Goal: Communication & Community: Answer question/provide support

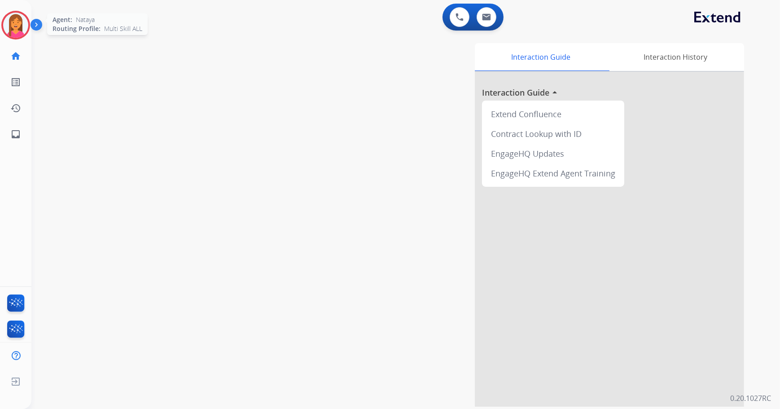
click at [22, 26] on img at bounding box center [15, 25] width 25 height 25
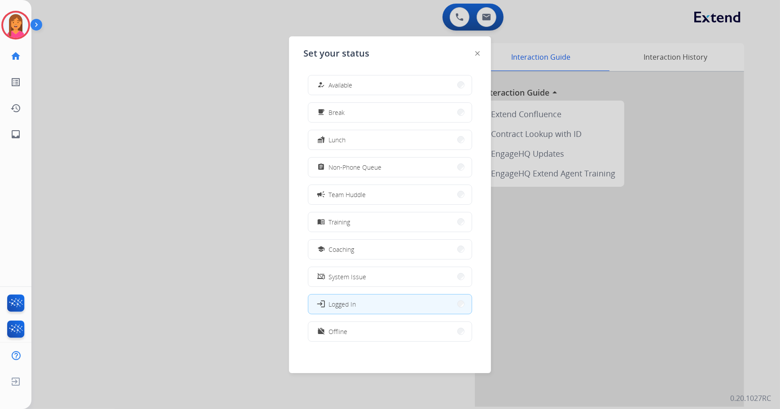
click at [211, 83] on div at bounding box center [390, 204] width 780 height 409
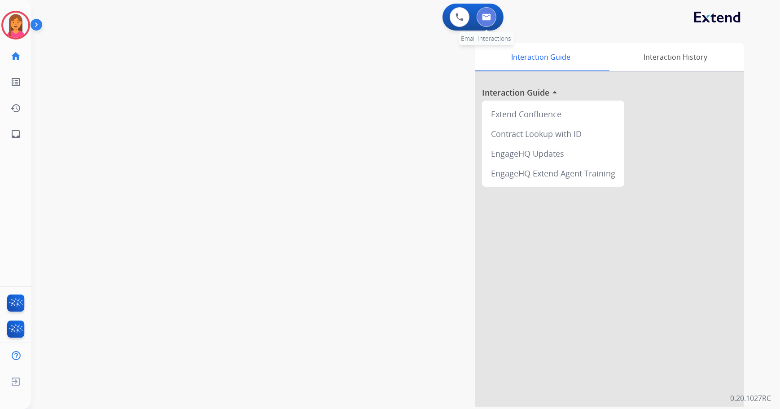
click at [485, 20] on img at bounding box center [486, 16] width 9 height 7
select select "**********"
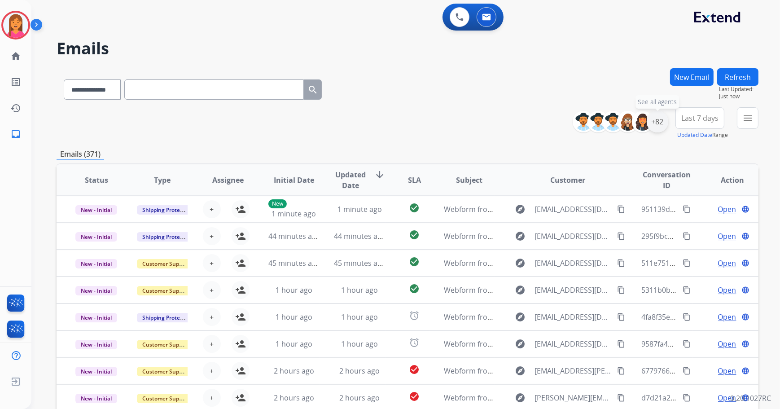
click at [650, 123] on div "+82" at bounding box center [657, 122] width 22 height 22
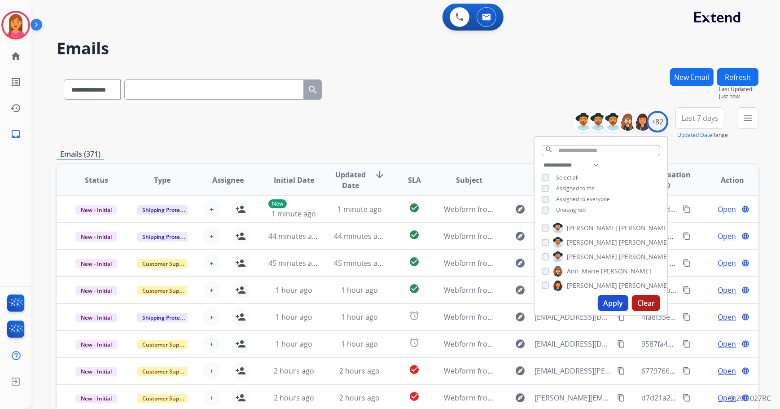
click at [611, 301] on button "Apply" at bounding box center [613, 303] width 31 height 16
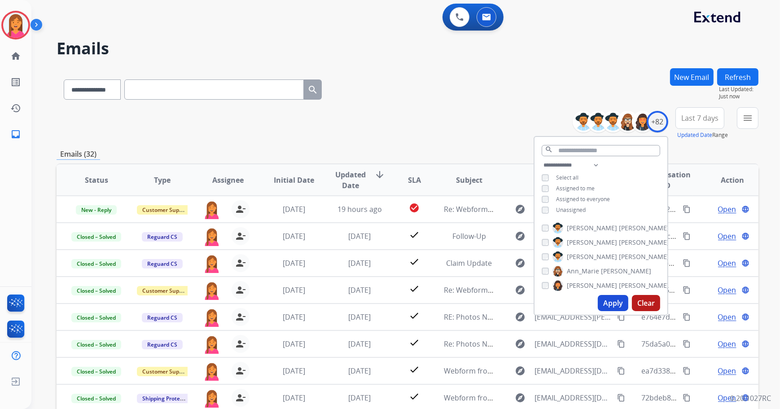
click at [399, 72] on div "**********" at bounding box center [408, 87] width 702 height 39
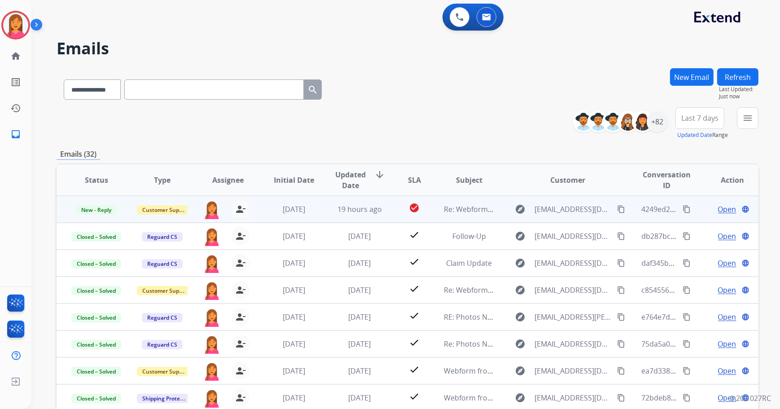
click at [390, 217] on td "check_circle" at bounding box center [407, 209] width 44 height 27
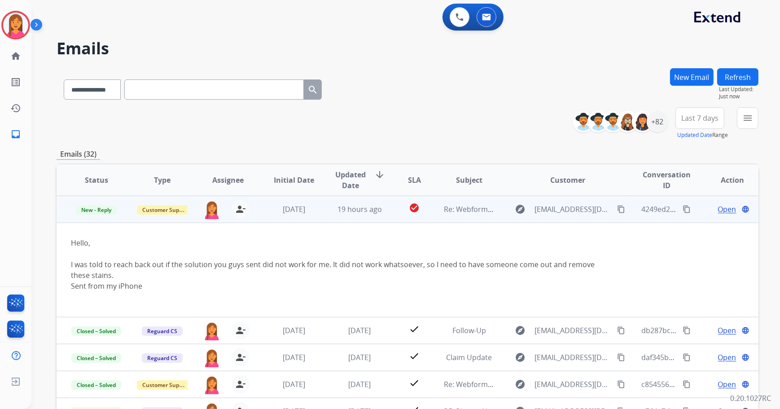
click at [718, 211] on span "Open" at bounding box center [727, 209] width 18 height 11
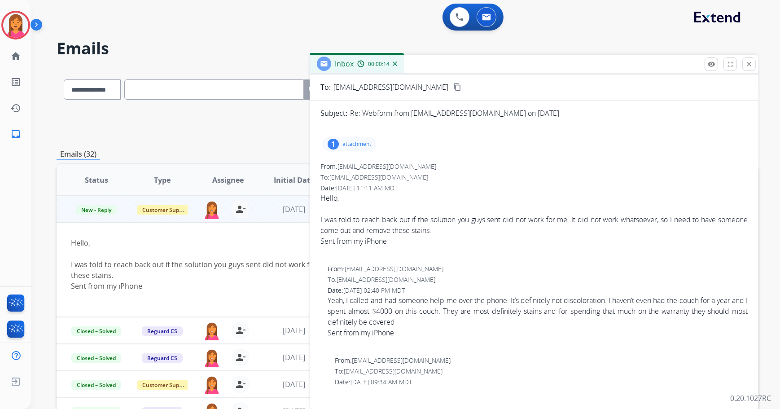
scroll to position [40, 0]
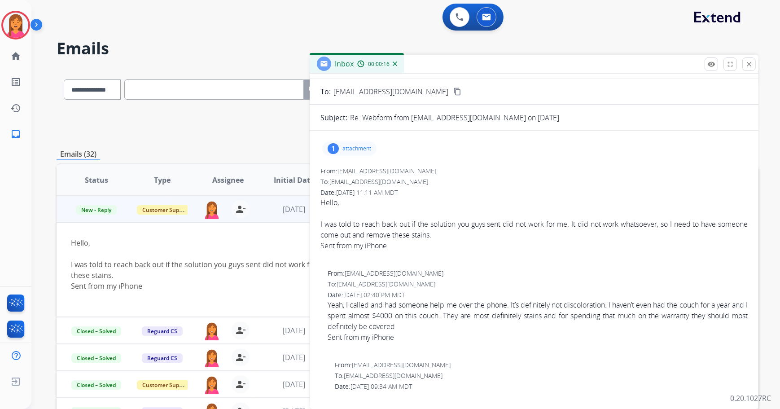
click at [366, 149] on p "attachment" at bounding box center [356, 148] width 29 height 7
click at [359, 146] on p "attachment" at bounding box center [356, 148] width 29 height 7
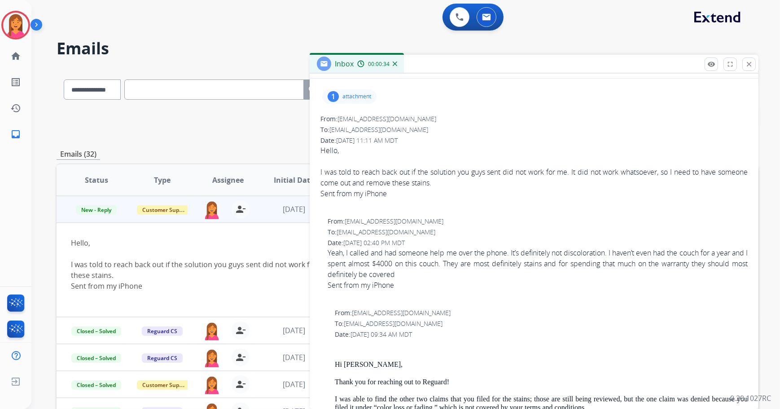
scroll to position [0, 0]
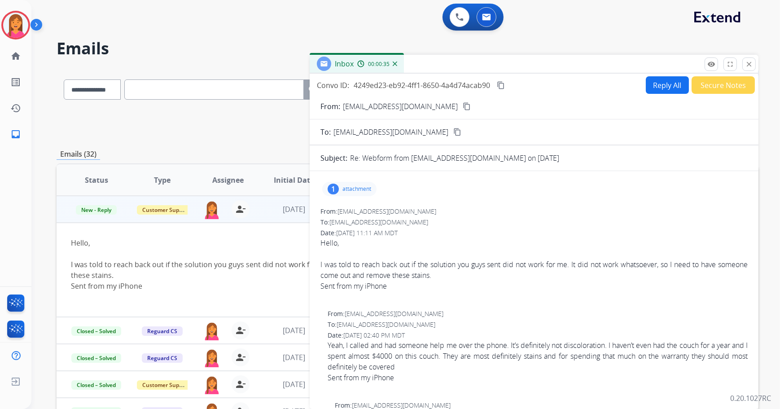
click at [463, 106] on mat-icon "content_copy" at bounding box center [467, 106] width 8 height 8
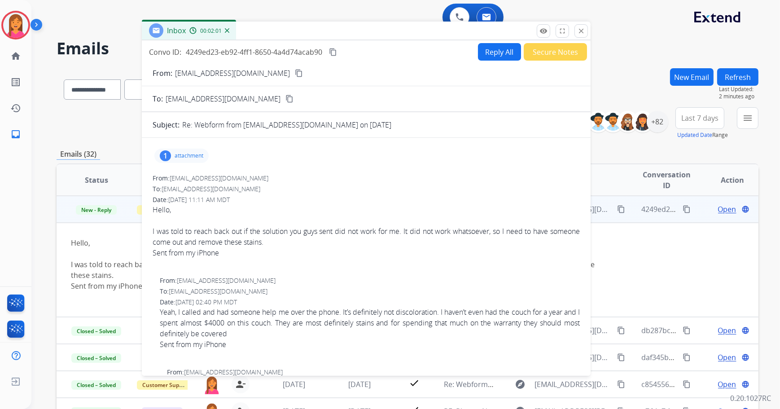
drag, startPoint x: 438, startPoint y: 63, endPoint x: 393, endPoint y: 32, distance: 54.6
click at [393, 32] on div "Inbox 00:02:01" at bounding box center [366, 31] width 449 height 19
drag, startPoint x: 578, startPoint y: 33, endPoint x: 559, endPoint y: 35, distance: 18.9
click at [578, 33] on mat-icon "close" at bounding box center [581, 31] width 8 height 8
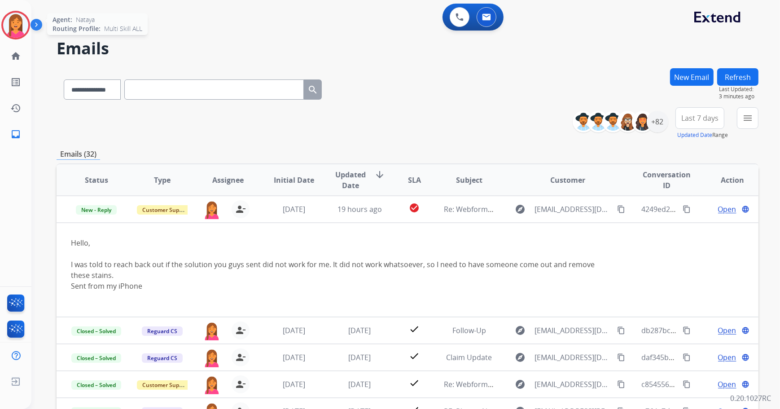
click at [13, 28] on img at bounding box center [15, 25] width 25 height 25
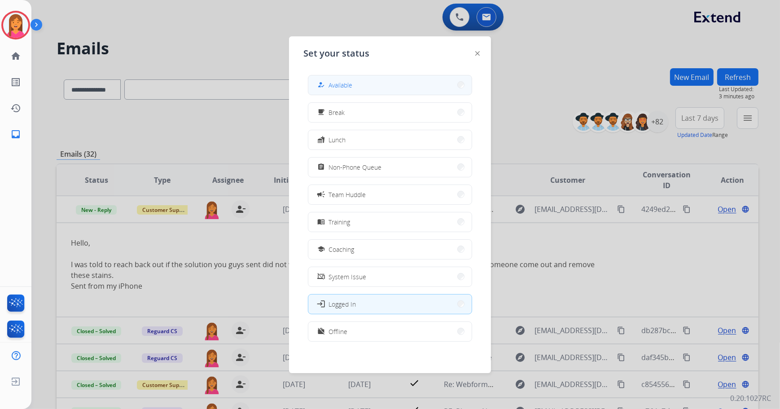
click at [341, 89] on span "Available" at bounding box center [340, 84] width 24 height 9
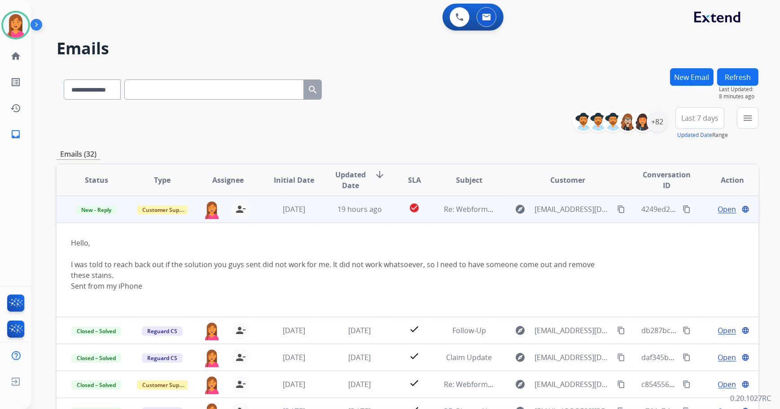
click at [727, 209] on span "Open" at bounding box center [727, 209] width 18 height 11
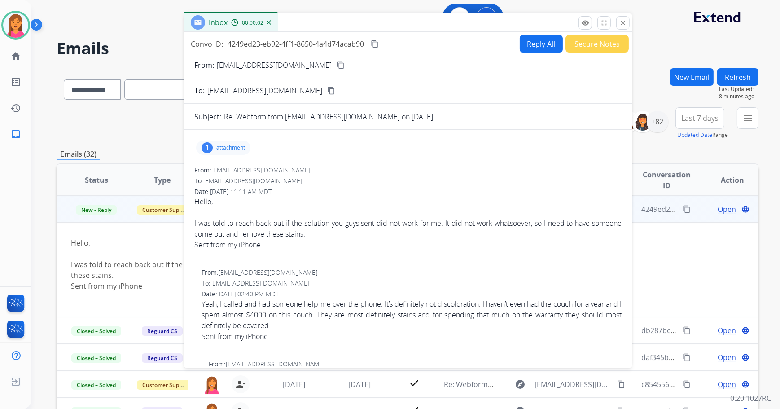
drag, startPoint x: 450, startPoint y: 68, endPoint x: 323, endPoint y: 26, distance: 133.2
click at [323, 26] on div "Inbox 00:00:02" at bounding box center [407, 22] width 449 height 19
click at [620, 23] on mat-icon "close" at bounding box center [622, 22] width 8 height 8
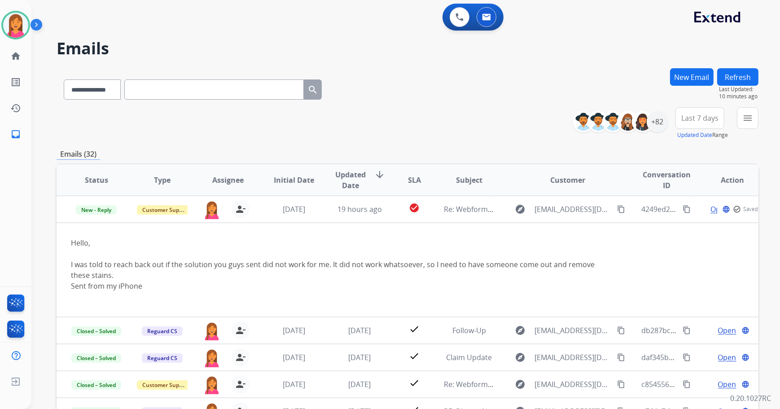
click at [732, 79] on button "Refresh" at bounding box center [737, 76] width 41 height 17
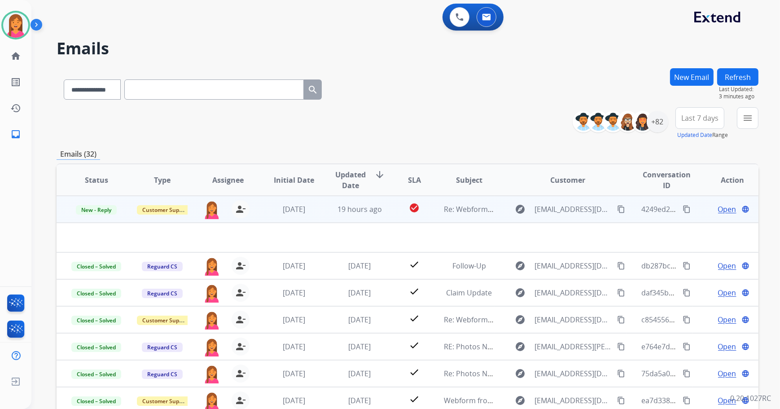
click at [485, 216] on td "Re: Webform from alliekitts92@icloud.com on 08/05/2025" at bounding box center [462, 209] width 66 height 27
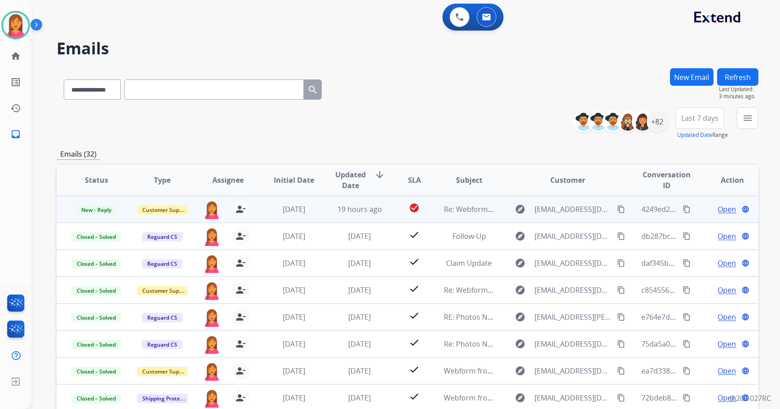
click at [719, 209] on span "Open" at bounding box center [727, 209] width 18 height 11
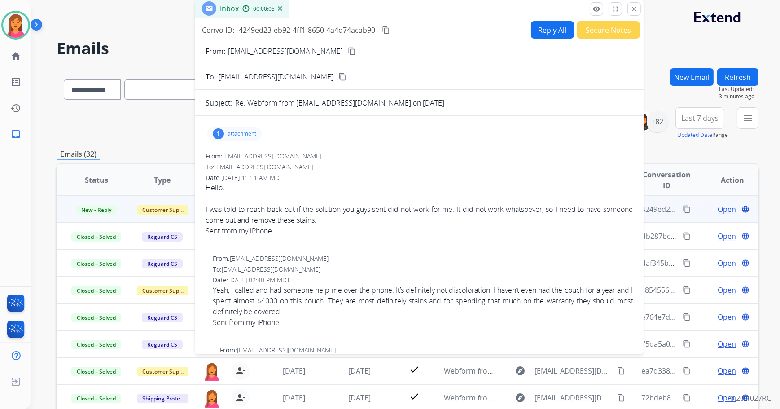
drag, startPoint x: 529, startPoint y: 55, endPoint x: 412, endPoint y: 6, distance: 127.1
click at [412, 6] on div "Inbox 00:00:05" at bounding box center [419, 9] width 449 height 19
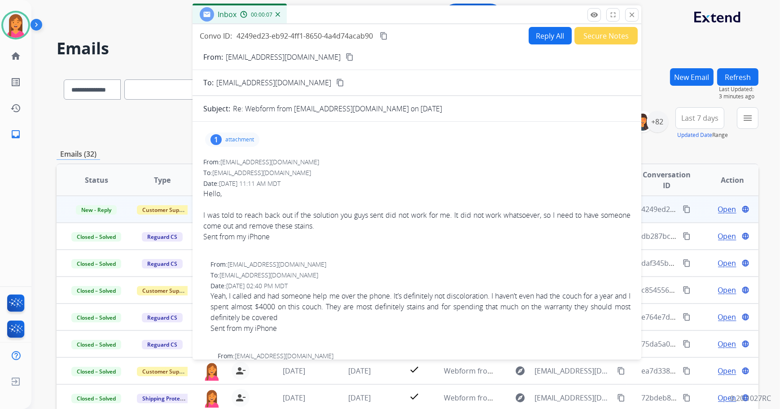
click at [270, 190] on span "Hello, I was told to reach back out if the solution you guys sent did not work …" at bounding box center [416, 220] width 427 height 65
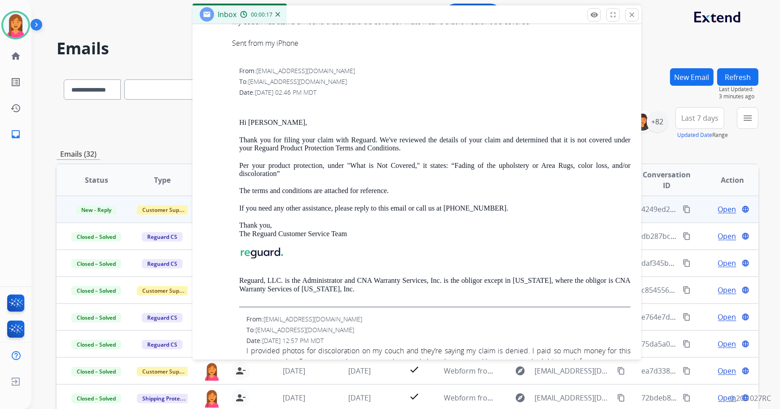
scroll to position [677, 0]
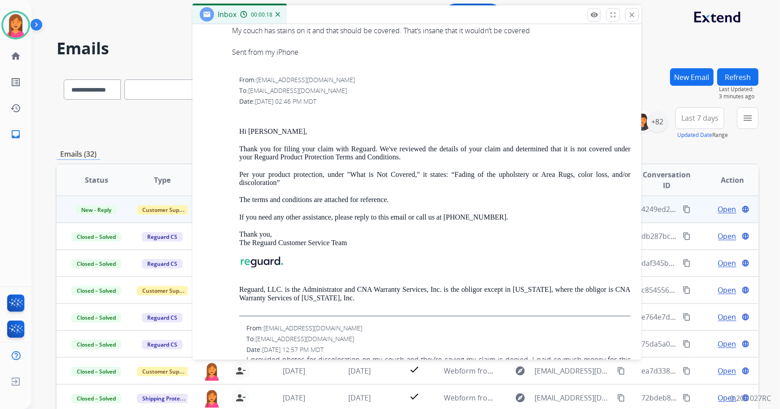
click at [738, 74] on button "Refresh" at bounding box center [737, 76] width 41 height 17
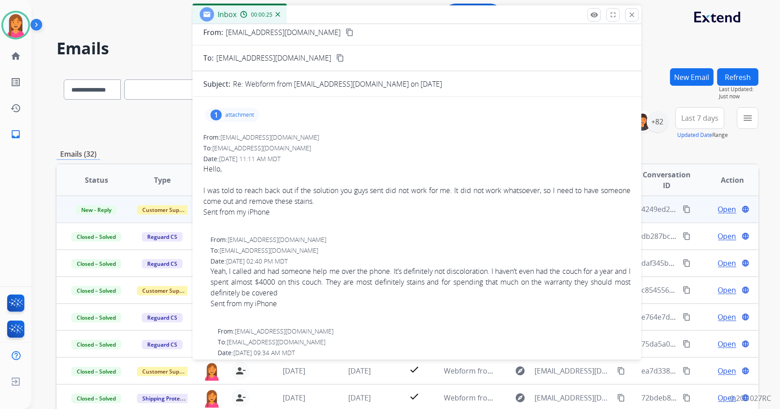
scroll to position [0, 0]
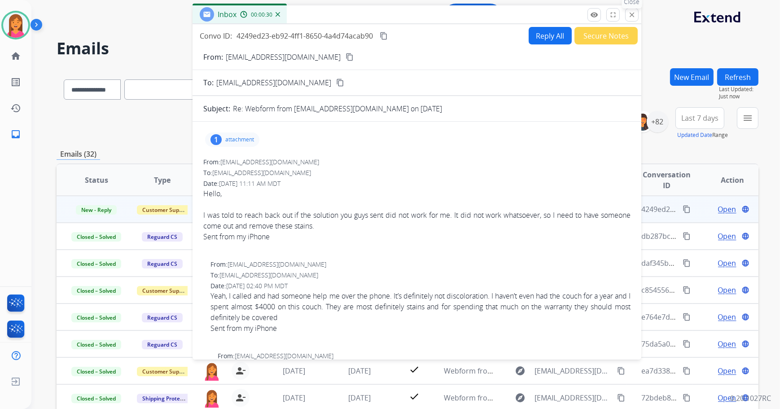
click at [630, 12] on mat-icon "close" at bounding box center [632, 15] width 8 height 8
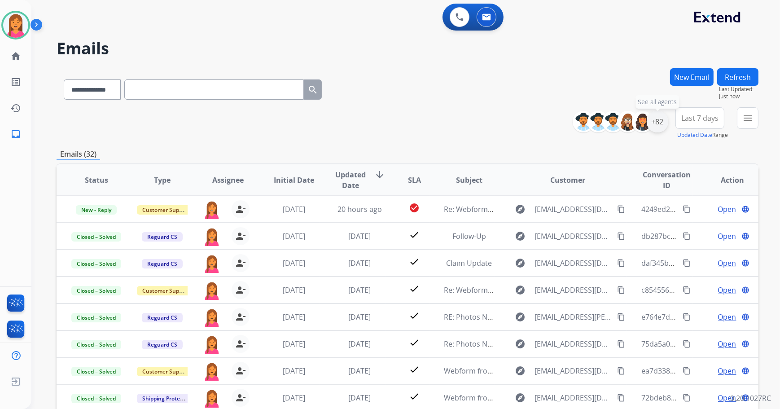
click at [651, 127] on div "+82" at bounding box center [657, 122] width 22 height 22
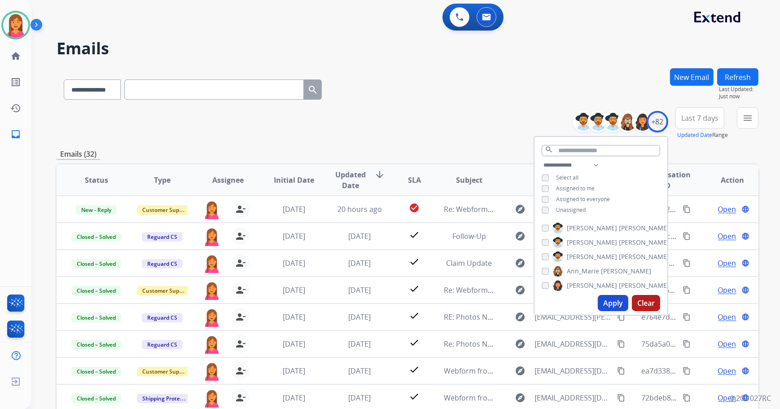
click at [471, 117] on div "**********" at bounding box center [408, 123] width 702 height 32
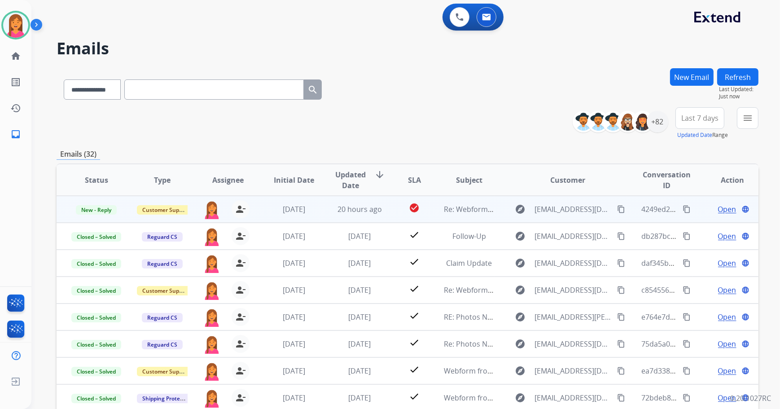
click at [430, 217] on td "Re: Webform from alliekitts92@icloud.com on 08/05/2025" at bounding box center [462, 209] width 66 height 27
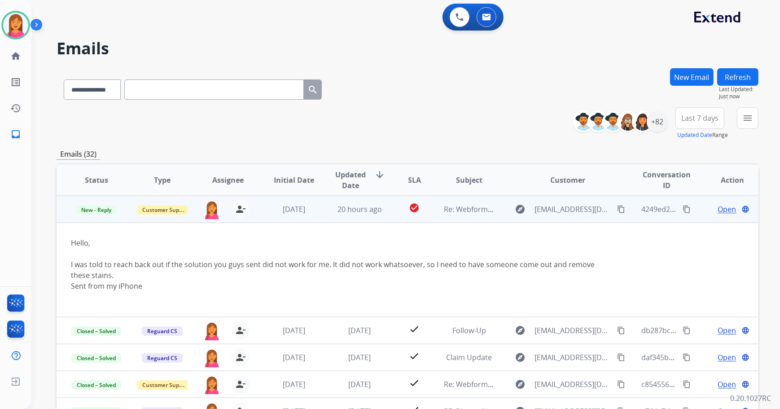
click at [424, 216] on td "check_circle" at bounding box center [407, 209] width 44 height 27
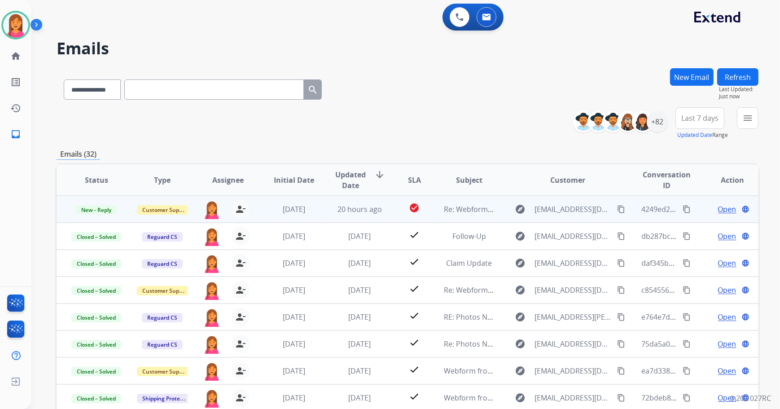
click at [424, 216] on td "check_circle" at bounding box center [407, 209] width 44 height 27
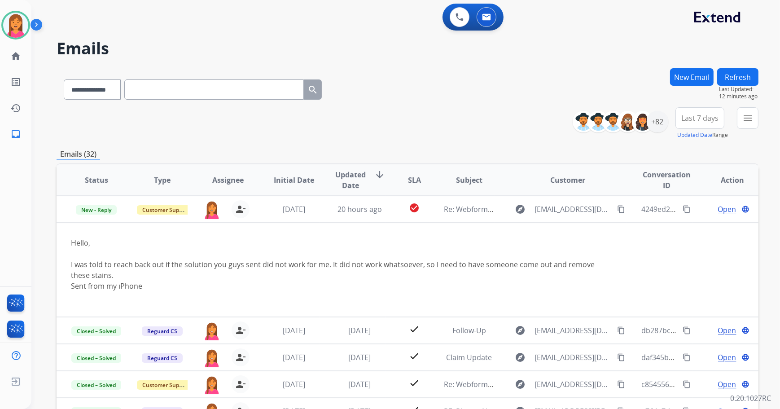
click at [724, 74] on button "Refresh" at bounding box center [737, 76] width 41 height 17
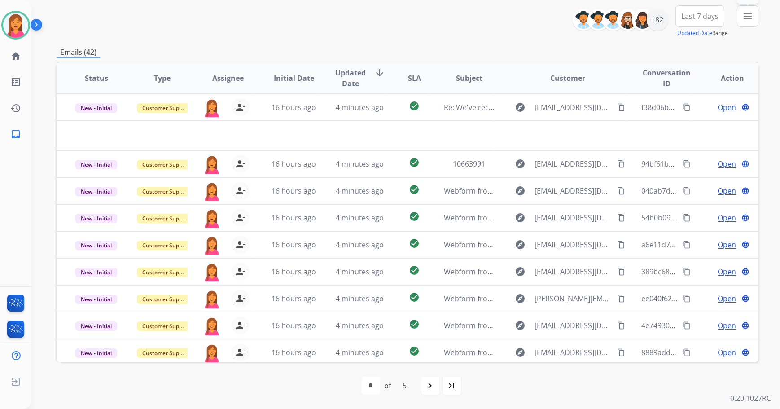
click at [749, 21] on mat-icon "menu" at bounding box center [747, 16] width 11 height 11
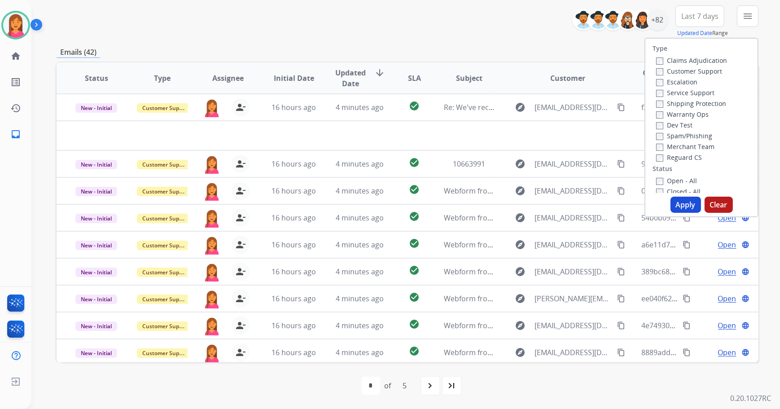
click at [658, 181] on label "Open - All" at bounding box center [676, 180] width 41 height 9
click at [693, 215] on div "Type Claims Adjudication Customer Support Escalation Service Support Shipping P…" at bounding box center [701, 127] width 114 height 179
click at [687, 208] on button "Apply" at bounding box center [685, 205] width 31 height 16
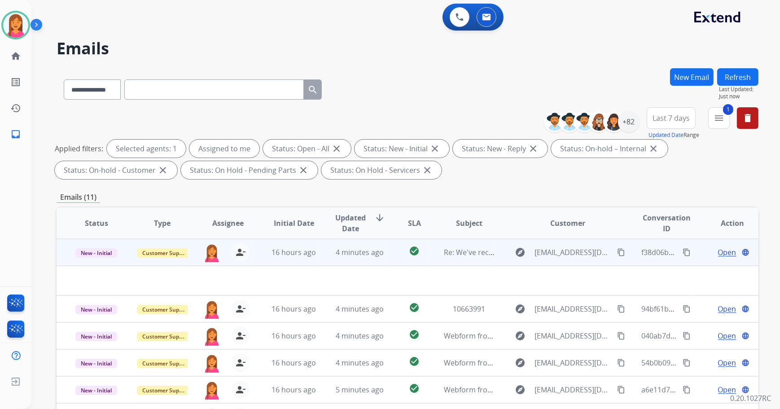
click at [394, 256] on td "check_circle" at bounding box center [407, 252] width 44 height 27
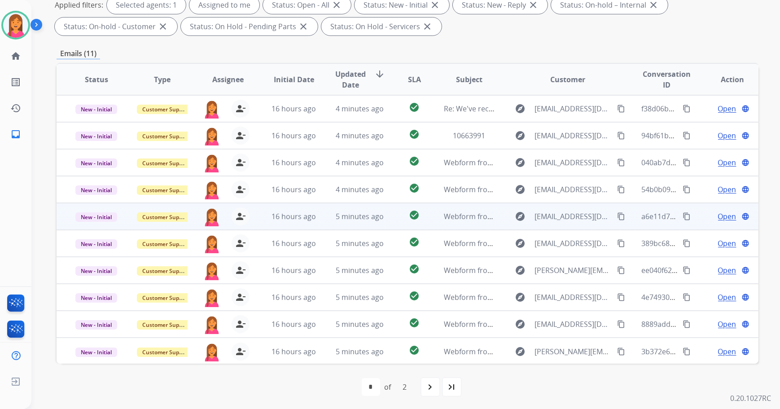
scroll to position [144, 0]
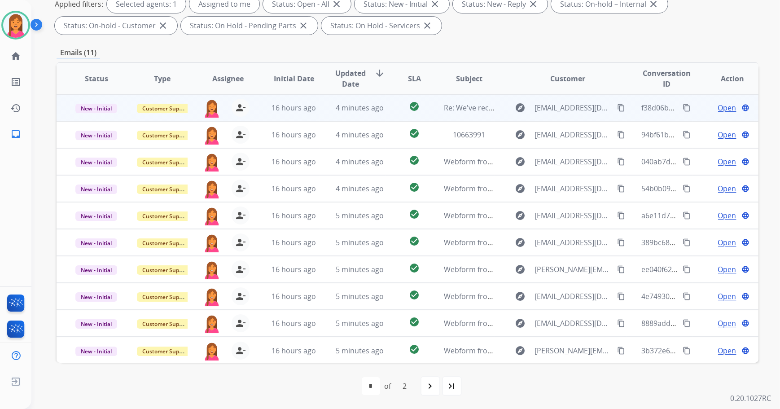
click at [481, 118] on td "Re: We've received your product" at bounding box center [462, 107] width 66 height 27
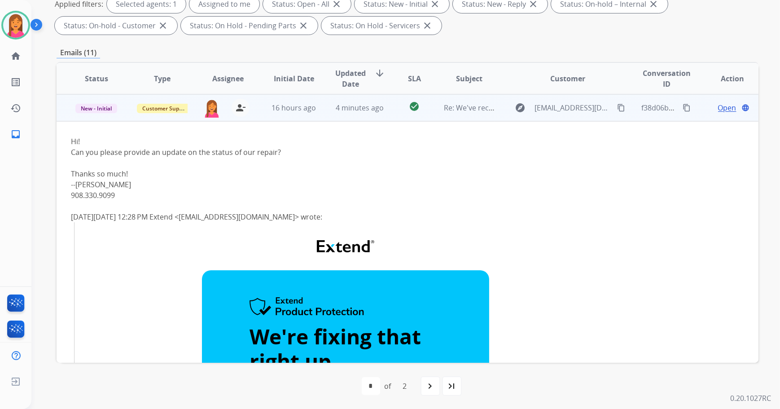
click at [394, 117] on td "check_circle" at bounding box center [407, 107] width 44 height 27
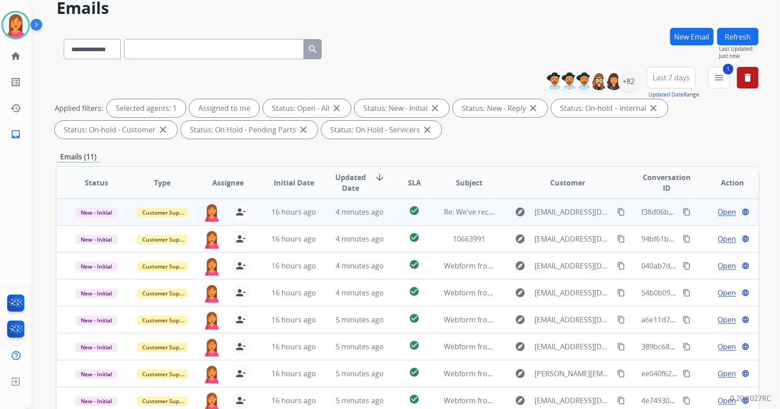
scroll to position [0, 0]
click at [485, 216] on td "Re: We've received your product" at bounding box center [462, 211] width 66 height 27
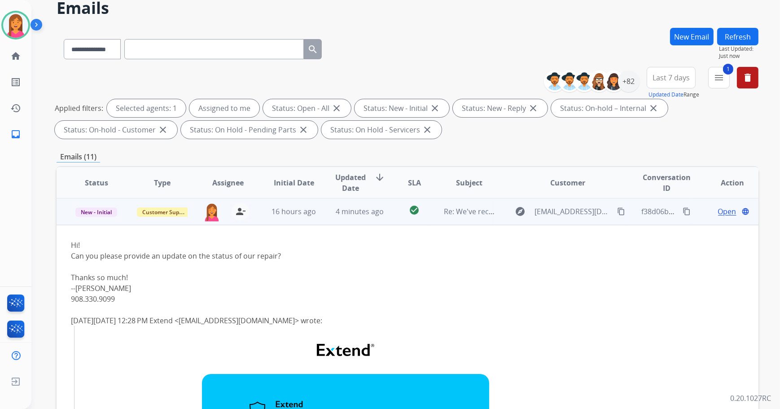
scroll to position [0, 0]
click at [435, 219] on td "Re: We've received your product" at bounding box center [462, 211] width 66 height 27
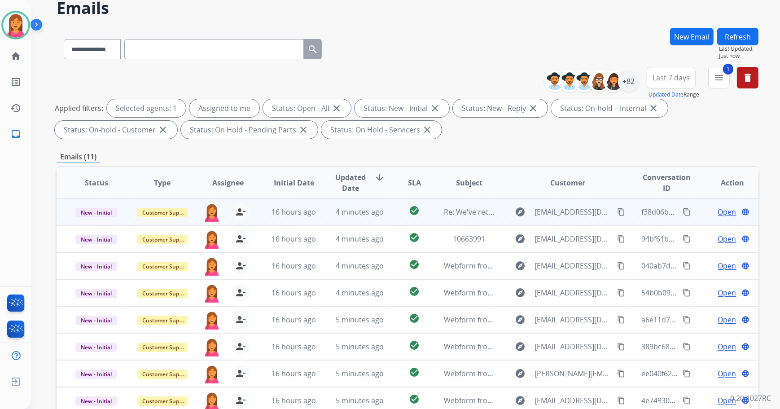
click at [372, 221] on td "4 minutes ago" at bounding box center [352, 211] width 66 height 27
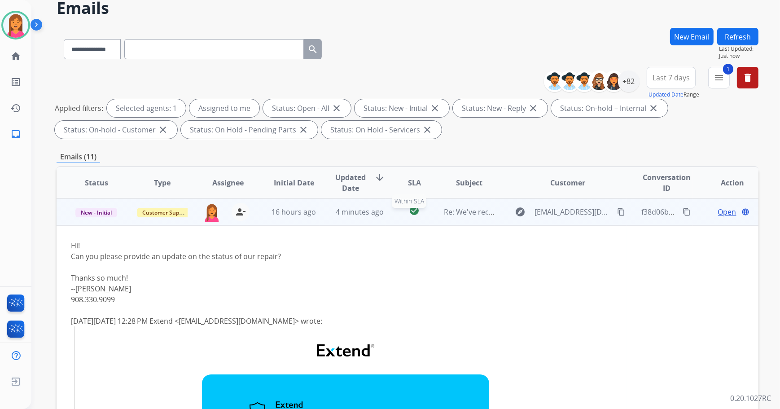
click at [420, 215] on div "check_circle" at bounding box center [414, 211] width 29 height 13
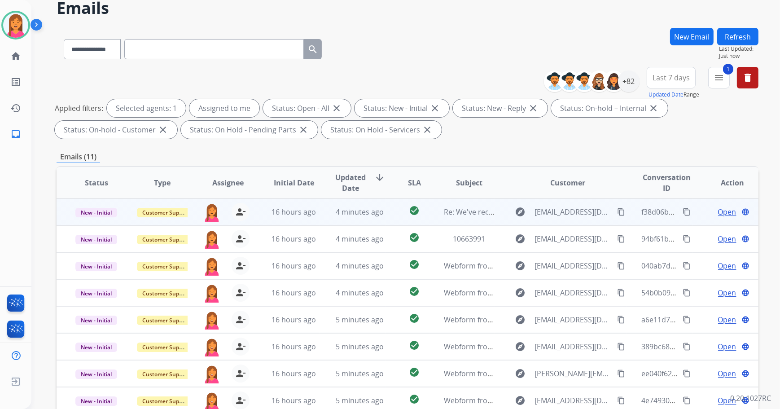
scroll to position [0, 0]
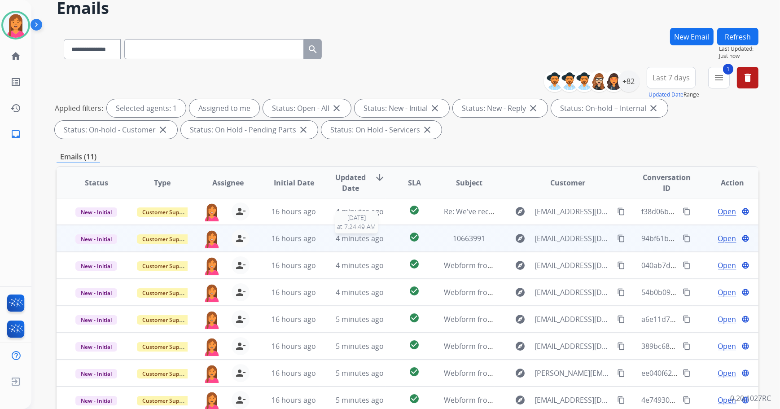
click at [380, 240] on span "4 minutes ago" at bounding box center [360, 238] width 48 height 10
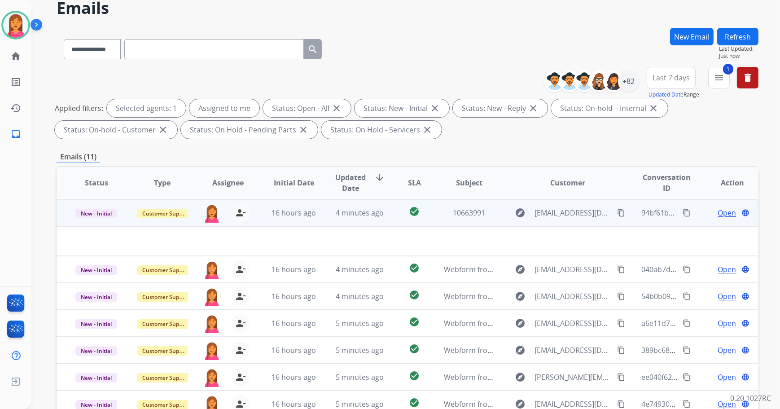
scroll to position [27, 0]
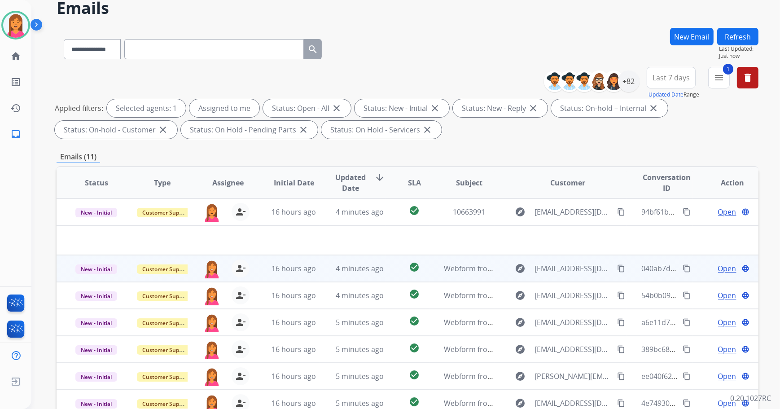
click at [385, 269] on td "check_circle" at bounding box center [407, 268] width 44 height 27
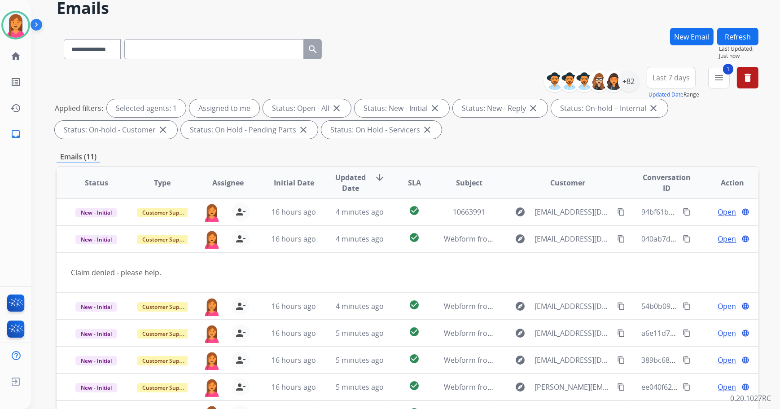
scroll to position [41, 0]
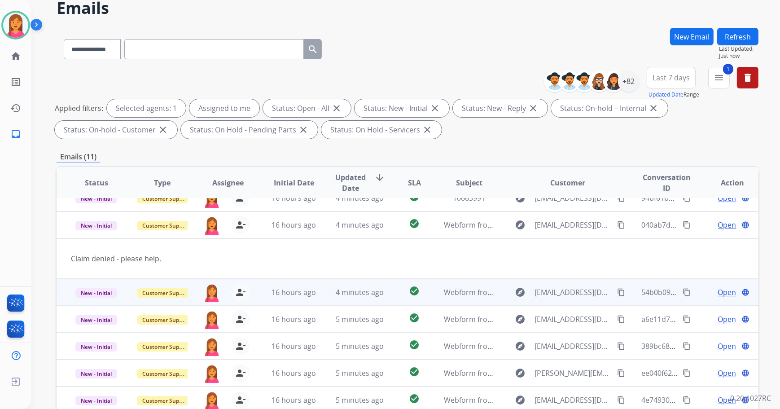
click at [396, 299] on td "check_circle" at bounding box center [407, 292] width 44 height 27
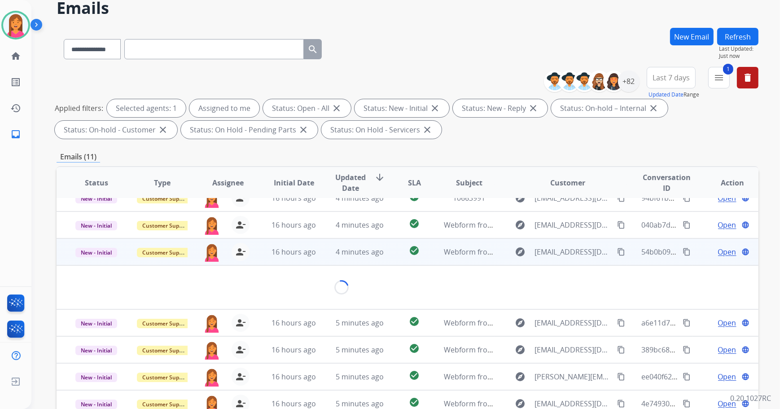
scroll to position [62, 0]
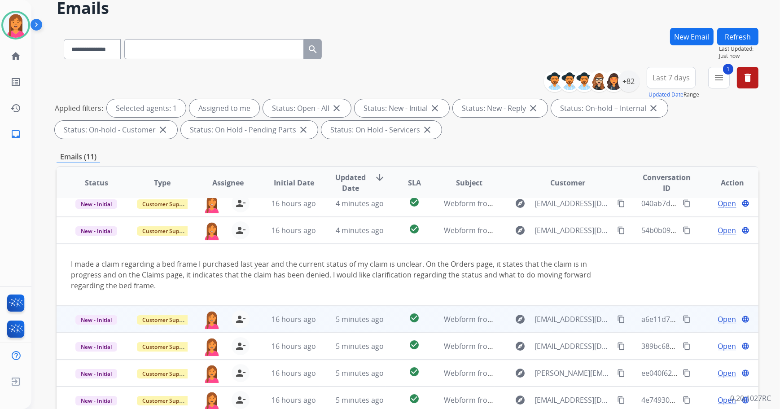
click at [394, 318] on td "check_circle" at bounding box center [407, 319] width 44 height 27
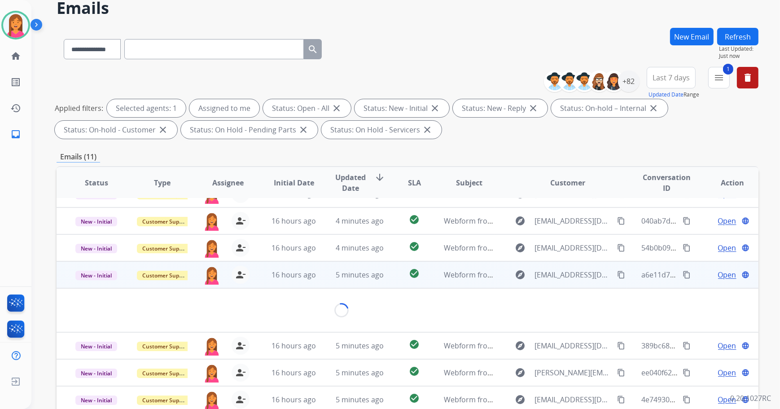
scroll to position [41, 0]
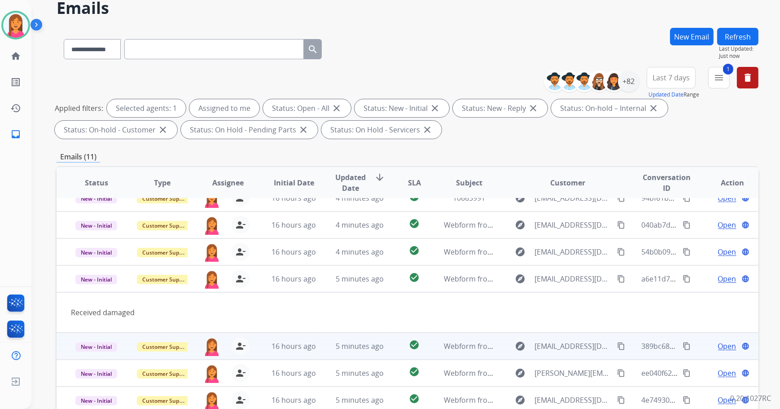
click at [395, 354] on td "check_circle" at bounding box center [407, 345] width 44 height 27
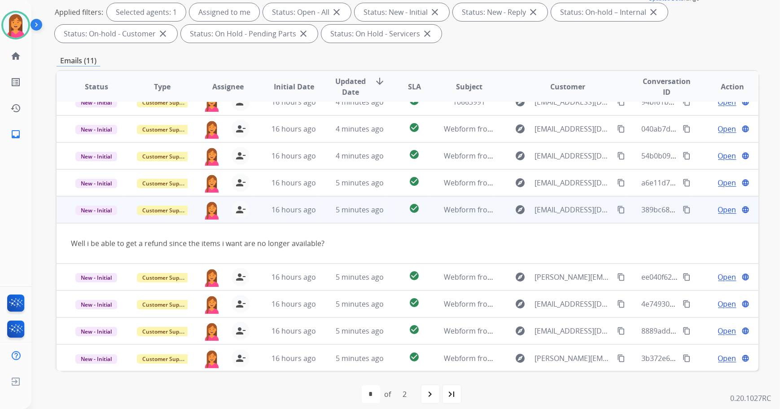
scroll to position [144, 0]
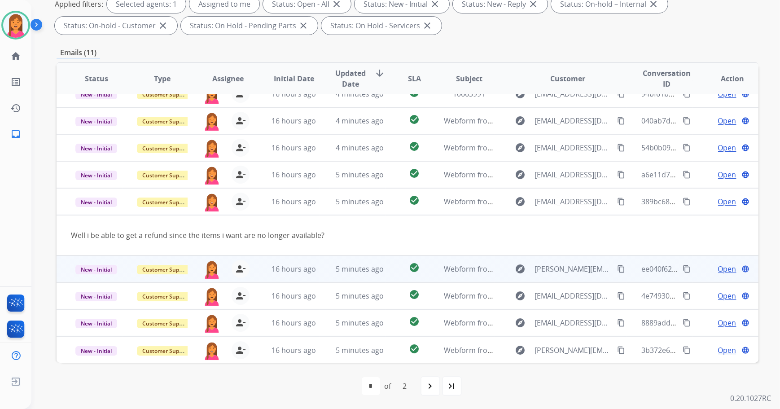
click at [394, 270] on td "check_circle" at bounding box center [407, 268] width 44 height 27
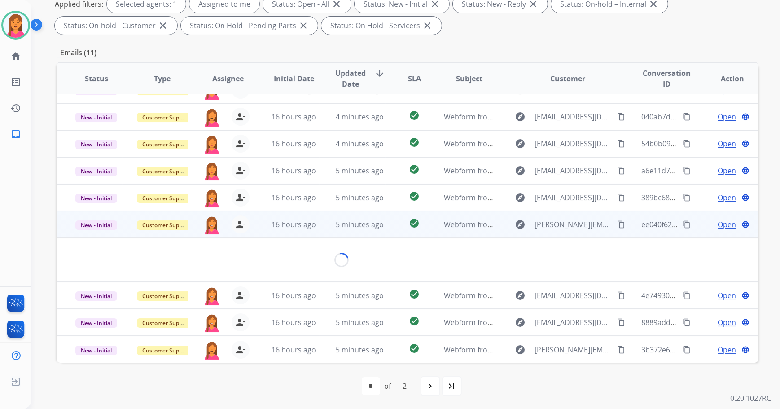
scroll to position [41, 0]
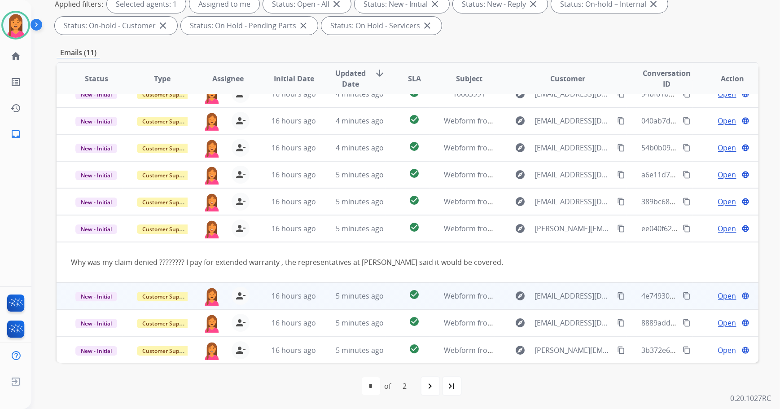
click at [387, 295] on td "check_circle" at bounding box center [407, 295] width 44 height 27
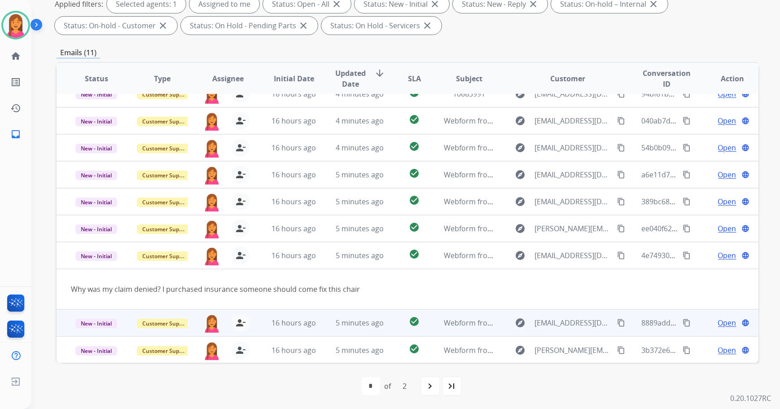
click at [389, 328] on td "check_circle" at bounding box center [407, 322] width 44 height 27
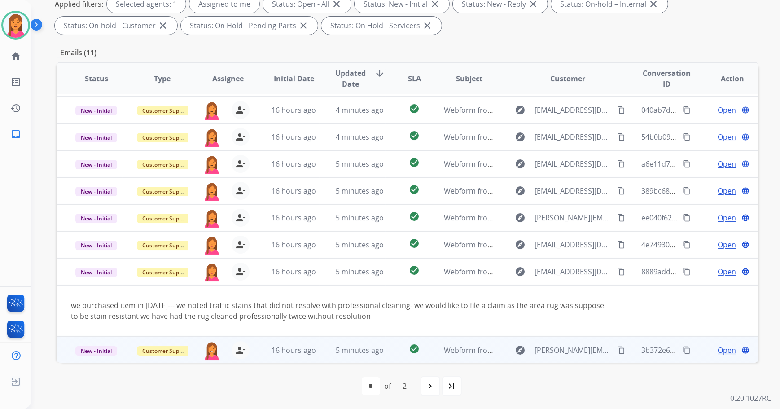
click at [393, 349] on td "check_circle" at bounding box center [407, 349] width 44 height 27
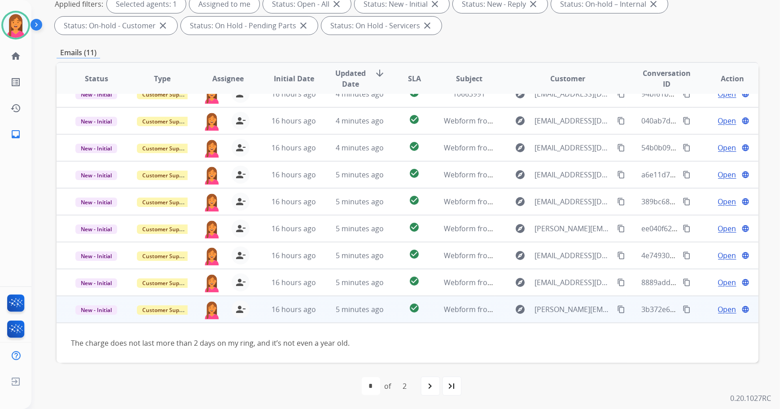
scroll to position [40, 0]
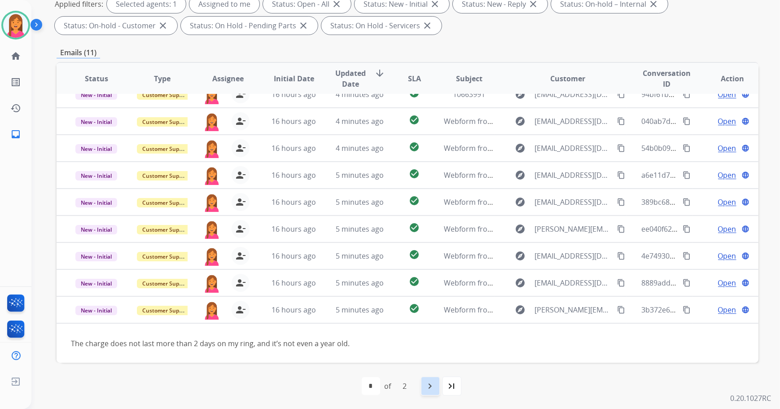
click at [426, 391] on div "navigate_next" at bounding box center [430, 386] width 20 height 20
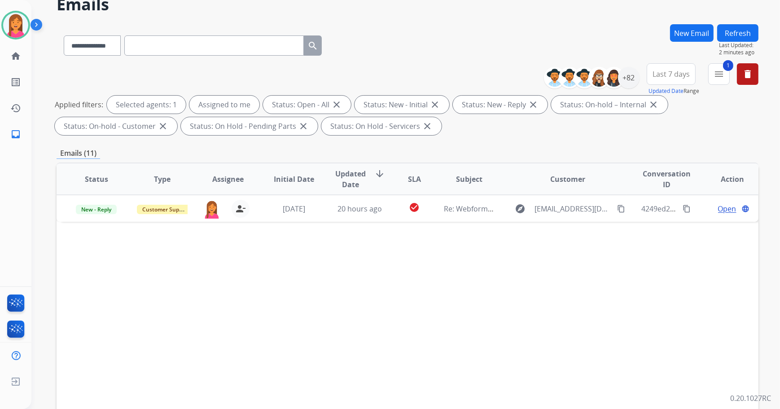
scroll to position [144, 0]
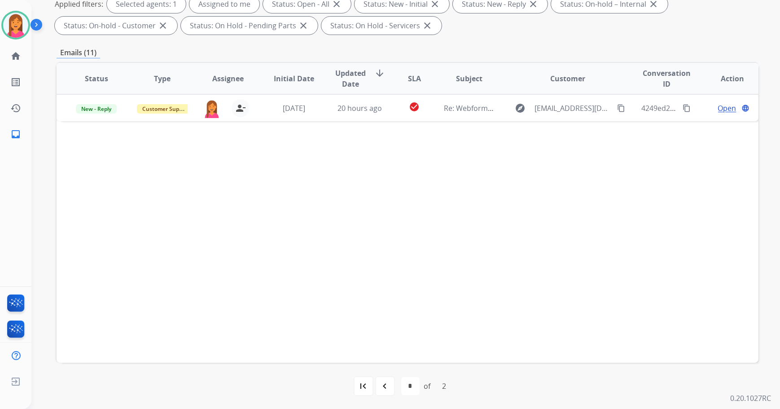
click at [382, 380] on div "navigate_before" at bounding box center [385, 386] width 20 height 20
select select "*"
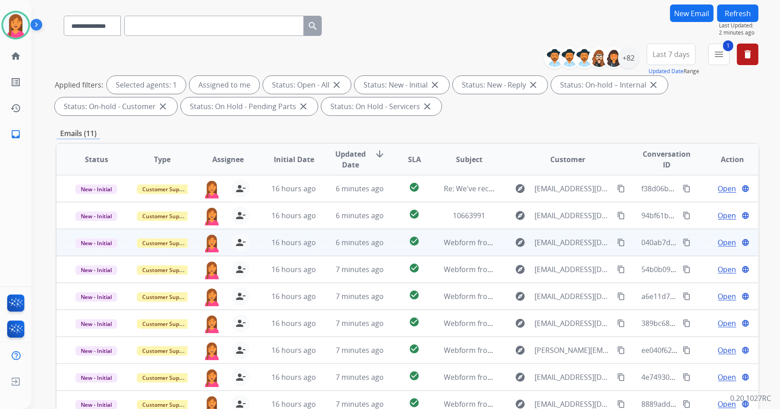
scroll to position [63, 0]
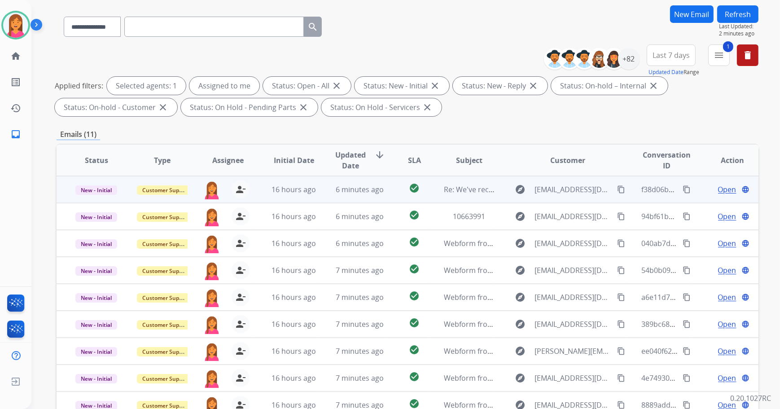
click at [371, 196] on td "6 minutes ago" at bounding box center [352, 189] width 66 height 27
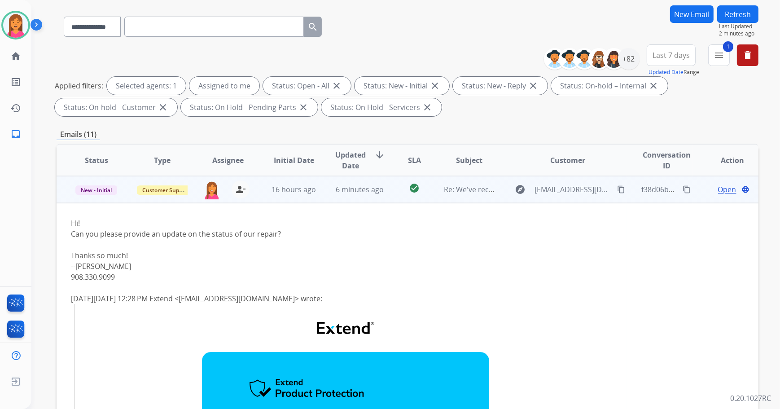
click at [718, 187] on span "Open" at bounding box center [727, 189] width 18 height 11
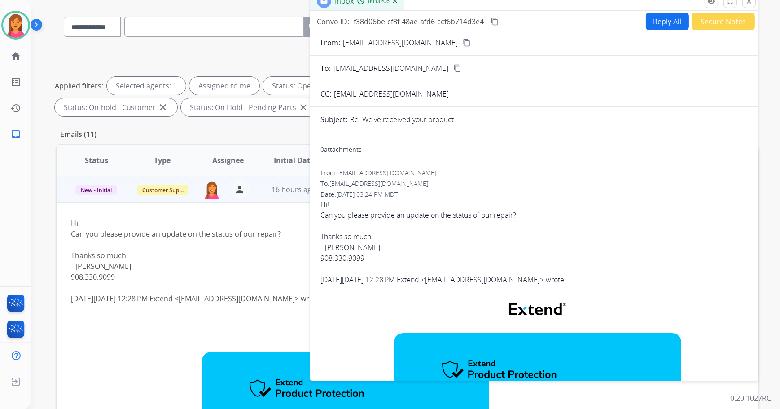
scroll to position [0, 0]
click at [463, 43] on mat-icon "content_copy" at bounding box center [467, 43] width 8 height 8
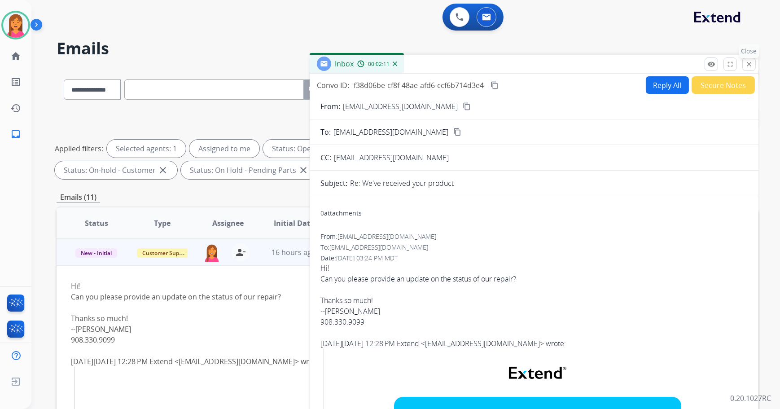
click at [746, 66] on mat-icon "close" at bounding box center [749, 64] width 8 height 8
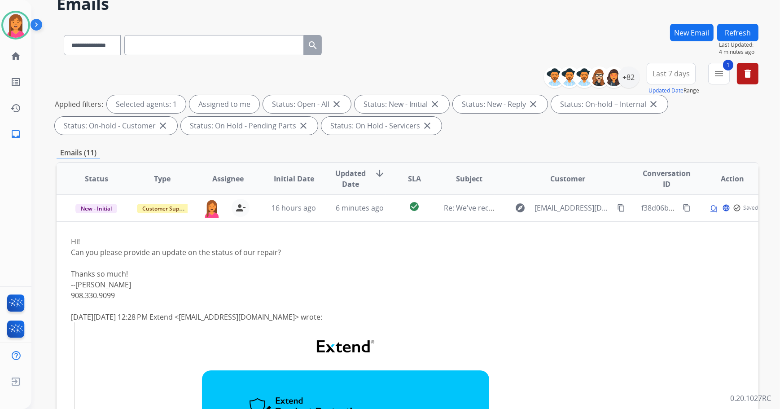
scroll to position [144, 0]
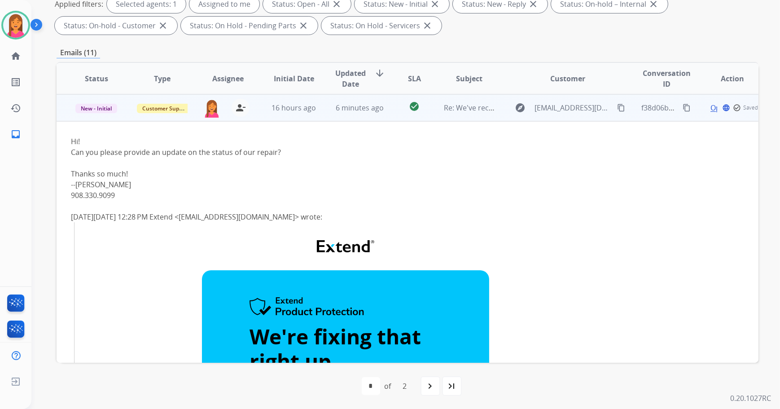
click at [334, 117] on td "6 minutes ago" at bounding box center [352, 107] width 66 height 27
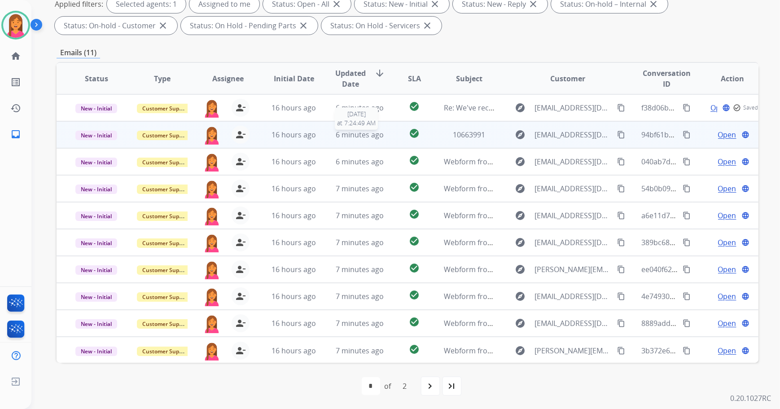
click at [329, 139] on td "6 minutes ago 9/7/2025 at 7:24:49 AM" at bounding box center [352, 134] width 66 height 27
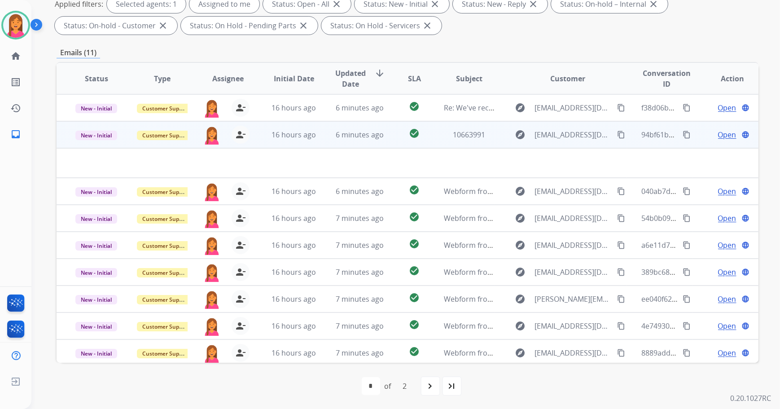
scroll to position [27, 0]
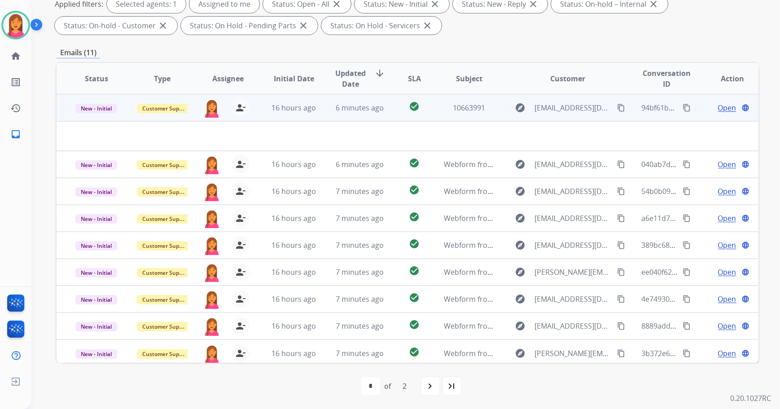
click at [718, 106] on span "Open" at bounding box center [727, 107] width 18 height 11
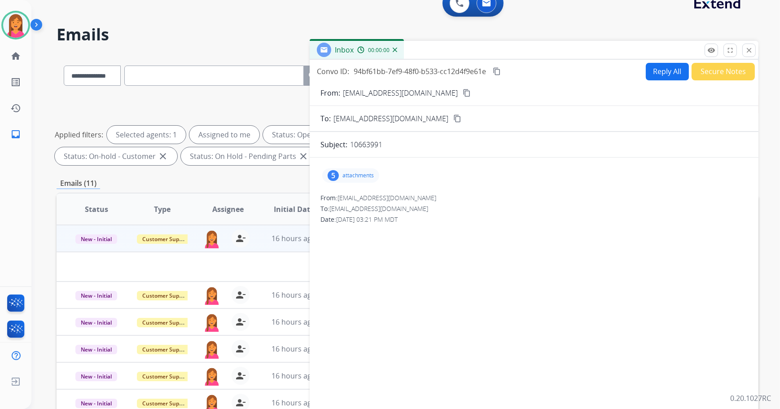
scroll to position [0, 0]
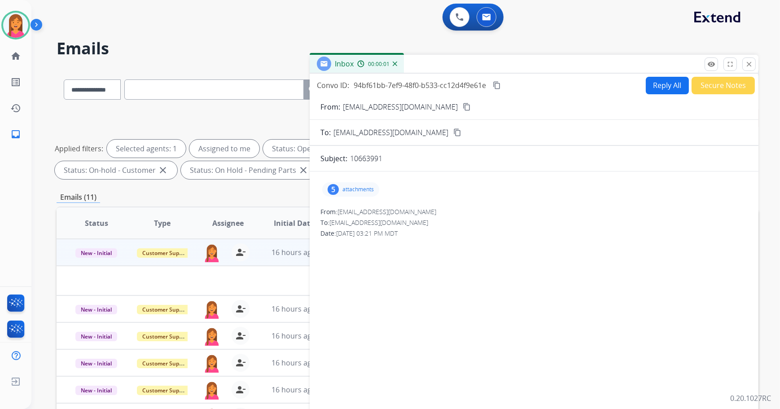
click at [463, 103] on mat-icon "content_copy" at bounding box center [467, 107] width 8 height 8
click at [340, 187] on div "5 attachments" at bounding box center [350, 189] width 57 height 14
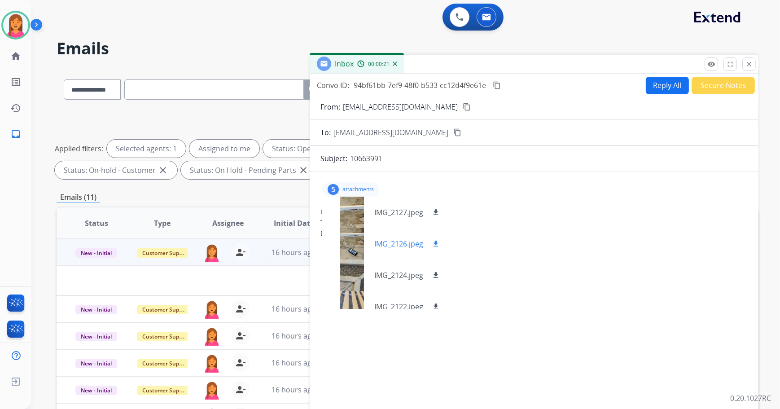
click at [357, 247] on div at bounding box center [351, 243] width 45 height 31
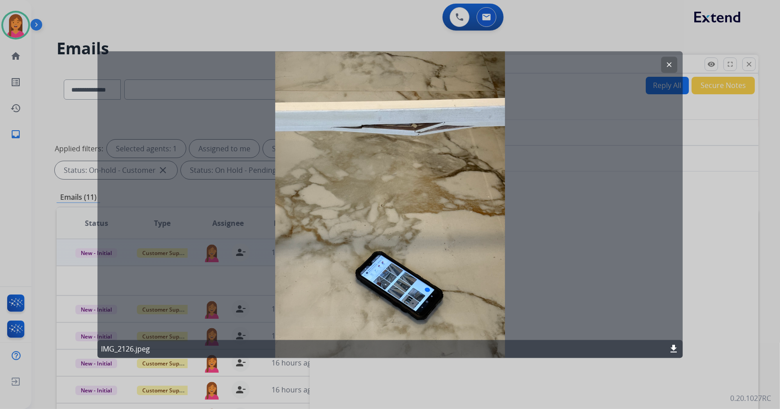
click at [662, 63] on button "clear" at bounding box center [669, 65] width 16 height 16
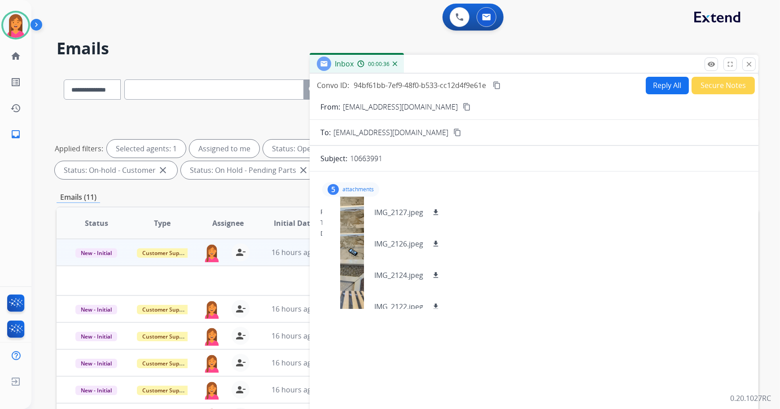
click at [658, 77] on button "Reply All" at bounding box center [667, 85] width 43 height 17
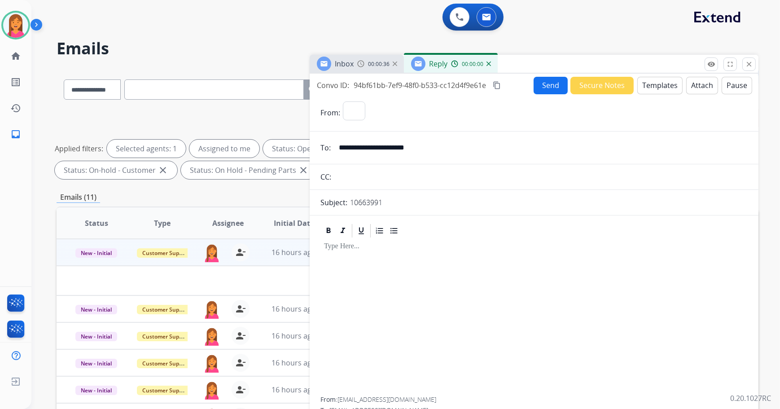
select select "**********"
click at [654, 84] on button "Templates" at bounding box center [659, 85] width 45 height 17
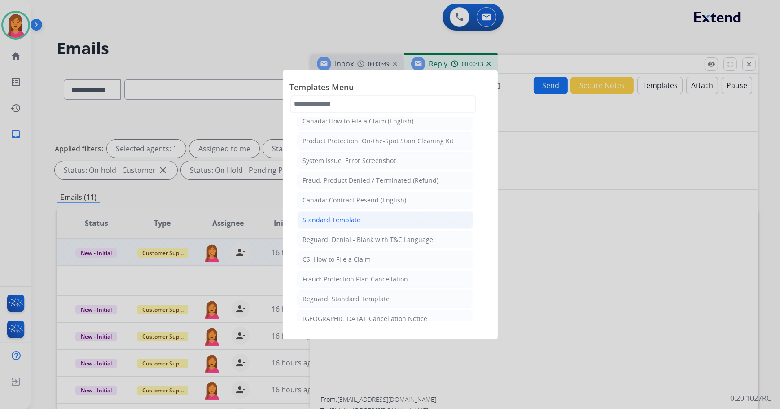
scroll to position [40, 0]
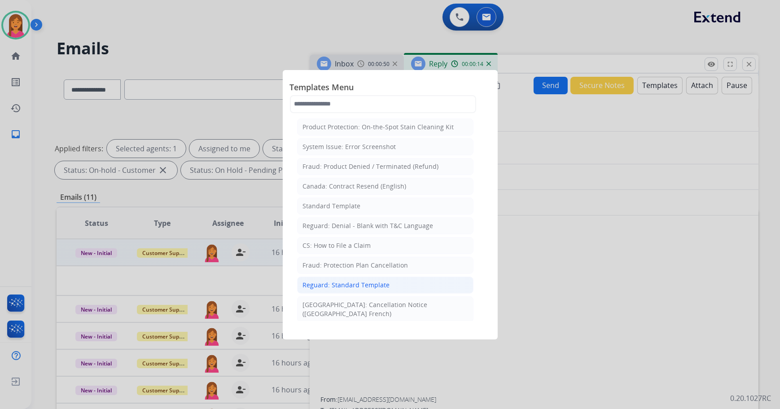
click at [365, 282] on div "Reguard: Standard Template" at bounding box center [346, 284] width 87 height 9
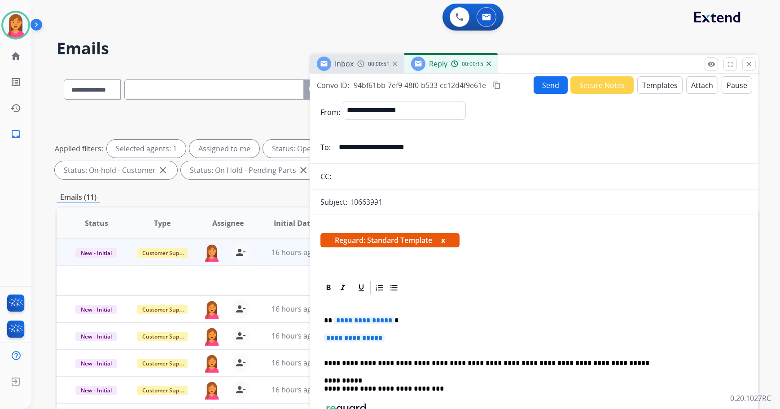
click at [444, 237] on button "x" at bounding box center [443, 240] width 4 height 11
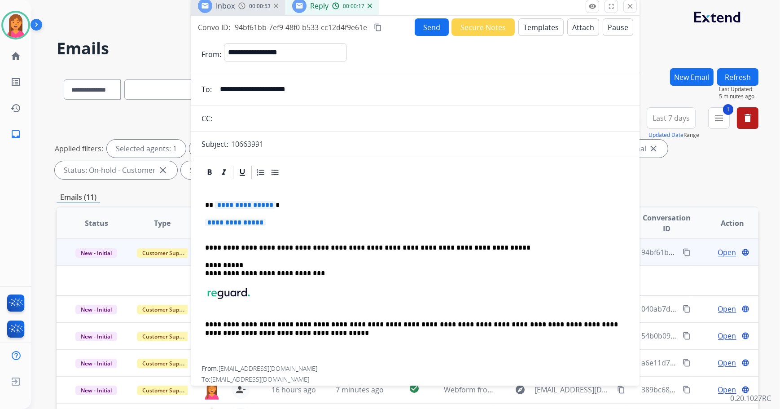
drag, startPoint x: 529, startPoint y: 65, endPoint x: 411, endPoint y: 7, distance: 132.2
click at [411, 7] on div "Inbox 00:00:53 Reply 00:00:17" at bounding box center [415, 6] width 449 height 19
click at [288, 208] on p "**********" at bounding box center [411, 205] width 413 height 8
click at [281, 222] on p "**********" at bounding box center [415, 226] width 420 height 17
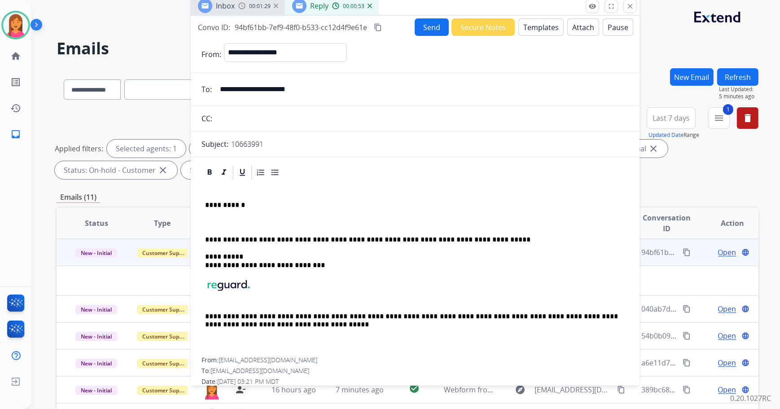
click at [212, 220] on p at bounding box center [415, 222] width 420 height 8
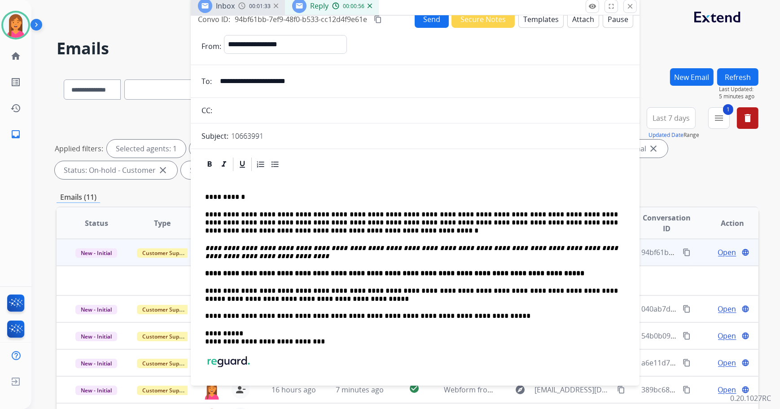
scroll to position [0, 0]
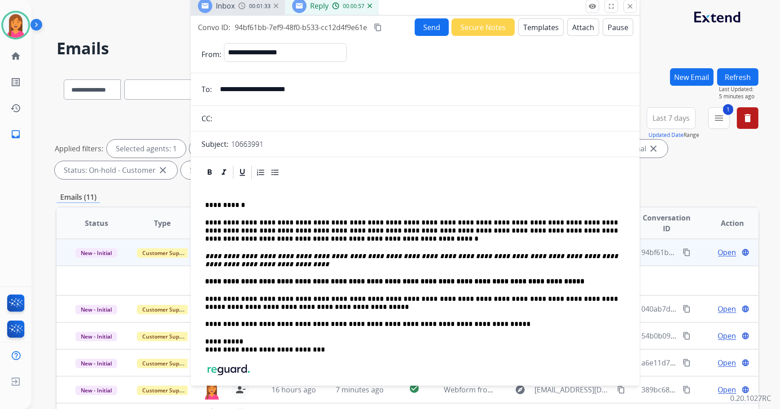
click at [425, 23] on button "Send" at bounding box center [432, 26] width 34 height 17
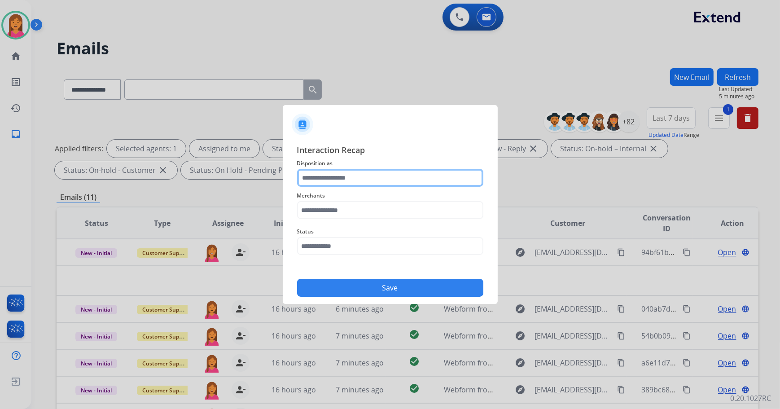
click at [341, 179] on input "text" at bounding box center [390, 178] width 186 height 18
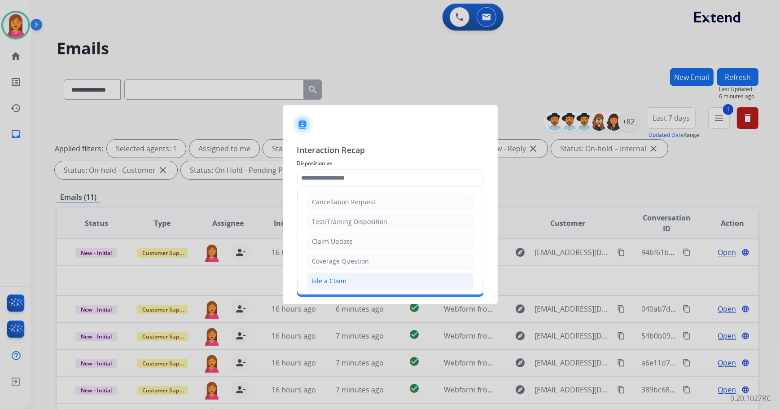
click at [350, 284] on li "File a Claim" at bounding box center [389, 280] width 167 height 17
type input "**********"
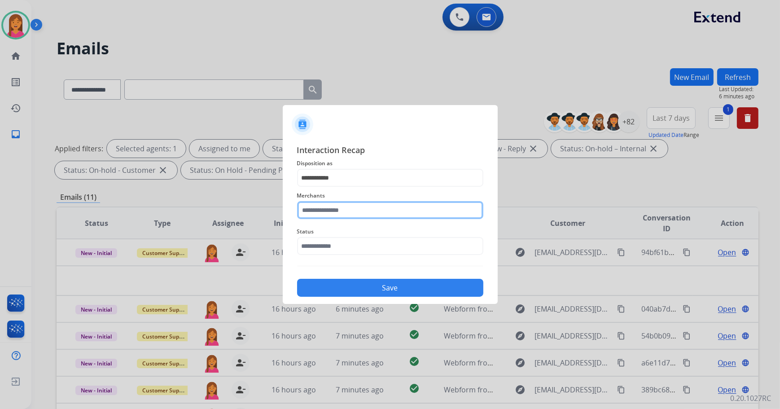
click at [332, 201] on input "text" at bounding box center [390, 210] width 186 height 18
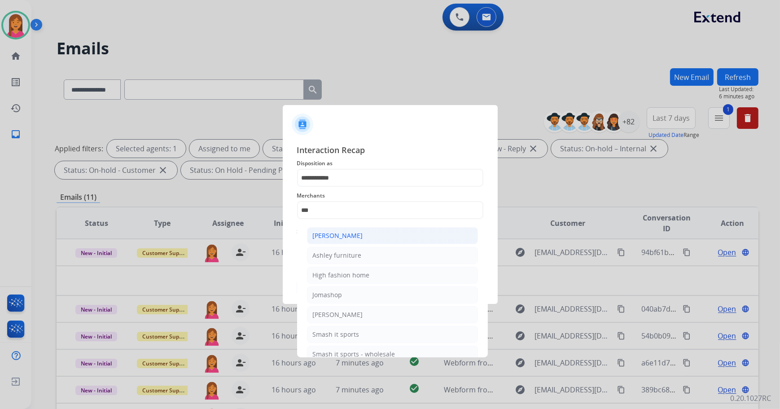
click at [341, 229] on li "[PERSON_NAME]" at bounding box center [392, 235] width 171 height 17
type input "**********"
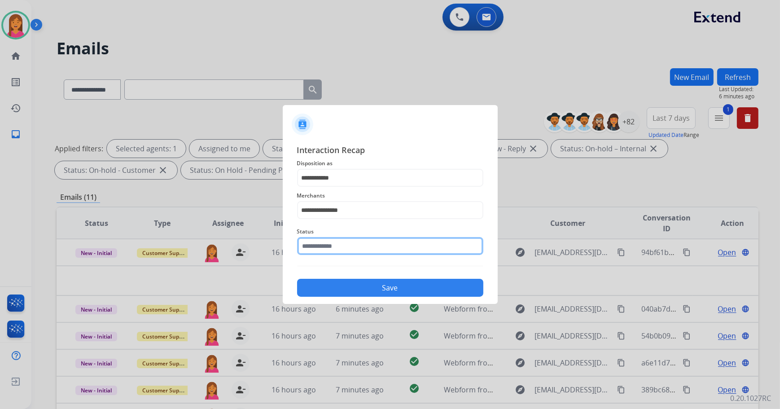
click at [341, 239] on input "text" at bounding box center [390, 246] width 186 height 18
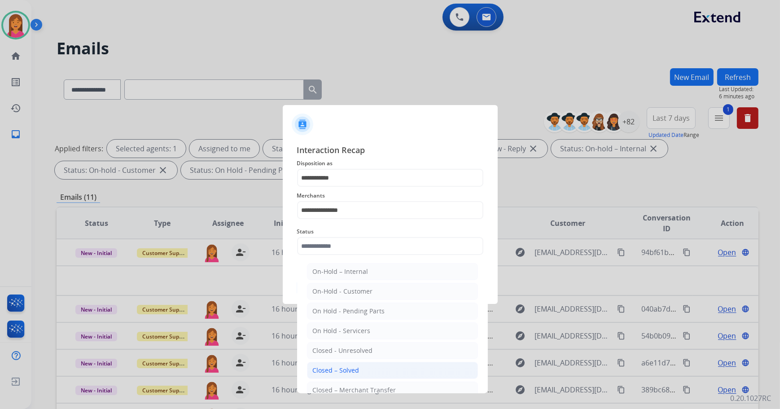
click at [356, 367] on div "Closed – Solved" at bounding box center [336, 370] width 47 height 9
type input "**********"
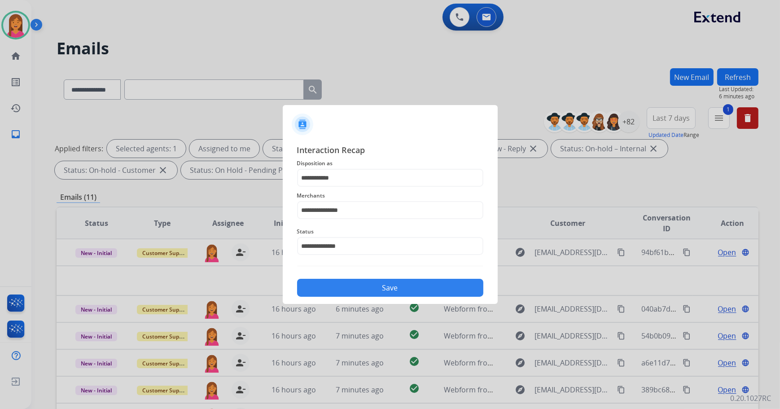
click at [358, 290] on button "Save" at bounding box center [390, 288] width 186 height 18
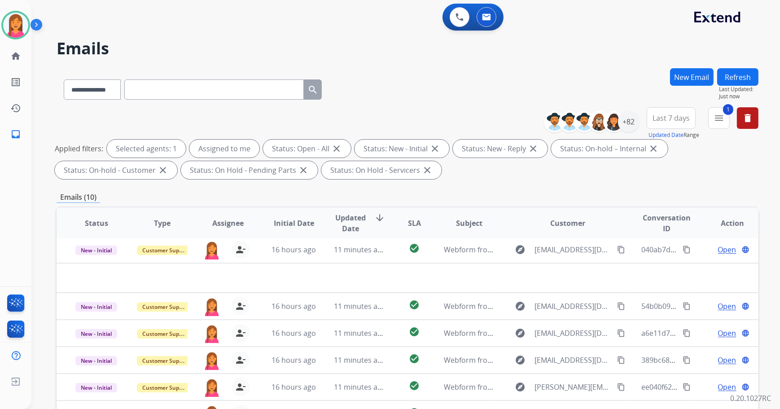
scroll to position [30, 0]
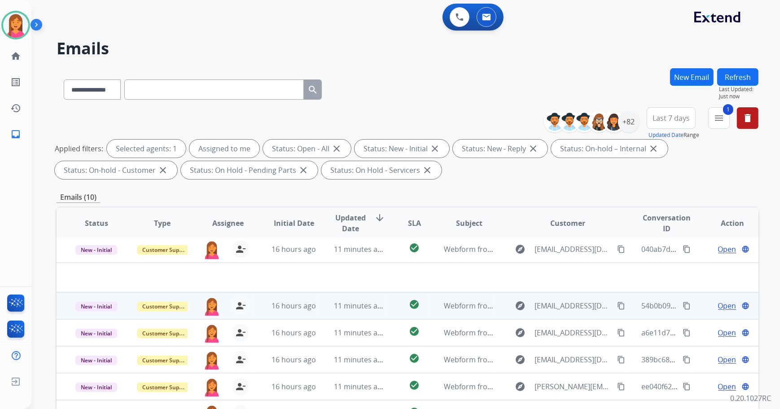
click at [372, 314] on td "11 minutes ago" at bounding box center [352, 305] width 66 height 27
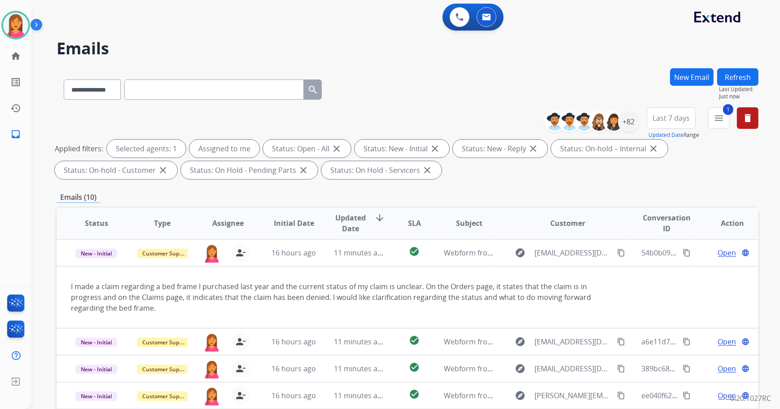
scroll to position [54, 0]
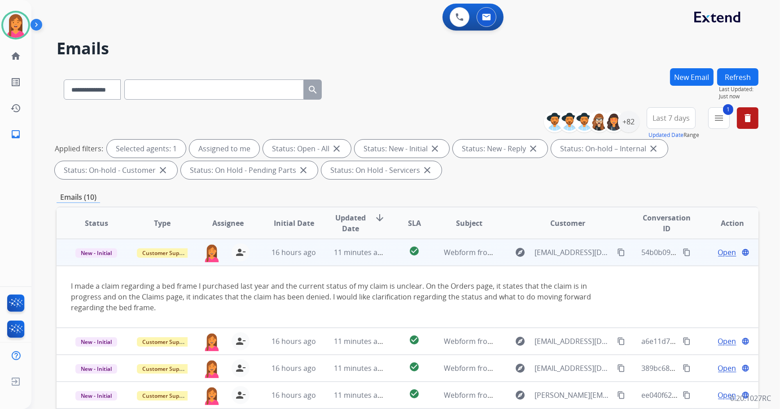
click at [718, 252] on span "Open" at bounding box center [727, 252] width 18 height 11
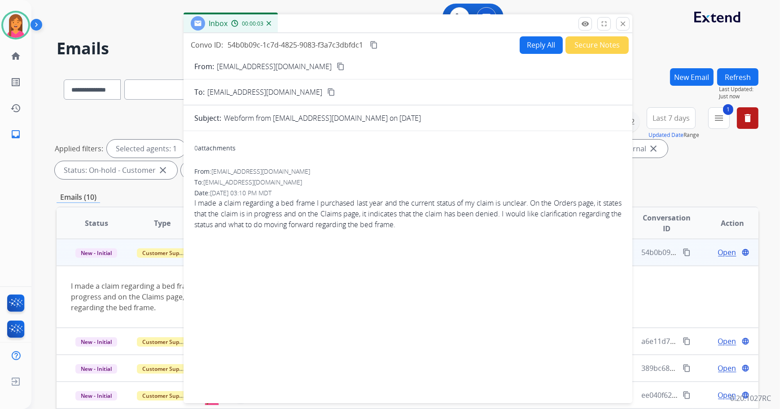
drag, startPoint x: 454, startPoint y: 64, endPoint x: 328, endPoint y: 24, distance: 132.2
click at [328, 24] on div "Inbox 00:00:03" at bounding box center [407, 23] width 449 height 19
click at [335, 62] on button "content_copy" at bounding box center [340, 66] width 11 height 11
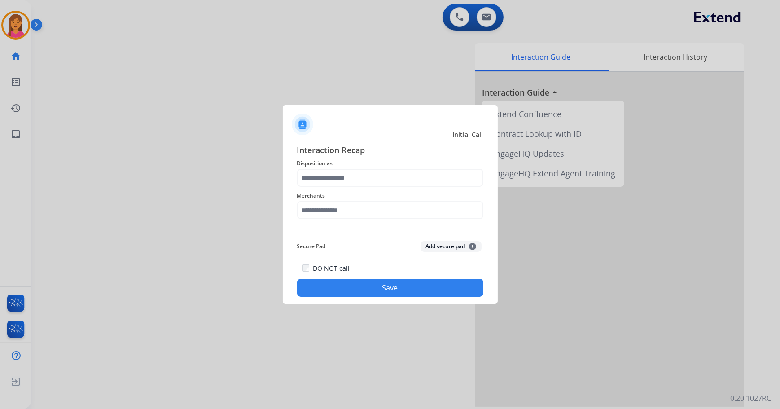
click at [79, 87] on div at bounding box center [390, 204] width 780 height 409
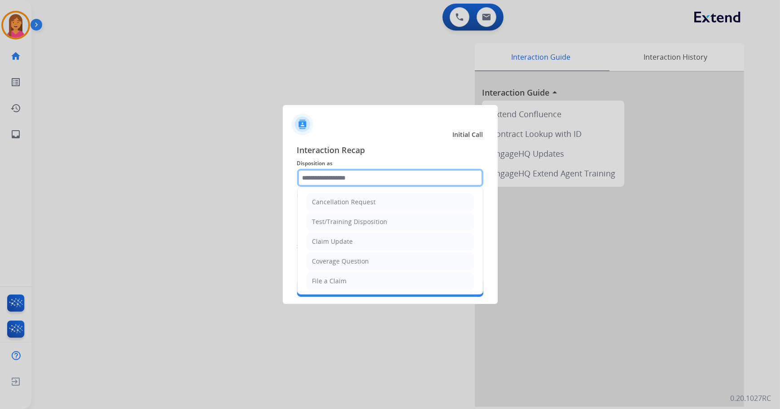
click at [336, 176] on input "text" at bounding box center [390, 178] width 186 height 18
click at [345, 277] on div "File a Claim" at bounding box center [329, 280] width 35 height 9
type input "**********"
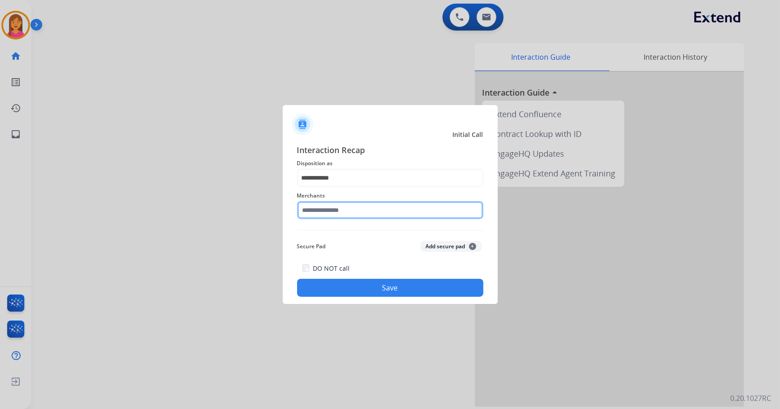
click at [344, 205] on input "text" at bounding box center [390, 210] width 186 height 18
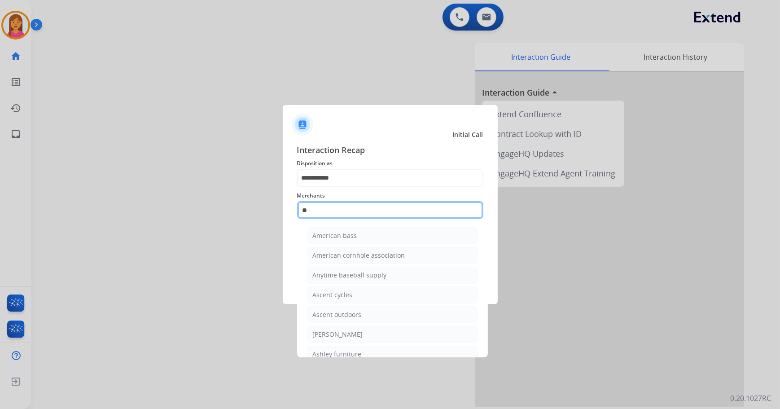
type input "*"
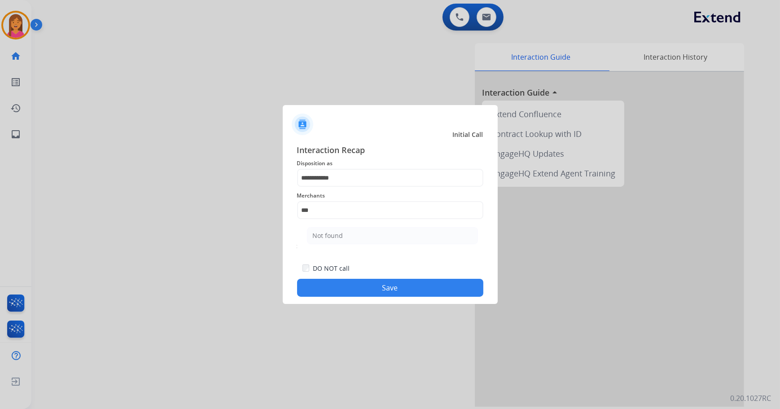
click at [323, 245] on ul "Not found" at bounding box center [392, 238] width 176 height 31
click at [325, 238] on div "Not found" at bounding box center [328, 235] width 31 height 9
type input "*********"
click at [337, 285] on button "Save" at bounding box center [390, 288] width 186 height 18
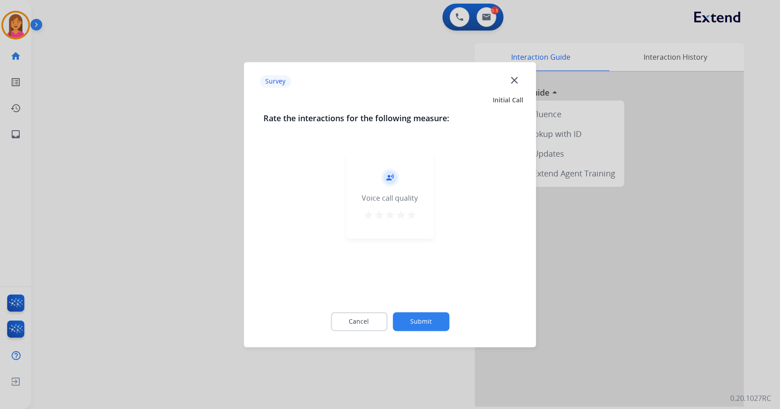
click at [412, 212] on mat-icon "star" at bounding box center [411, 215] width 11 height 11
click at [414, 317] on button "Submit" at bounding box center [421, 321] width 57 height 19
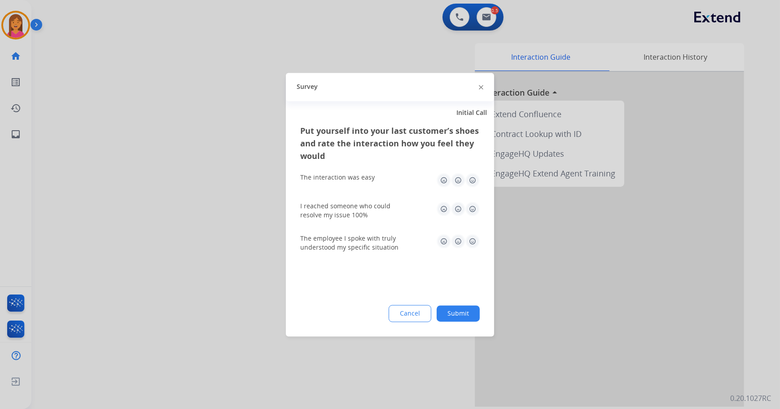
click at [469, 179] on img at bounding box center [472, 180] width 14 height 14
click at [469, 201] on img at bounding box center [472, 208] width 14 height 14
click at [478, 237] on img at bounding box center [472, 241] width 14 height 14
click at [470, 314] on button "Submit" at bounding box center [458, 313] width 43 height 16
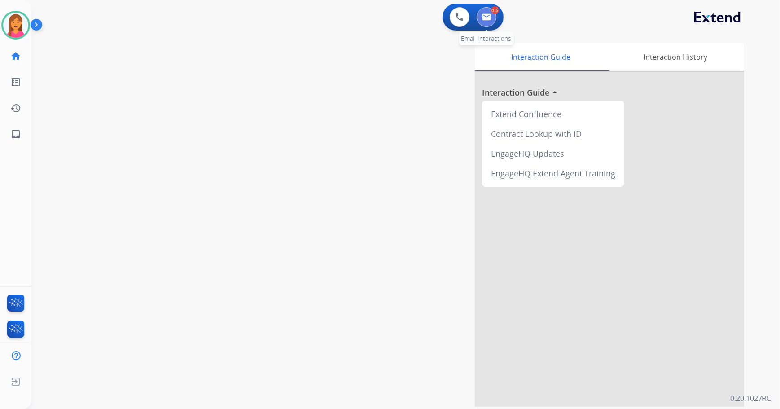
click at [489, 24] on button at bounding box center [486, 17] width 20 height 20
select select "**********"
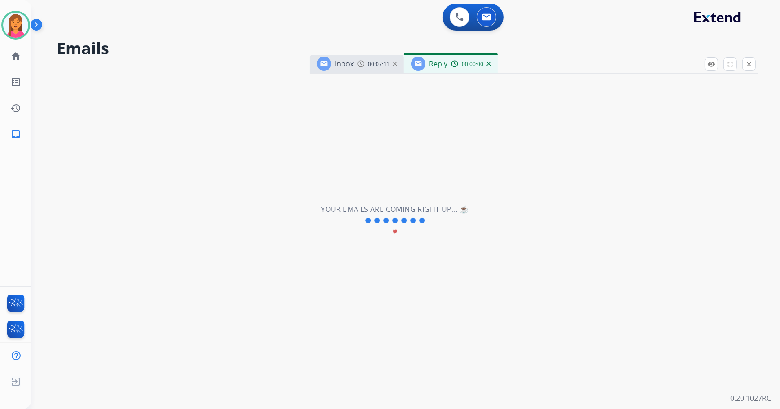
select select "**********"
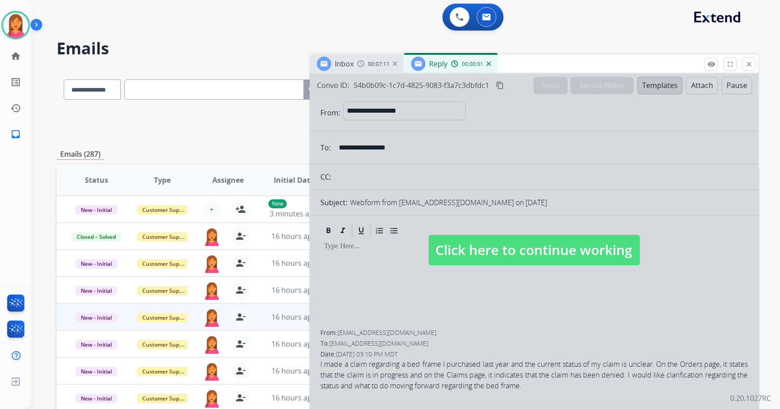
click at [507, 261] on span "Click here to continue working" at bounding box center [533, 250] width 211 height 31
select select
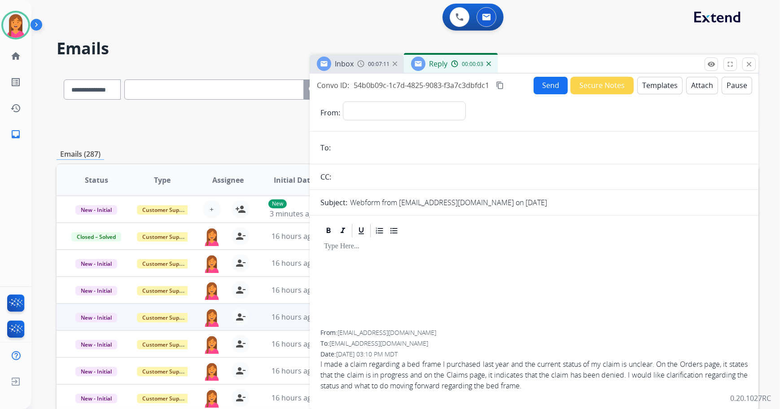
click at [739, 68] on div "remove_red_eye Logs fullscreen Expand close Close" at bounding box center [729, 63] width 51 height 13
click at [747, 63] on mat-icon "close" at bounding box center [749, 64] width 8 height 8
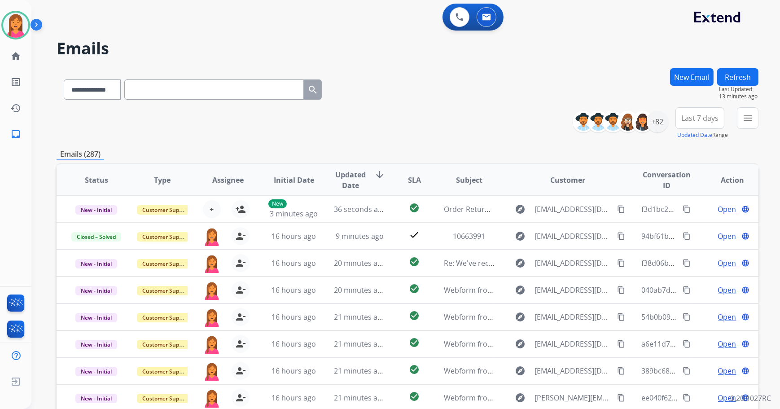
click at [749, 73] on button "Refresh" at bounding box center [737, 76] width 41 height 17
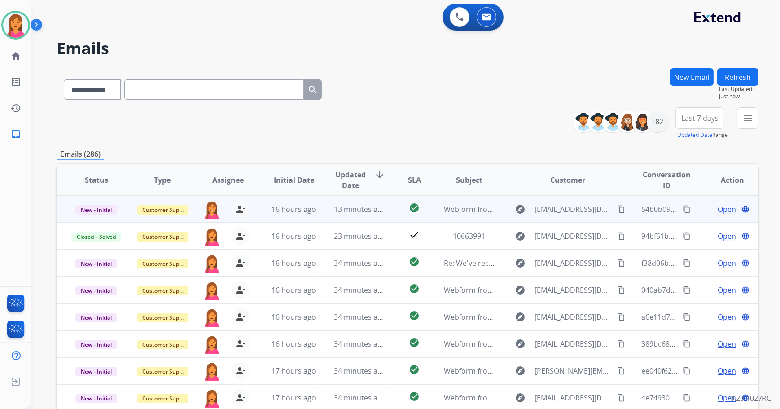
click at [432, 216] on td "Webform from [EMAIL_ADDRESS][DOMAIN_NAME] on [DATE]" at bounding box center [462, 209] width 66 height 27
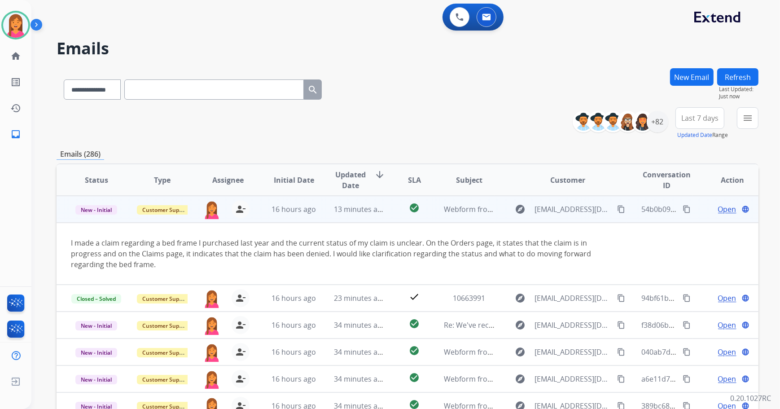
click at [721, 209] on span "Open" at bounding box center [727, 209] width 18 height 11
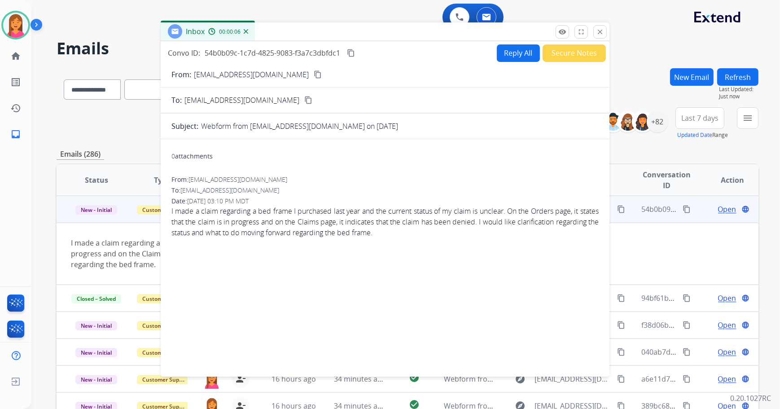
drag, startPoint x: 565, startPoint y: 67, endPoint x: 416, endPoint y: 35, distance: 152.4
click at [416, 35] on div "Inbox 00:00:06" at bounding box center [385, 31] width 449 height 19
click at [507, 58] on button "Reply All" at bounding box center [518, 52] width 43 height 17
select select "**********"
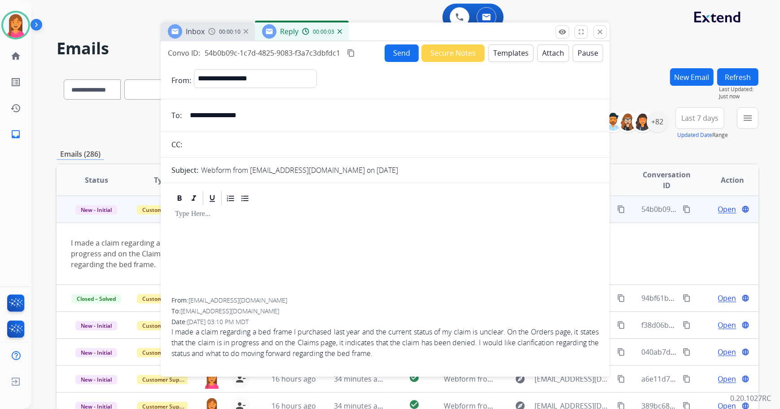
click at [508, 51] on button "Templates" at bounding box center [510, 52] width 45 height 17
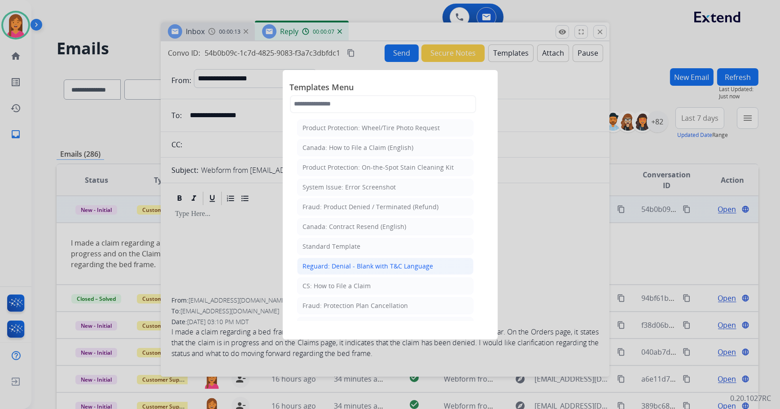
click at [349, 264] on div "Reguard: Denial - Blank with T&C Language" at bounding box center [368, 266] width 131 height 9
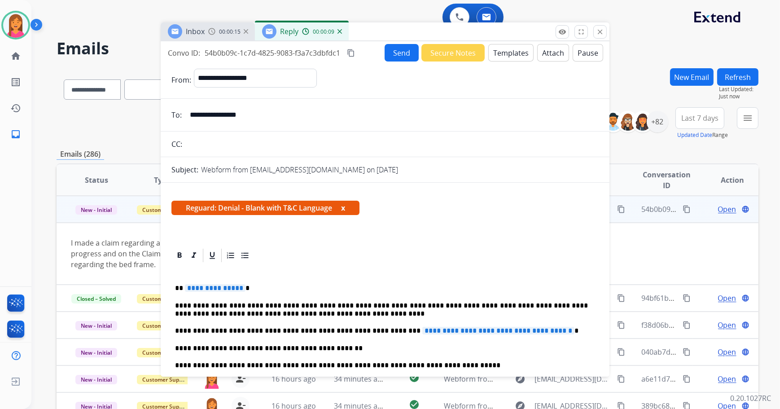
click at [350, 209] on span "Reguard: Denial - Blank with T&C Language x" at bounding box center [265, 208] width 188 height 14
click at [341, 208] on span "Reguard: Denial - Blank with T&C Language x" at bounding box center [265, 208] width 188 height 14
click at [348, 208] on span "Reguard: Denial - Blank with T&C Language x" at bounding box center [265, 208] width 188 height 14
click at [349, 207] on span "Reguard: Denial - Blank with T&C Language x" at bounding box center [265, 208] width 188 height 14
click at [345, 207] on button "x" at bounding box center [343, 207] width 4 height 11
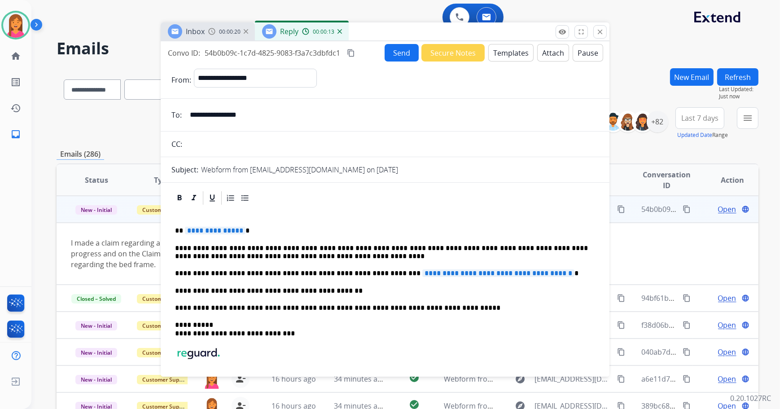
click at [241, 232] on p "**********" at bounding box center [381, 231] width 413 height 8
click at [553, 270] on p "**********" at bounding box center [381, 273] width 413 height 8
click at [393, 272] on p "**********" at bounding box center [381, 273] width 413 height 8
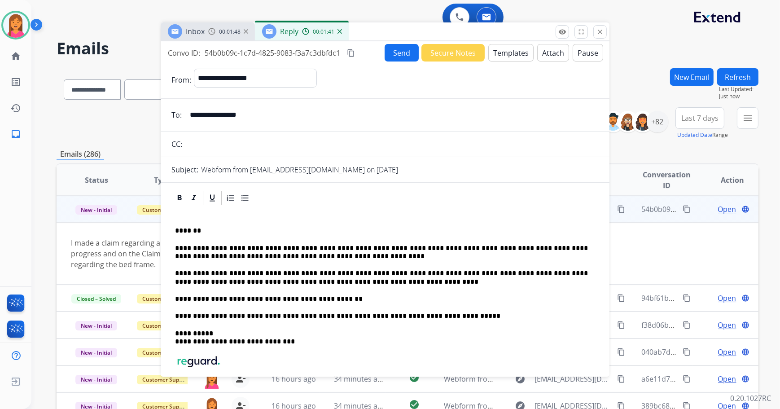
click at [537, 51] on button "Attach" at bounding box center [553, 52] width 32 height 17
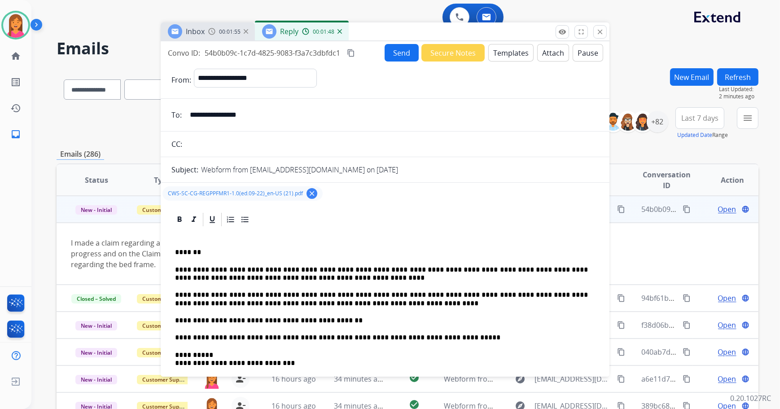
click at [401, 53] on button "Send" at bounding box center [401, 52] width 34 height 17
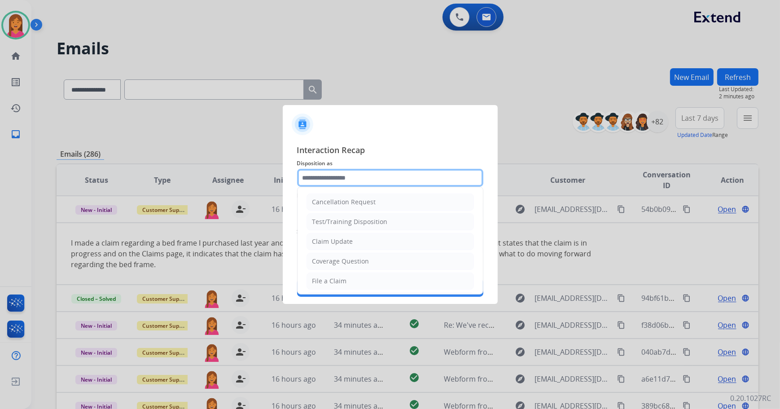
click at [364, 175] on input "text" at bounding box center [390, 178] width 186 height 18
click at [320, 241] on div "Claim Update" at bounding box center [332, 241] width 41 height 9
type input "**********"
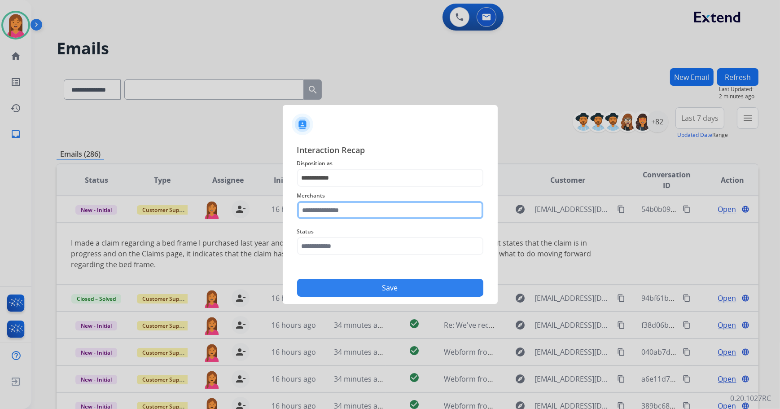
click at [313, 206] on input "text" at bounding box center [390, 210] width 186 height 18
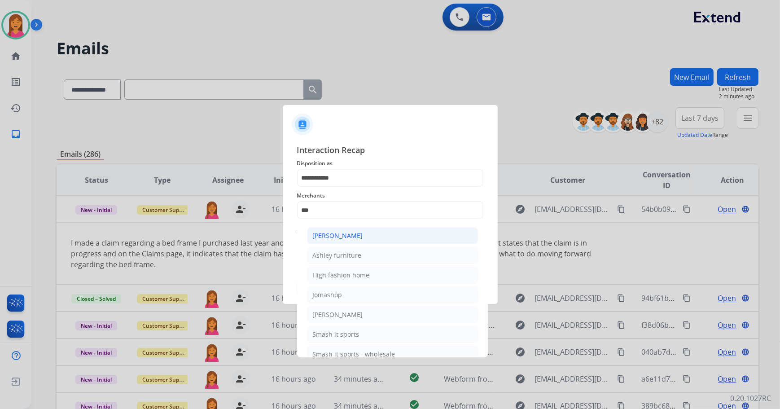
click at [368, 240] on li "[PERSON_NAME]" at bounding box center [392, 235] width 171 height 17
type input "**********"
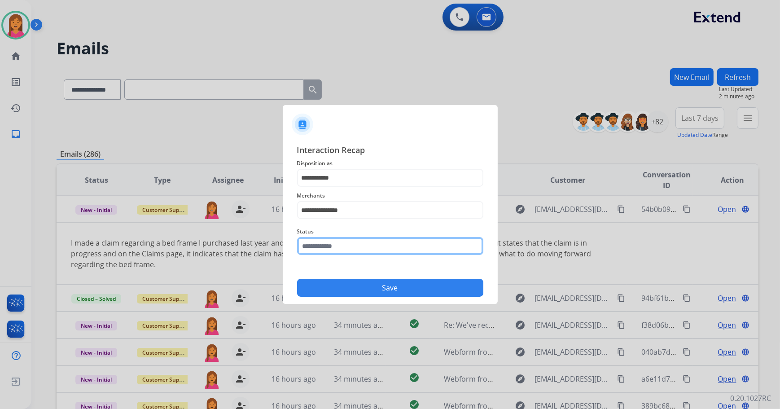
click at [351, 245] on input "text" at bounding box center [390, 246] width 186 height 18
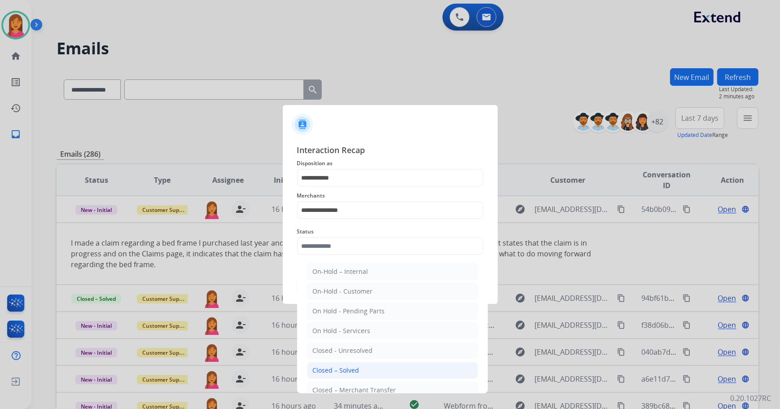
click at [361, 365] on li "Closed – Solved" at bounding box center [392, 370] width 171 height 17
type input "**********"
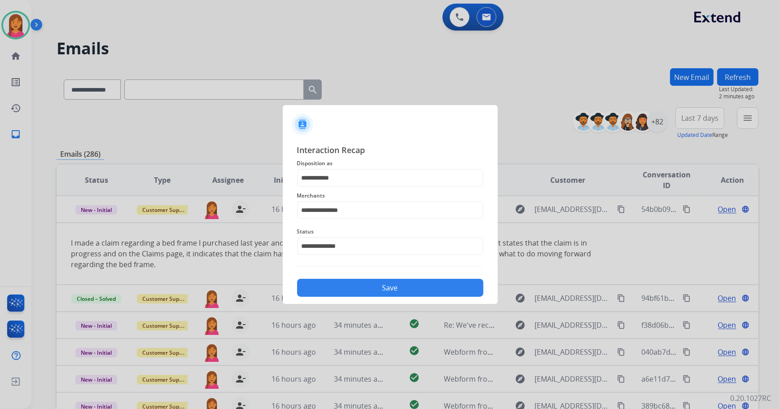
click at [339, 287] on button "Save" at bounding box center [390, 288] width 186 height 18
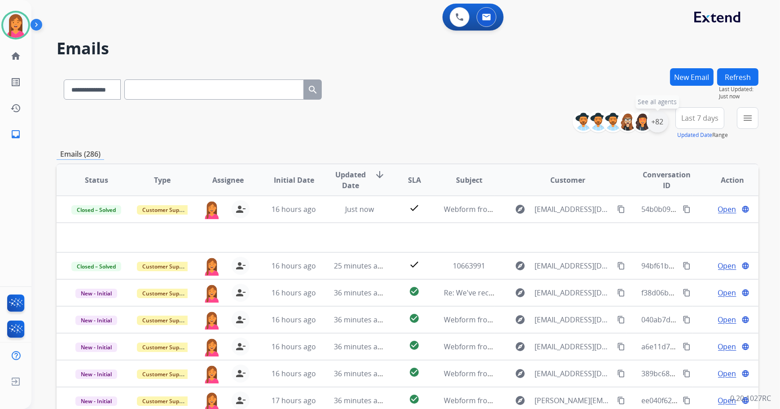
click at [660, 124] on div "+82" at bounding box center [657, 122] width 22 height 22
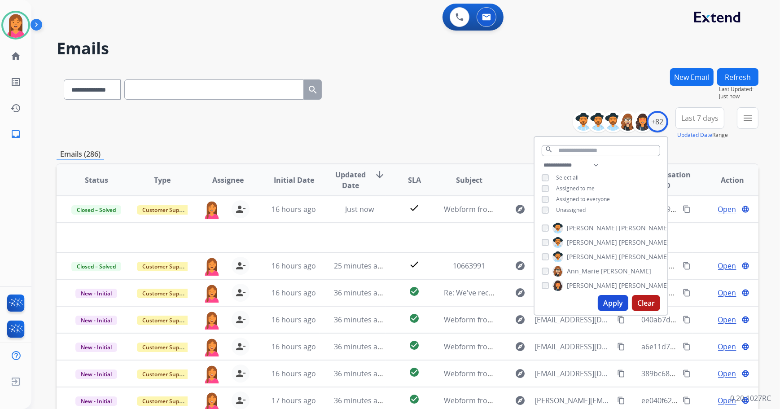
click at [560, 211] on span "Unassigned" at bounding box center [571, 210] width 30 height 8
click at [604, 298] on button "Apply" at bounding box center [613, 303] width 31 height 16
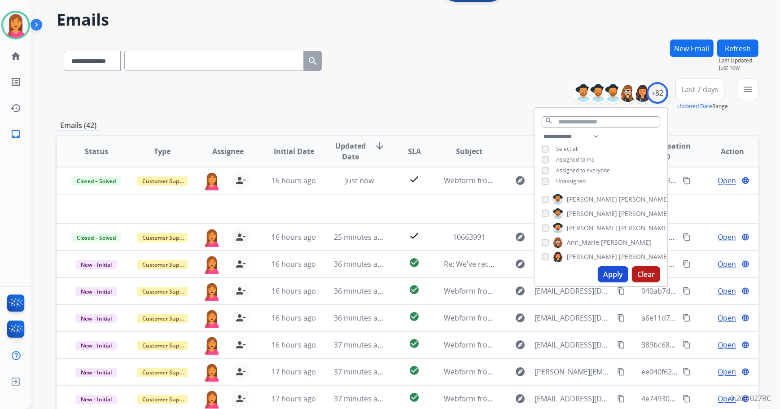
scroll to position [20, 0]
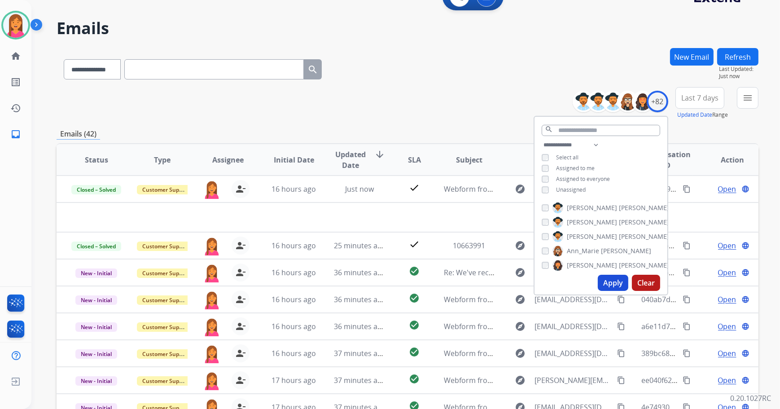
click at [438, 69] on div "**********" at bounding box center [408, 67] width 702 height 39
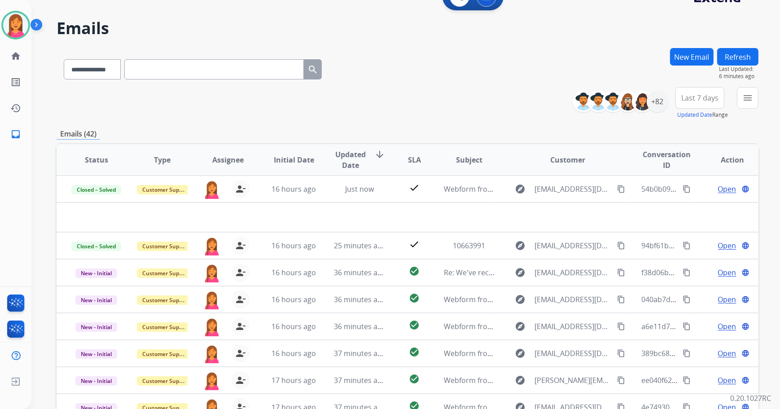
click at [433, 97] on div "**********" at bounding box center [408, 103] width 702 height 32
click at [513, 93] on div "**********" at bounding box center [408, 103] width 702 height 32
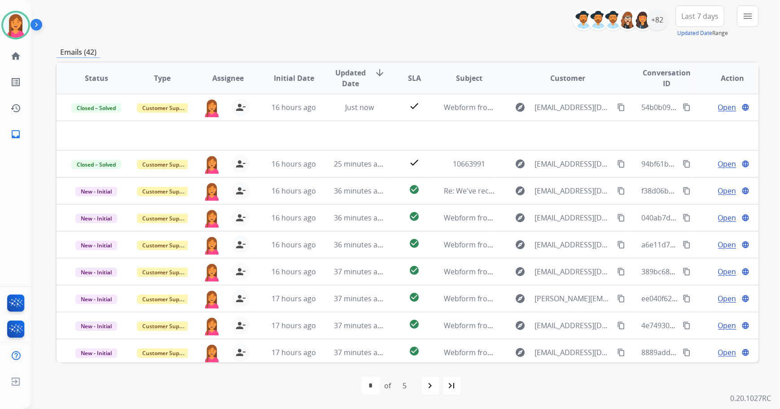
scroll to position [0, 0]
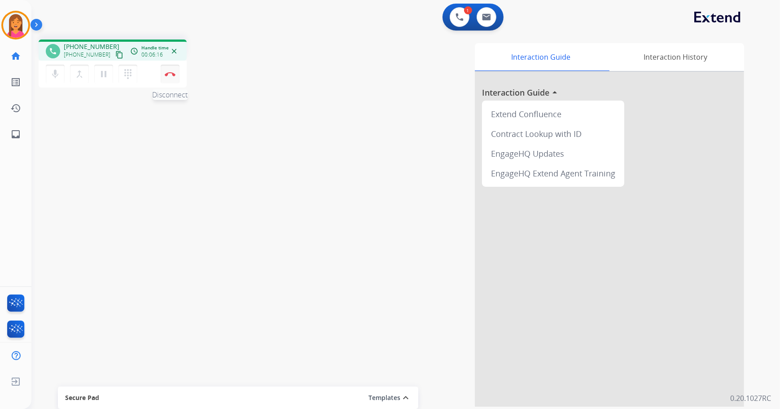
click at [170, 76] on img at bounding box center [170, 74] width 11 height 4
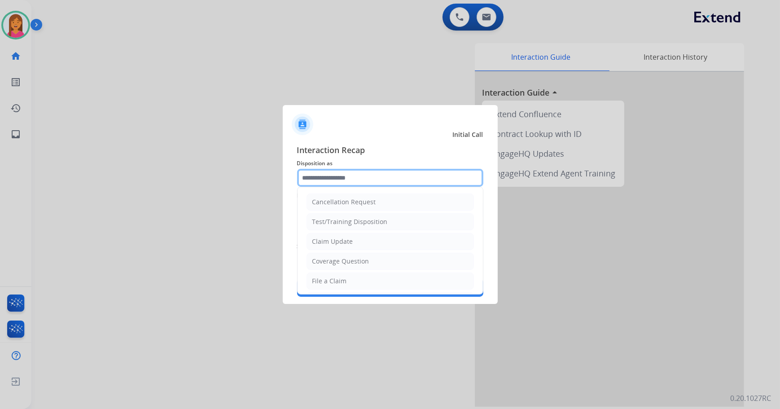
click at [350, 179] on input "text" at bounding box center [390, 178] width 186 height 18
click at [345, 245] on div "Claim Update" at bounding box center [332, 241] width 41 height 9
type input "**********"
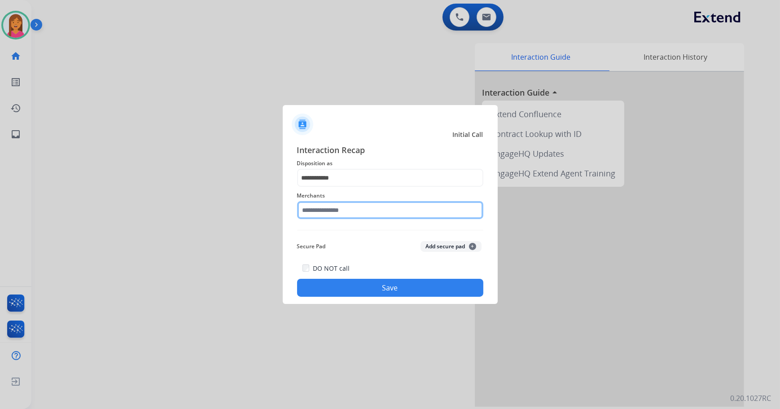
click at [343, 213] on input "text" at bounding box center [390, 210] width 186 height 18
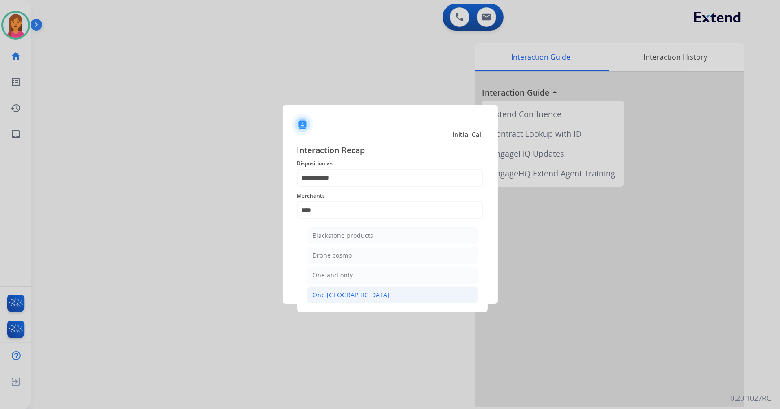
click at [364, 293] on li "One [GEOGRAPHIC_DATA]" at bounding box center [392, 294] width 171 height 17
type input "**********"
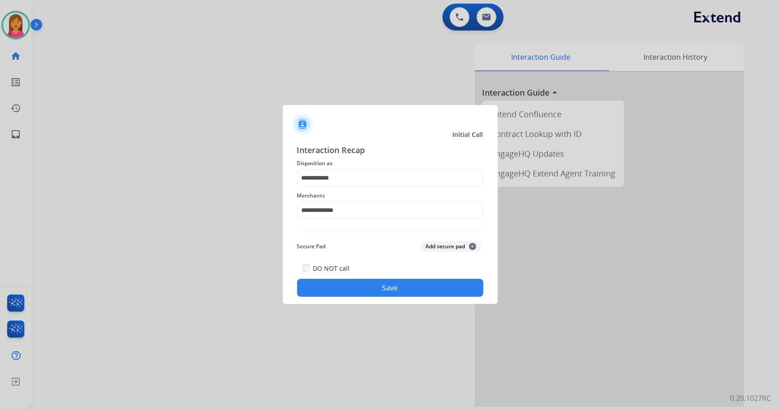
click at [372, 288] on button "Save" at bounding box center [390, 288] width 186 height 18
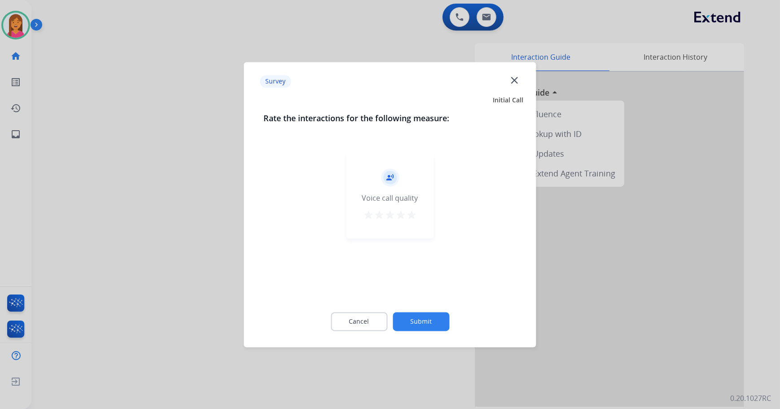
drag, startPoint x: 411, startPoint y: 217, endPoint x: 412, endPoint y: 228, distance: 11.7
click at [411, 216] on mat-icon "star" at bounding box center [411, 215] width 11 height 11
click at [425, 317] on button "Submit" at bounding box center [421, 321] width 57 height 19
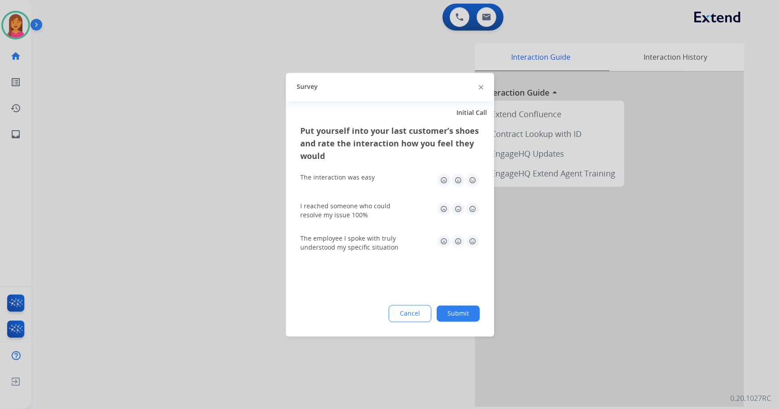
click at [470, 176] on img at bounding box center [472, 180] width 14 height 14
click at [471, 206] on img at bounding box center [472, 208] width 14 height 14
click at [471, 245] on img at bounding box center [472, 241] width 14 height 14
click at [482, 312] on div "Put yourself into your last customer’s shoes and rate the interaction how you f…" at bounding box center [390, 230] width 208 height 212
click at [473, 315] on button "Submit" at bounding box center [458, 313] width 43 height 16
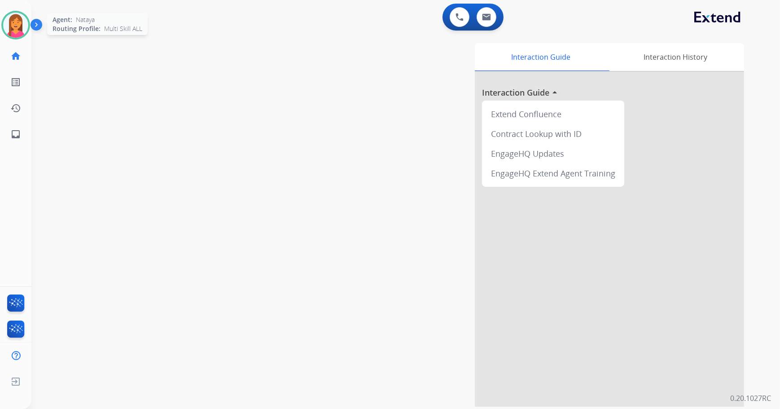
click at [20, 37] on div at bounding box center [15, 25] width 29 height 29
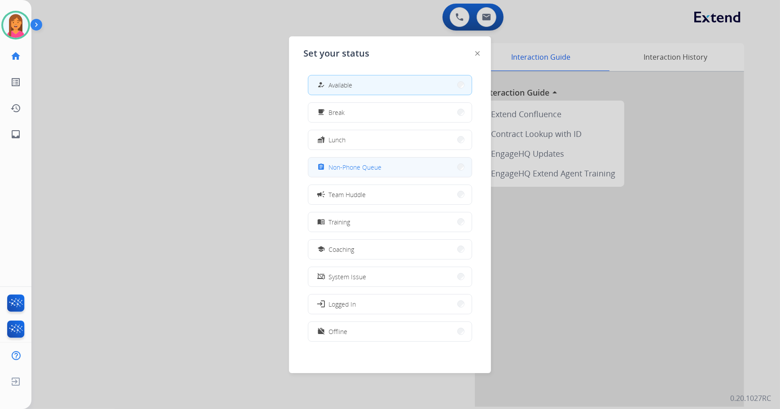
click at [358, 170] on span "Non-Phone Queue" at bounding box center [354, 166] width 53 height 9
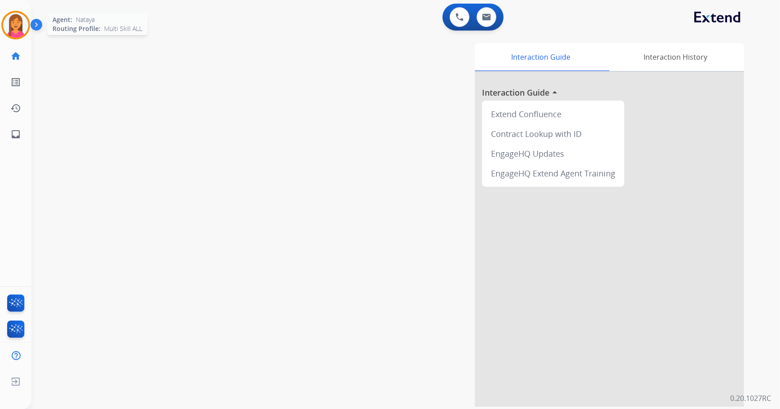
click at [19, 31] on img at bounding box center [15, 25] width 25 height 25
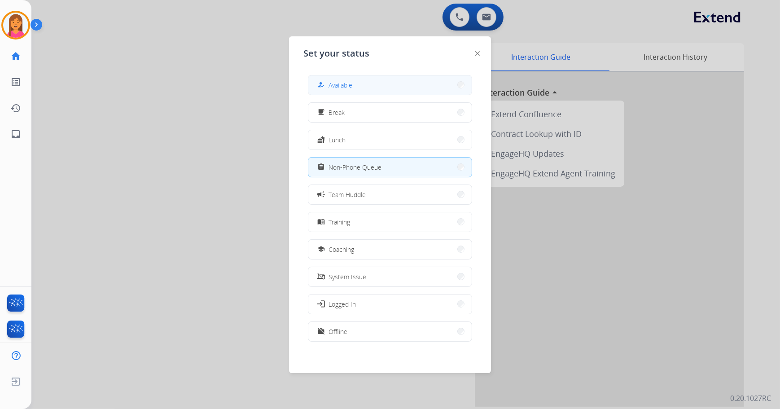
click at [444, 87] on button "how_to_reg Available" at bounding box center [389, 84] width 163 height 19
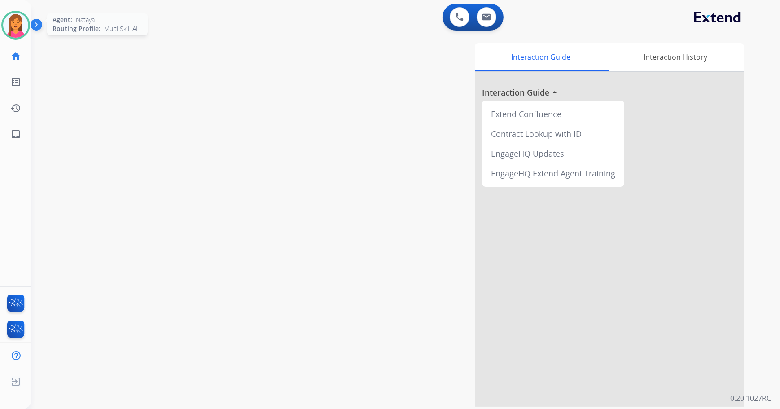
click at [21, 17] on img at bounding box center [15, 25] width 25 height 25
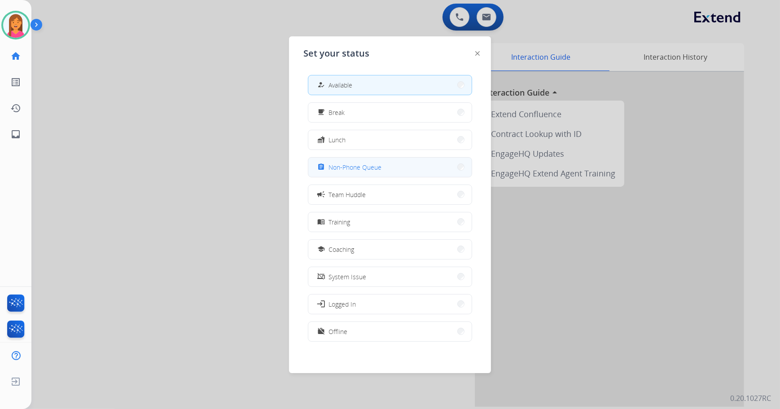
click at [385, 171] on button "assignment Non-Phone Queue" at bounding box center [389, 166] width 163 height 19
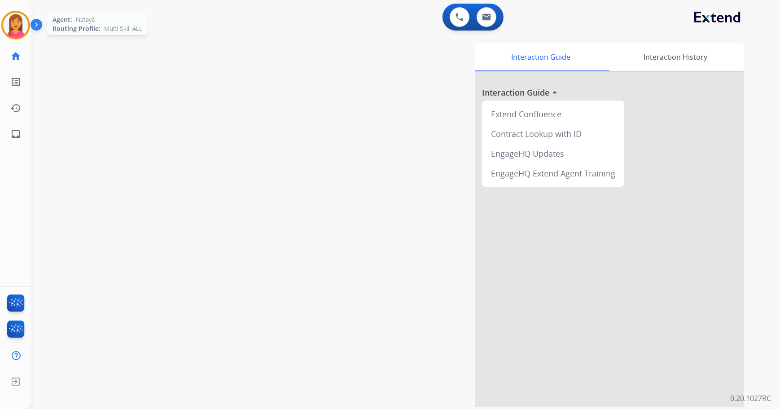
click at [17, 22] on img at bounding box center [15, 25] width 25 height 25
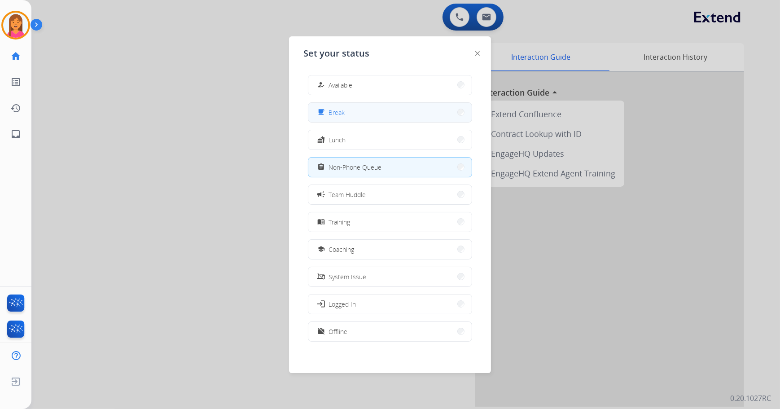
click at [372, 107] on button "free_breakfast Break" at bounding box center [389, 112] width 163 height 19
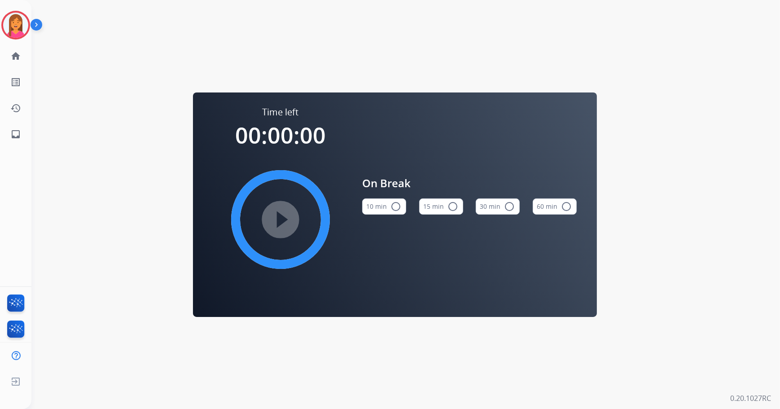
click at [451, 206] on mat-icon "radio_button_unchecked" at bounding box center [452, 206] width 11 height 11
click at [20, 31] on img at bounding box center [15, 25] width 25 height 25
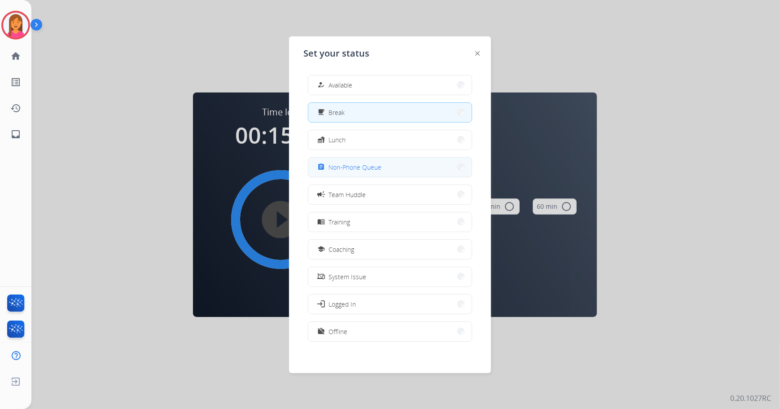
click at [353, 172] on button "assignment Non-Phone Queue" at bounding box center [389, 166] width 163 height 19
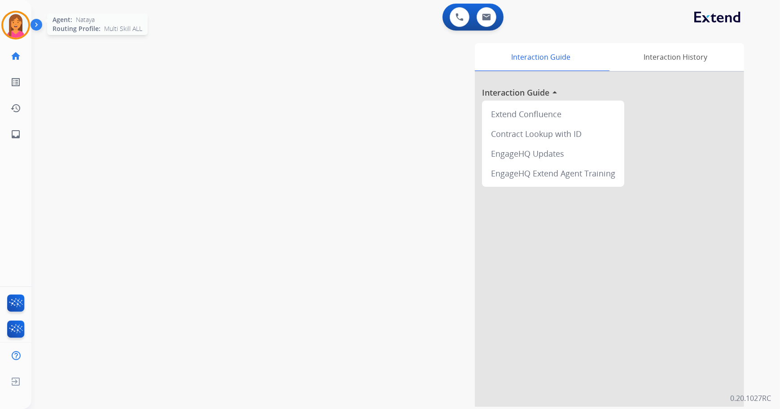
click at [22, 26] on img at bounding box center [15, 25] width 25 height 25
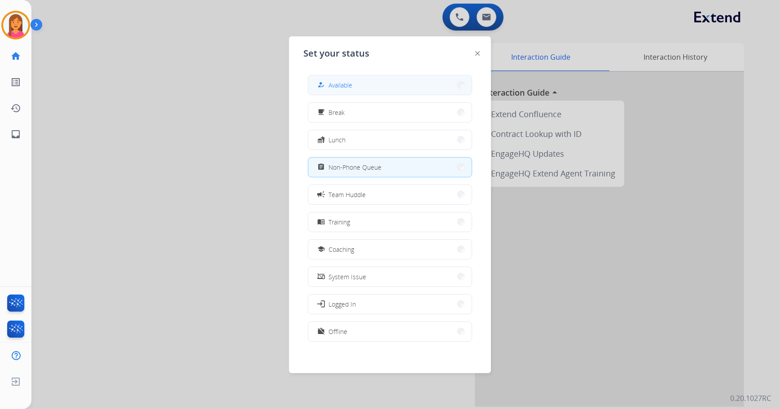
click at [359, 85] on button "how_to_reg Available" at bounding box center [389, 84] width 163 height 19
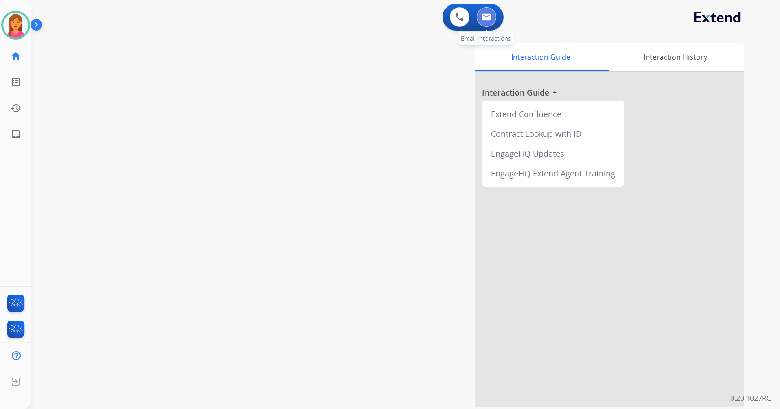
click at [489, 13] on img at bounding box center [486, 16] width 9 height 7
select select "**********"
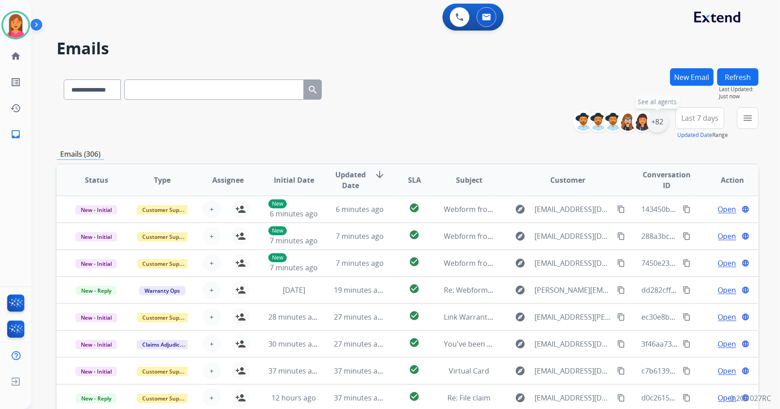
click at [666, 123] on div "+82" at bounding box center [657, 122] width 22 height 22
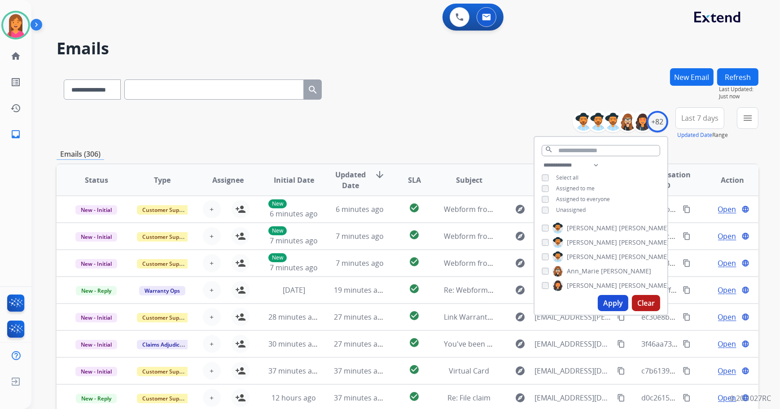
click at [578, 213] on div "**********" at bounding box center [600, 188] width 133 height 57
click at [577, 209] on span "Unassigned" at bounding box center [571, 210] width 30 height 8
click at [605, 307] on button "Apply" at bounding box center [613, 303] width 31 height 16
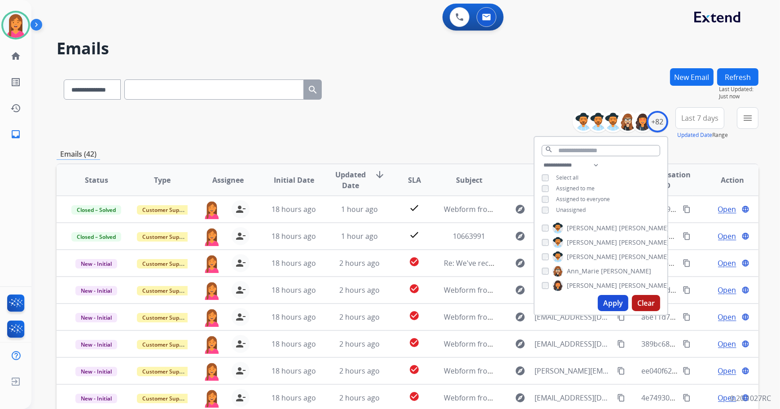
click at [472, 105] on div "**********" at bounding box center [408, 87] width 702 height 39
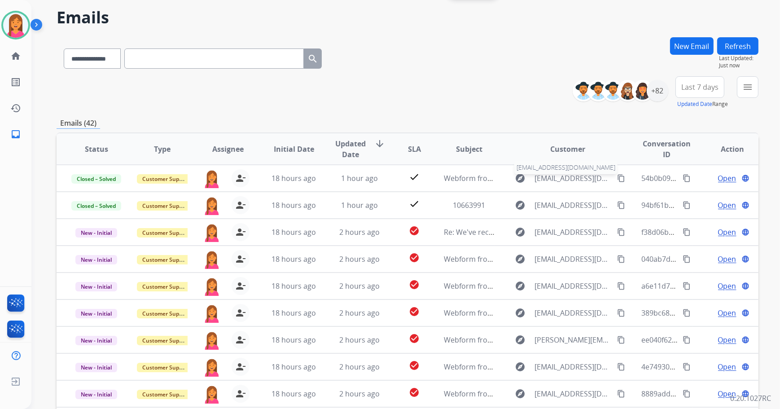
scroll to position [20, 0]
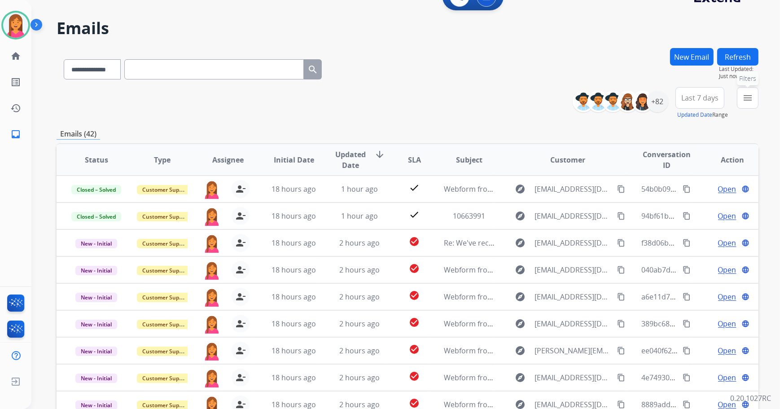
click at [745, 98] on mat-icon "menu" at bounding box center [747, 97] width 11 height 11
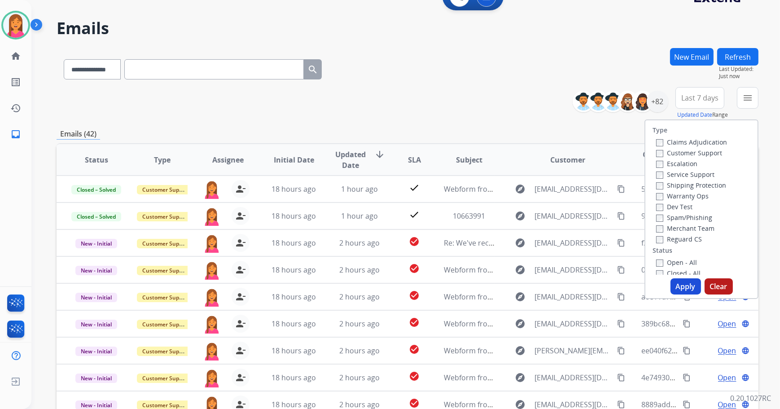
click at [660, 265] on label "Open - All" at bounding box center [676, 262] width 41 height 9
click at [679, 287] on button "Apply" at bounding box center [685, 286] width 31 height 16
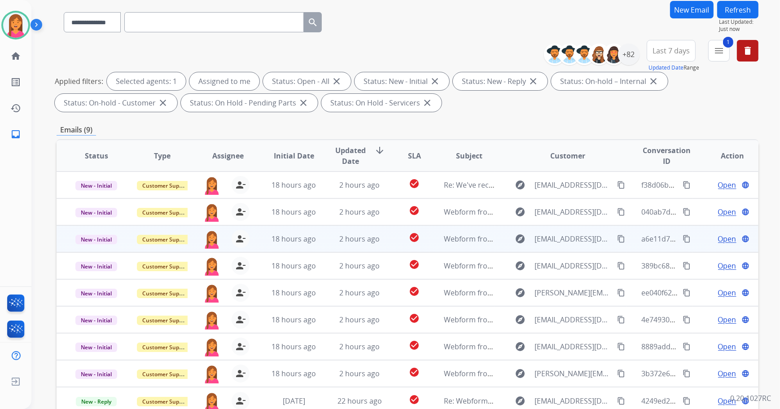
scroll to position [144, 0]
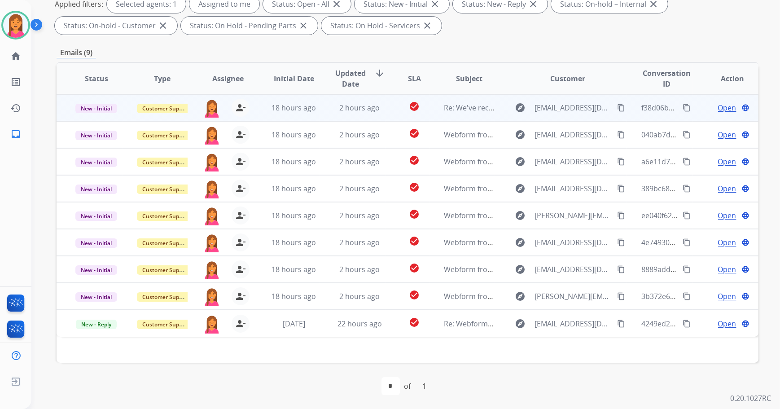
click at [385, 111] on td "check_circle" at bounding box center [407, 107] width 44 height 27
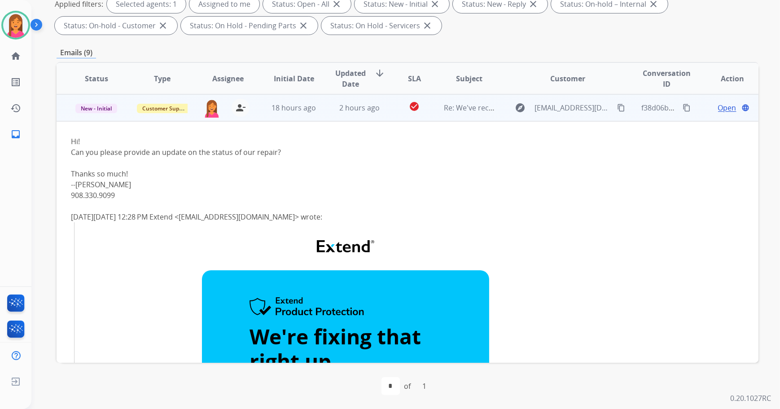
click at [487, 112] on td "Re: We've received your product" at bounding box center [462, 107] width 66 height 27
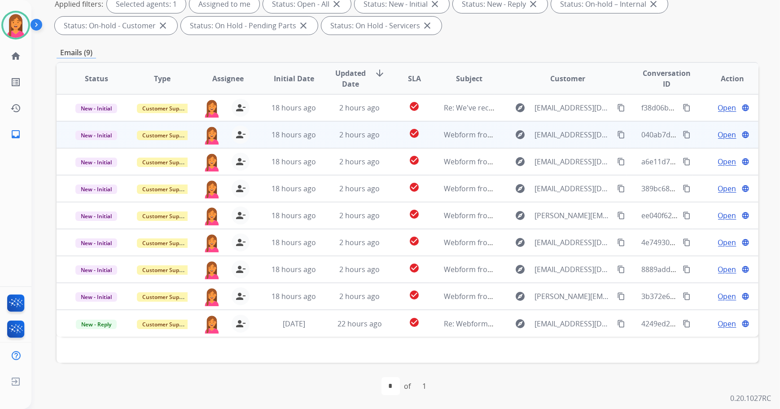
click at [429, 138] on td "Webform from [EMAIL_ADDRESS][DOMAIN_NAME] on [DATE]" at bounding box center [462, 134] width 66 height 27
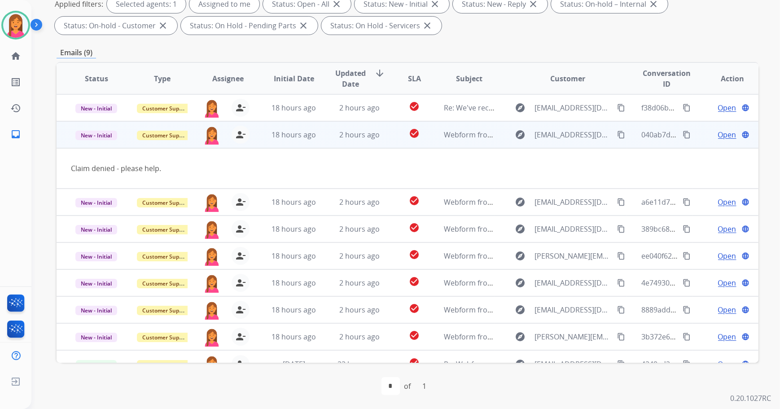
scroll to position [14, 0]
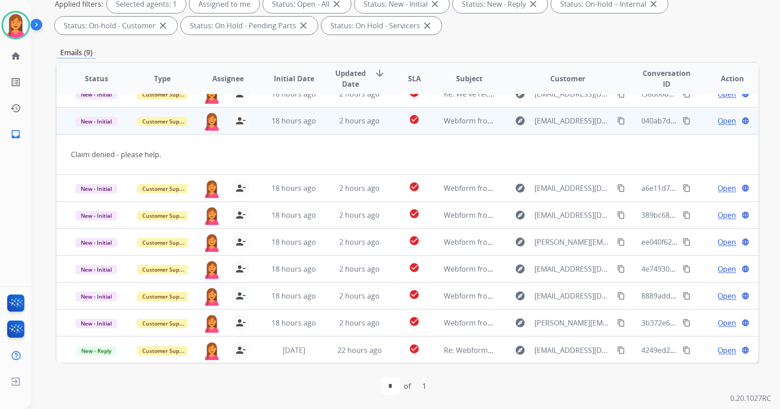
click at [718, 121] on span "Open" at bounding box center [727, 120] width 18 height 11
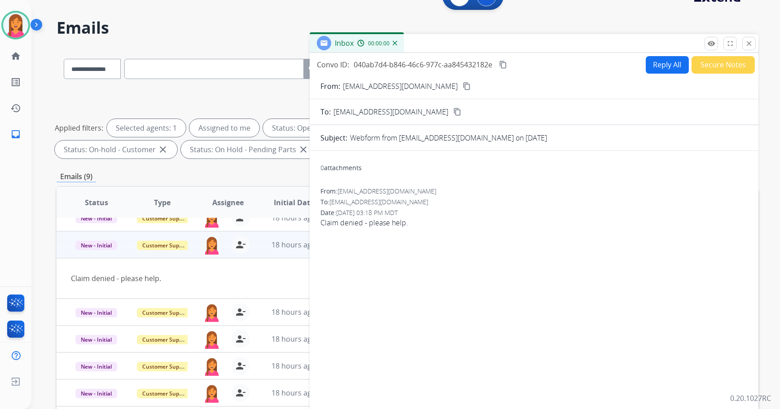
scroll to position [0, 0]
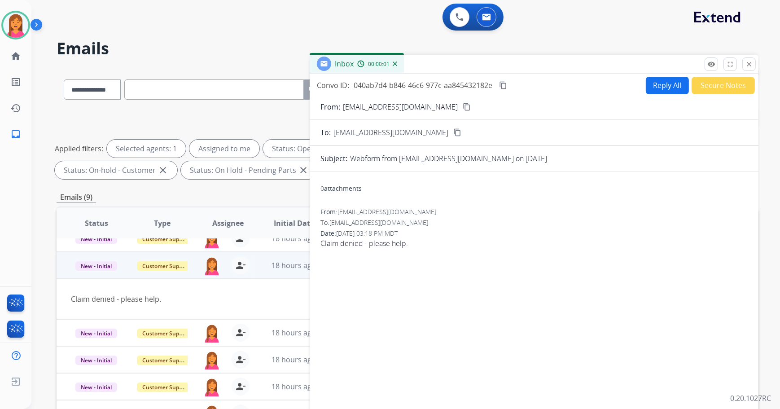
click at [463, 104] on mat-icon "content_copy" at bounding box center [467, 107] width 8 height 8
click at [651, 81] on button "Reply All" at bounding box center [667, 85] width 43 height 17
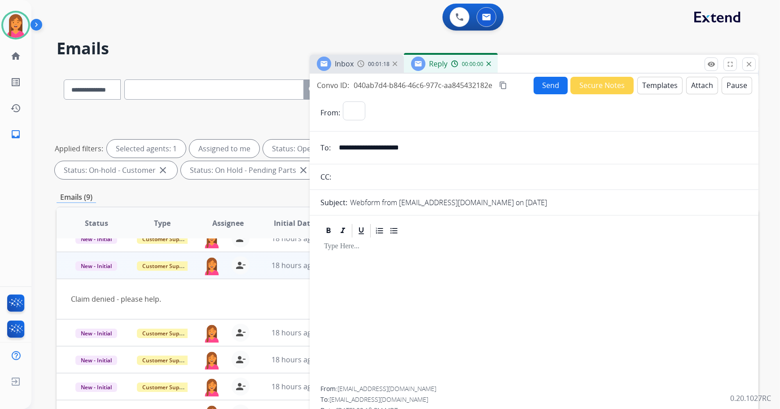
select select "**********"
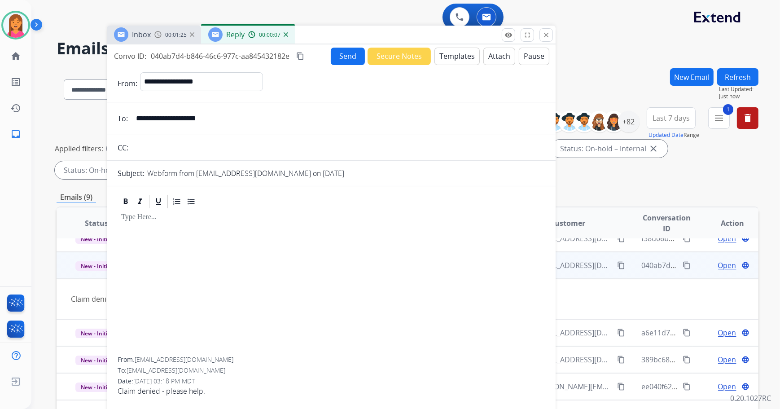
drag, startPoint x: 644, startPoint y: 60, endPoint x: 485, endPoint y: 14, distance: 165.7
click at [483, 26] on div "Inbox 00:01:25 Reply 00:00:07" at bounding box center [331, 35] width 449 height 19
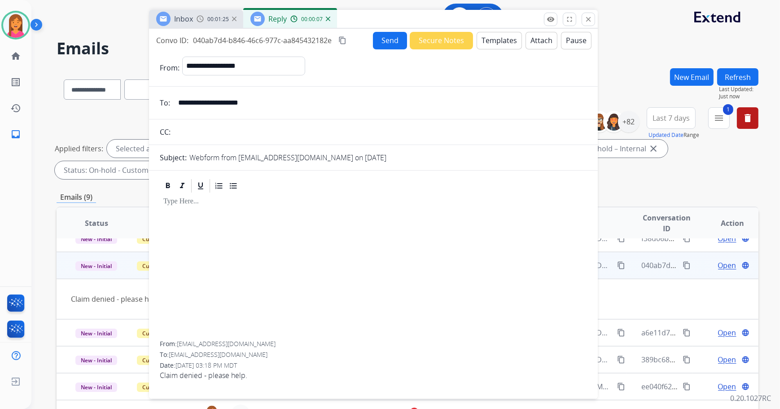
click at [495, 36] on button "Templates" at bounding box center [498, 40] width 45 height 17
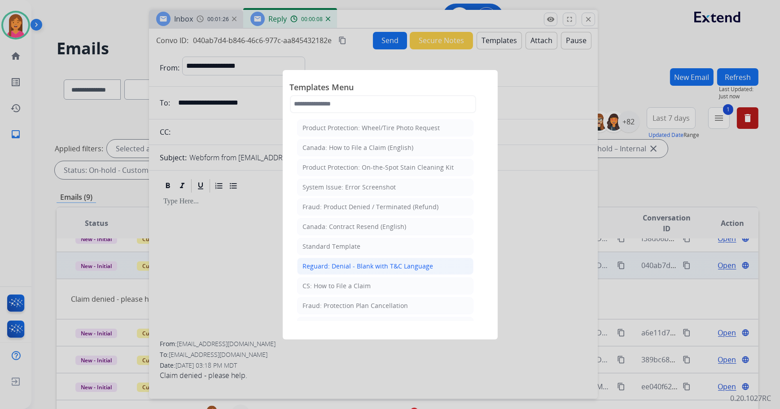
click at [311, 258] on li "Reguard: Denial - Blank with T&C Language" at bounding box center [385, 266] width 176 height 17
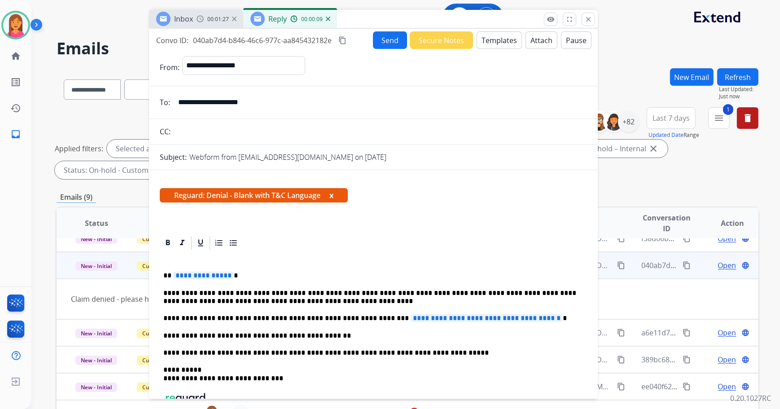
click at [333, 194] on button "x" at bounding box center [331, 195] width 4 height 11
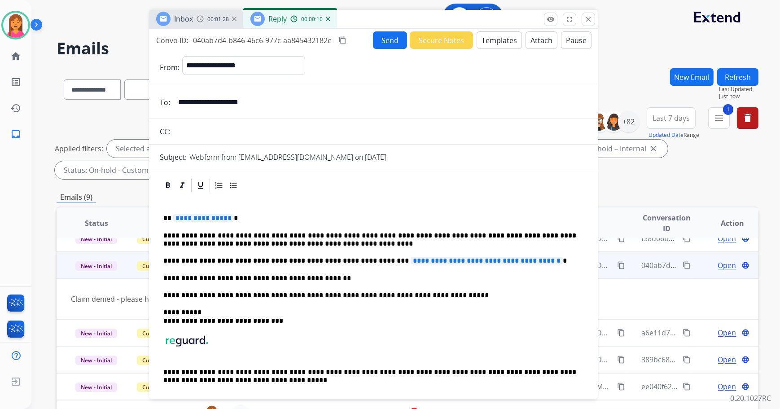
click at [249, 218] on p "**********" at bounding box center [369, 218] width 413 height 8
click at [552, 262] on p "**********" at bounding box center [369, 261] width 413 height 8
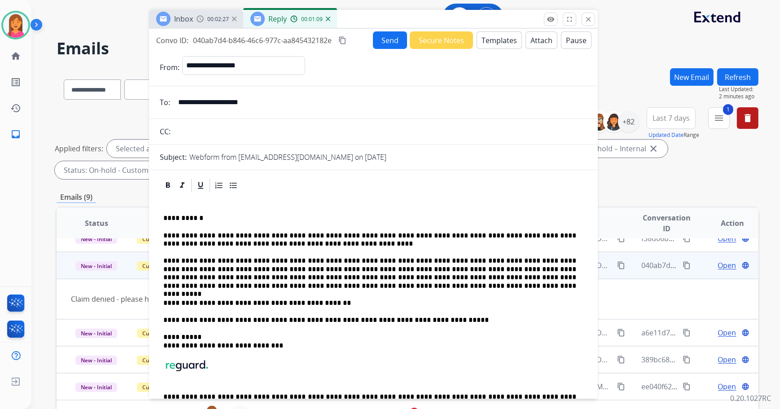
click at [543, 43] on button "Attach" at bounding box center [541, 39] width 32 height 17
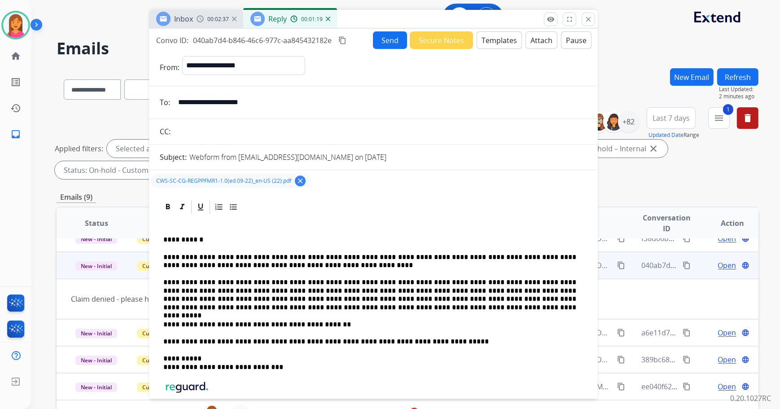
click at [384, 37] on button "Send" at bounding box center [390, 39] width 34 height 17
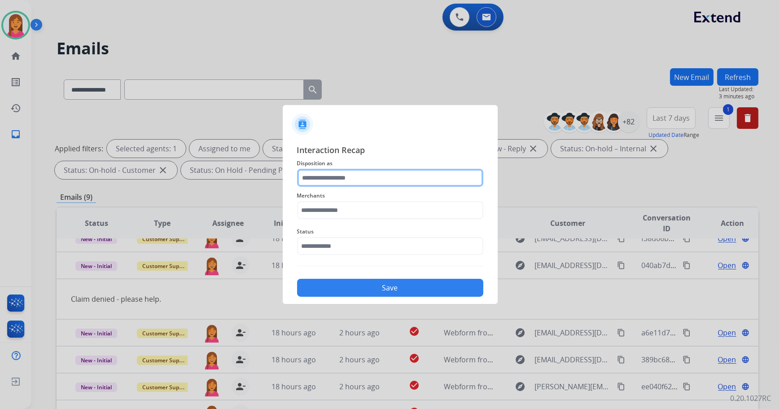
click at [417, 172] on input "text" at bounding box center [390, 178] width 186 height 18
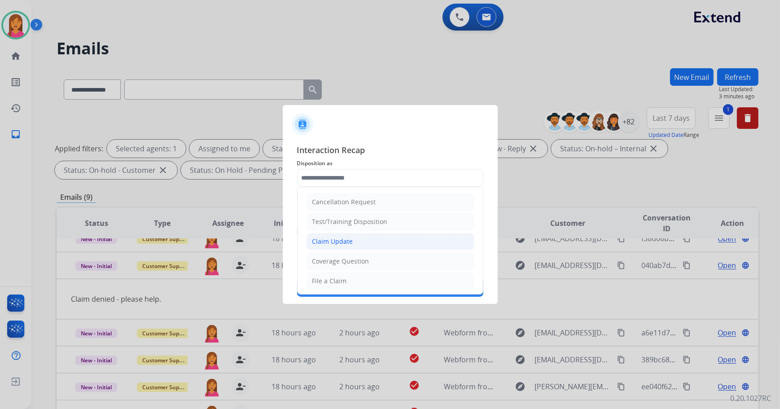
click at [327, 241] on div "Claim Update" at bounding box center [332, 241] width 41 height 9
type input "**********"
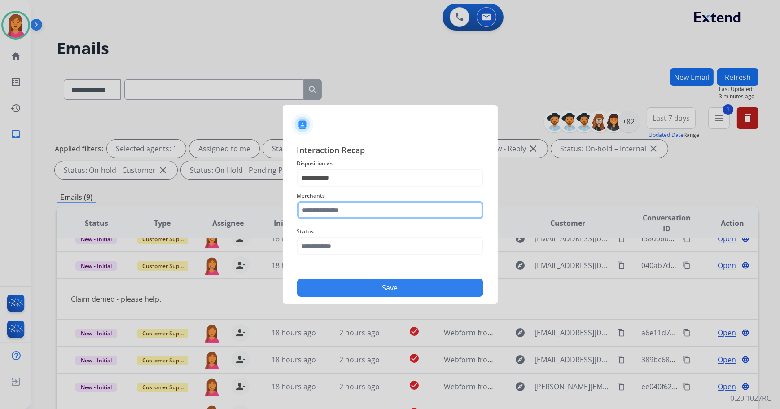
click at [317, 210] on input "text" at bounding box center [390, 210] width 186 height 18
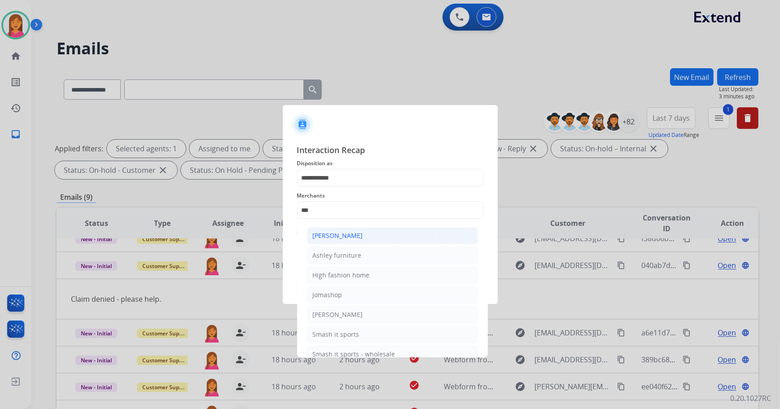
click at [400, 231] on li "[PERSON_NAME]" at bounding box center [392, 235] width 171 height 17
type input "**********"
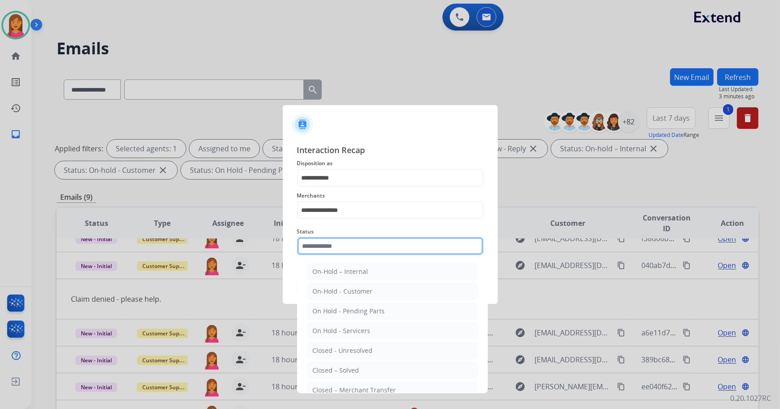
drag, startPoint x: 369, startPoint y: 241, endPoint x: 363, endPoint y: 258, distance: 18.2
click at [369, 242] on input "text" at bounding box center [390, 246] width 186 height 18
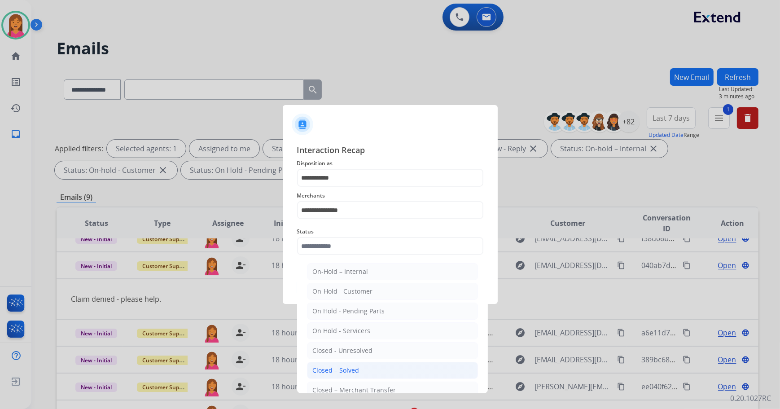
click at [353, 370] on div "Closed – Solved" at bounding box center [336, 370] width 47 height 9
type input "**********"
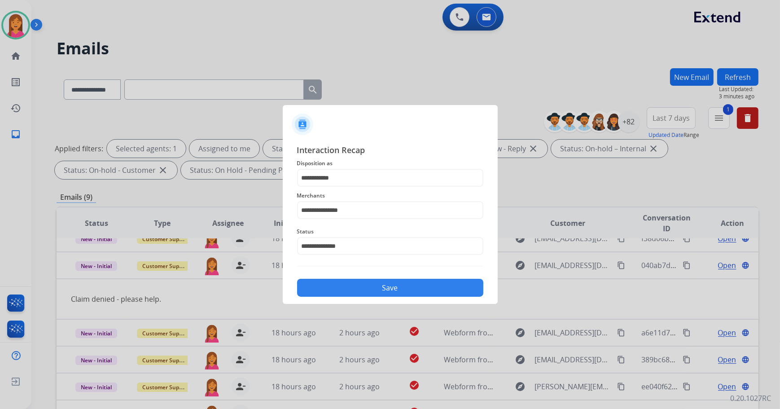
click at [366, 290] on button "Save" at bounding box center [390, 288] width 186 height 18
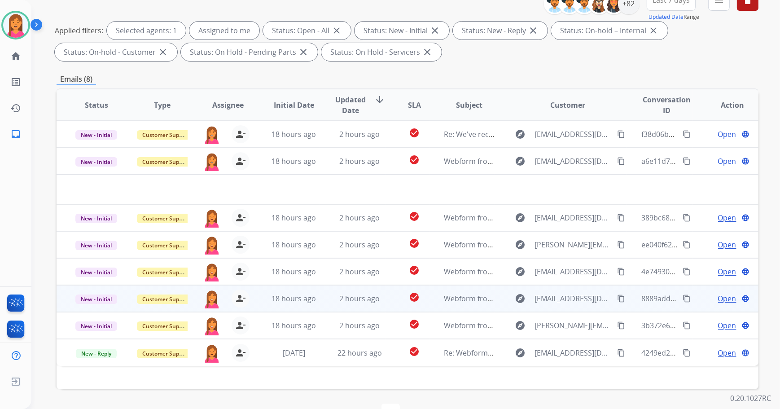
scroll to position [144, 0]
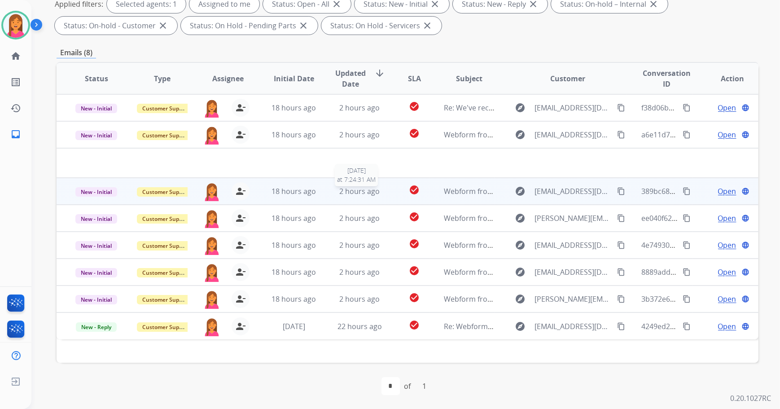
click at [369, 188] on span "2 hours ago" at bounding box center [359, 191] width 40 height 10
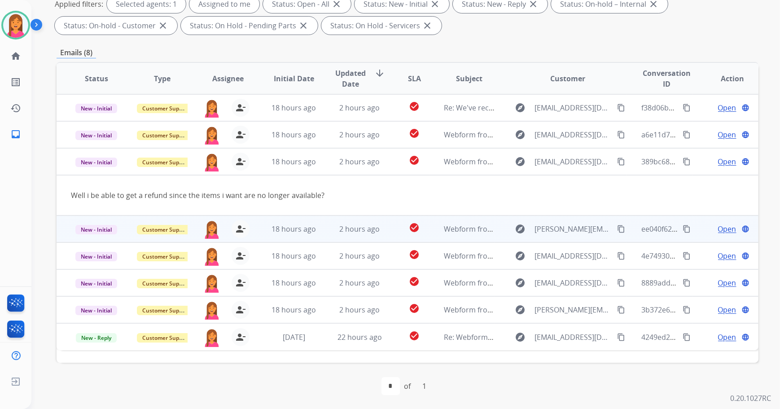
click at [357, 237] on td "2 hours ago" at bounding box center [352, 228] width 66 height 27
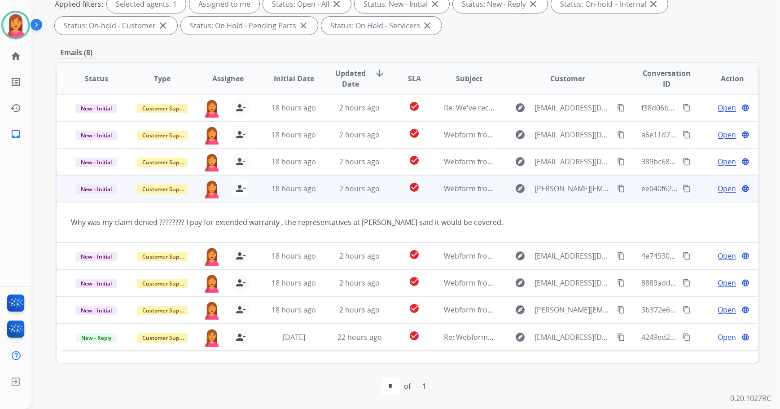
click at [718, 184] on span "Open" at bounding box center [727, 188] width 18 height 11
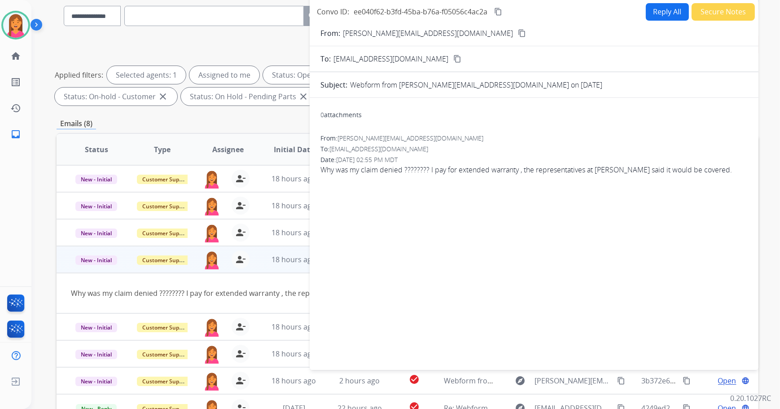
scroll to position [0, 0]
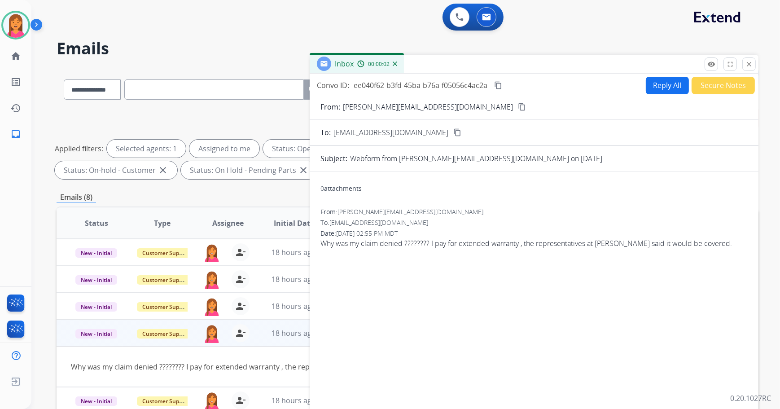
click at [518, 107] on mat-icon "content_copy" at bounding box center [522, 107] width 8 height 8
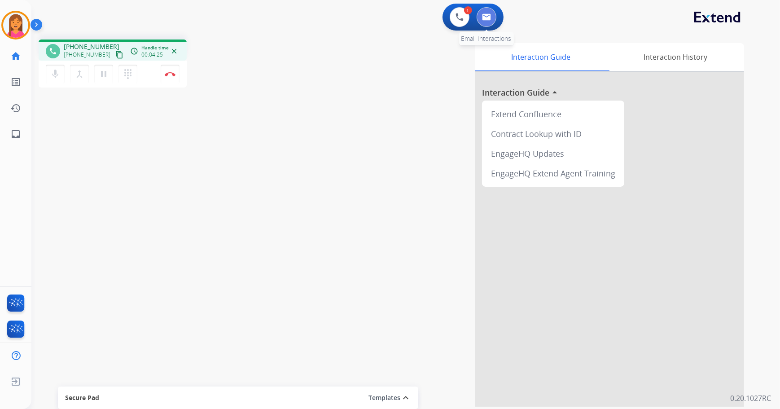
click at [489, 22] on button at bounding box center [486, 17] width 20 height 20
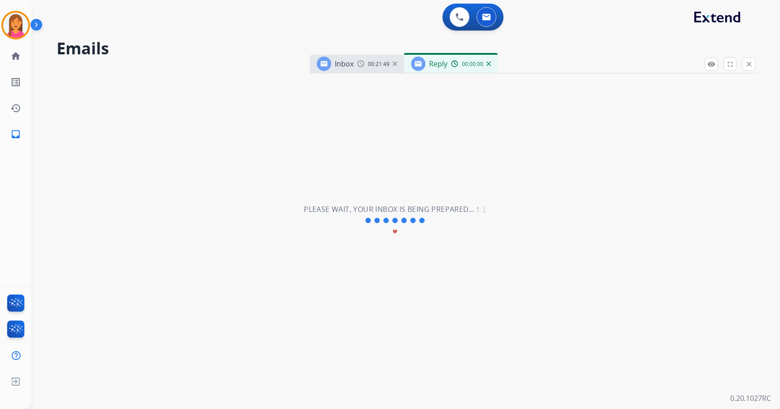
select select "**********"
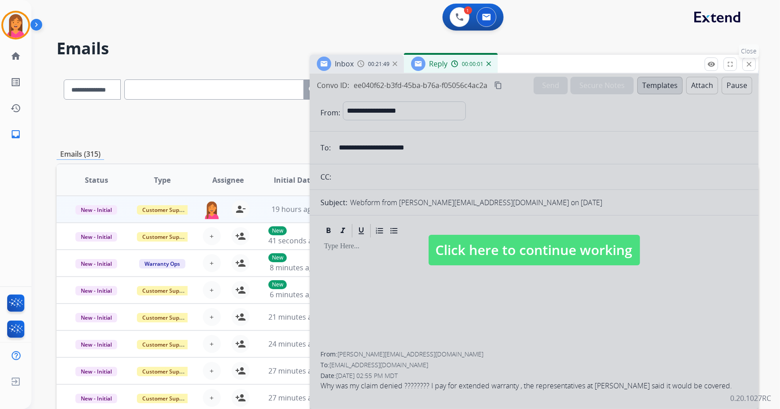
click at [750, 66] on mat-icon "close" at bounding box center [749, 64] width 8 height 8
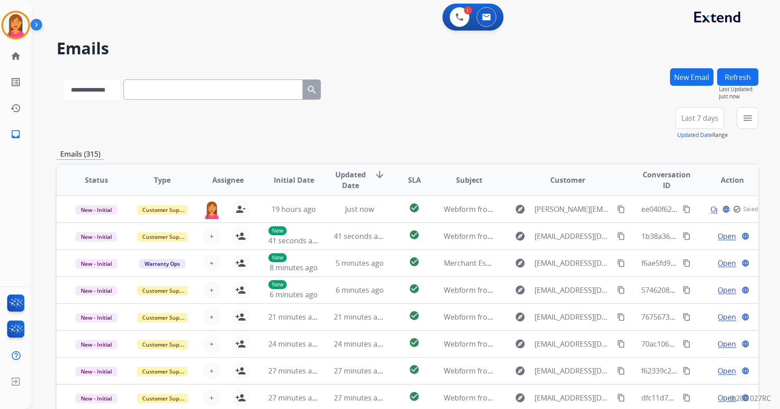
click at [120, 90] on select "**********" at bounding box center [92, 89] width 56 height 20
select select "**********"
click at [64, 79] on select "**********" at bounding box center [92, 89] width 56 height 20
click at [150, 90] on input "text" at bounding box center [213, 89] width 179 height 20
paste input "**********"
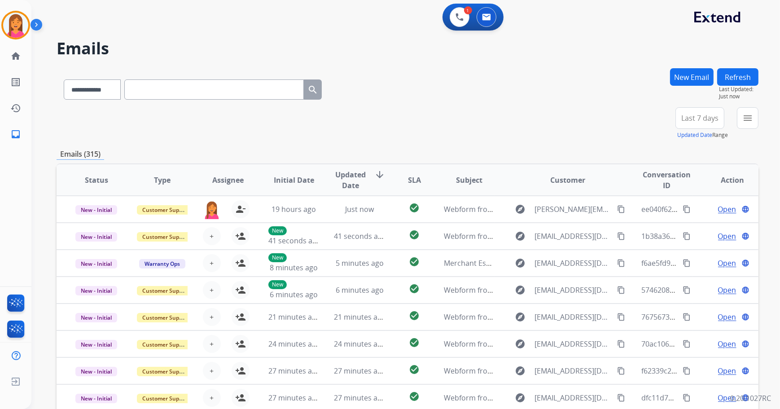
type input "**********"
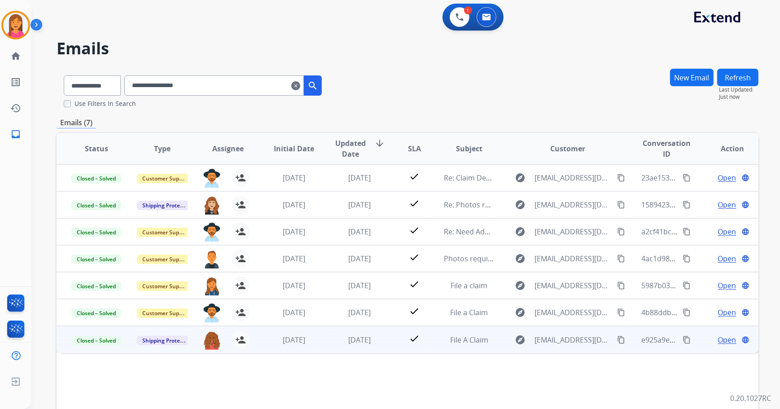
click at [438, 348] on td "File A Claim" at bounding box center [462, 339] width 66 height 27
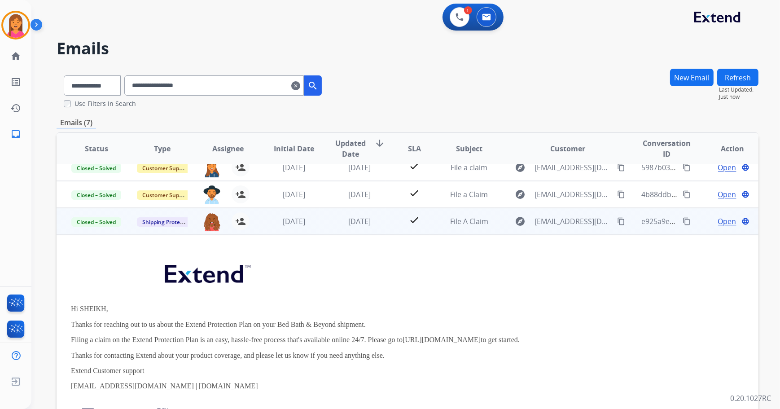
scroll to position [59, 0]
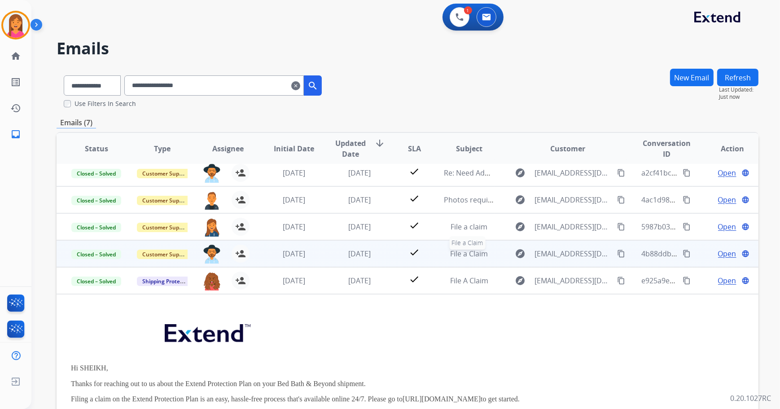
click at [444, 251] on div "File a Claim" at bounding box center [469, 253] width 51 height 11
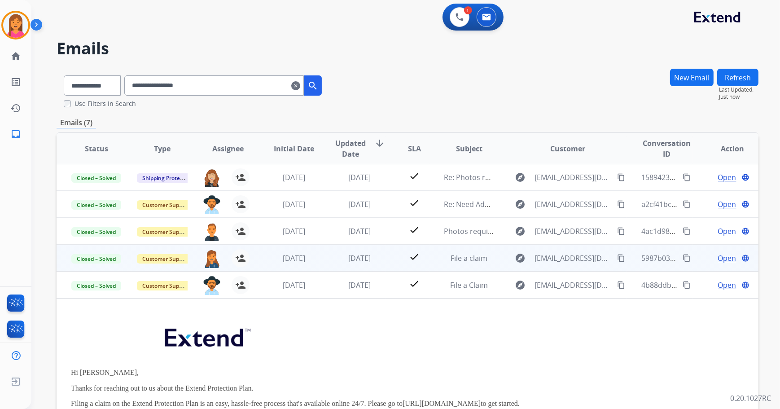
scroll to position [12, 0]
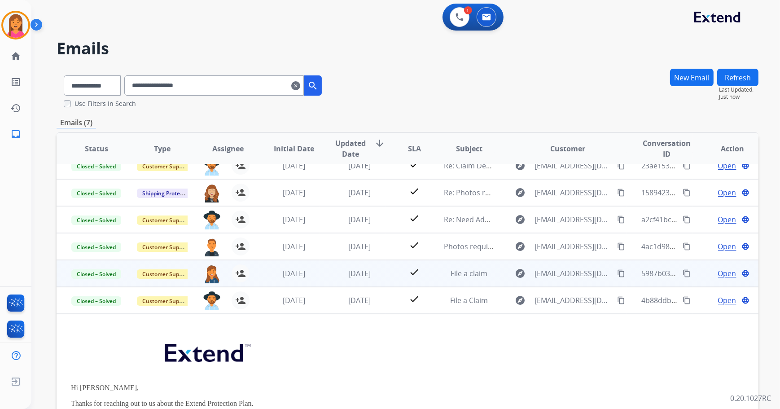
click at [433, 264] on td "File a claim" at bounding box center [462, 273] width 66 height 27
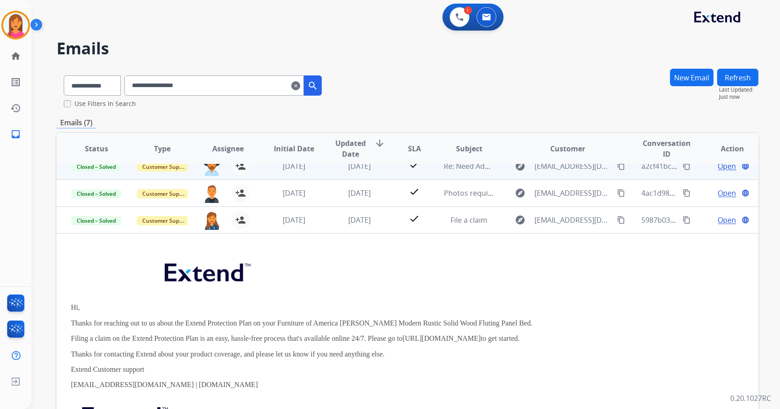
scroll to position [26, 0]
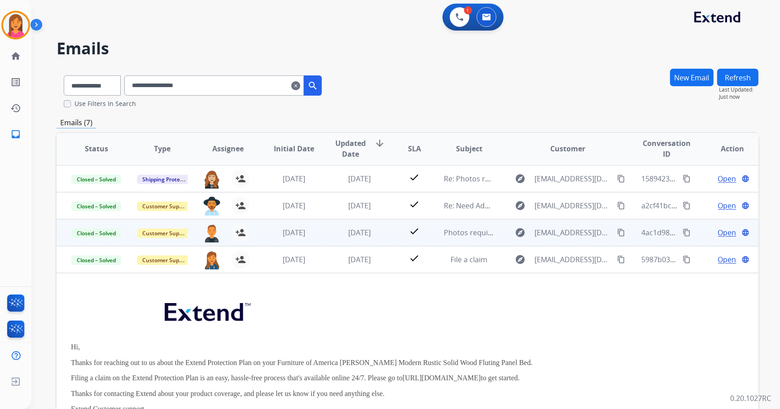
click at [430, 233] on td "Photos required for your Extend claim" at bounding box center [462, 232] width 66 height 27
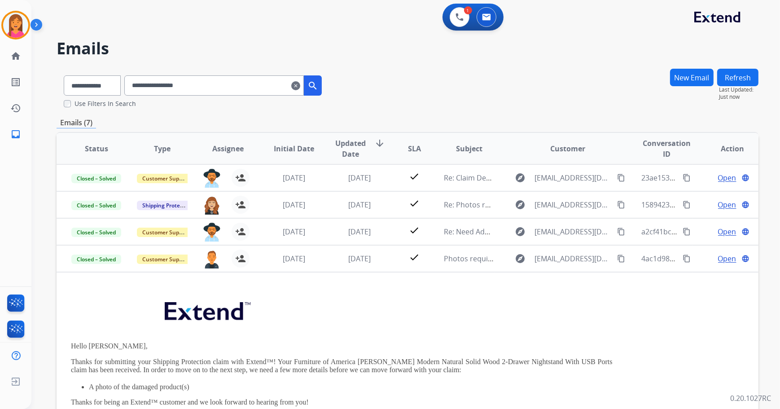
scroll to position [81, 0]
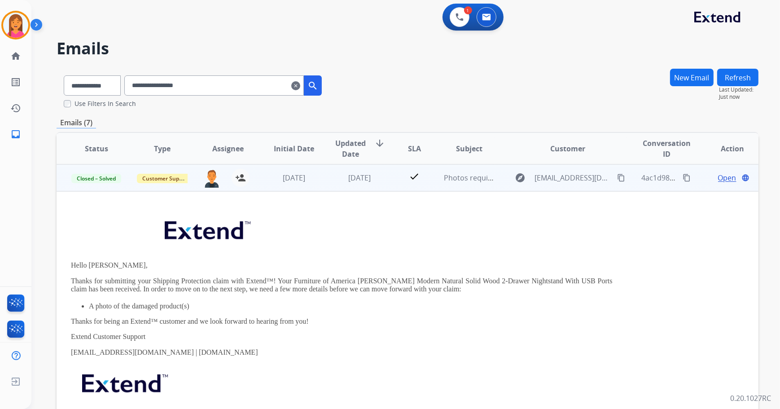
click at [725, 178] on span "Open" at bounding box center [727, 177] width 18 height 11
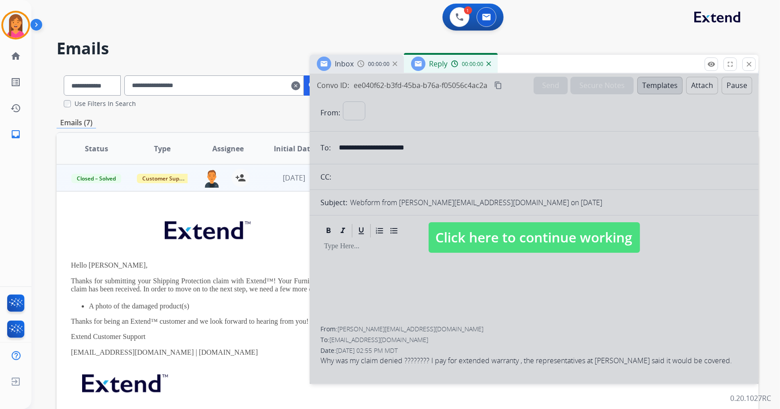
select select "**********"
click at [617, 227] on span "Click here to continue working" at bounding box center [533, 237] width 211 height 31
select select
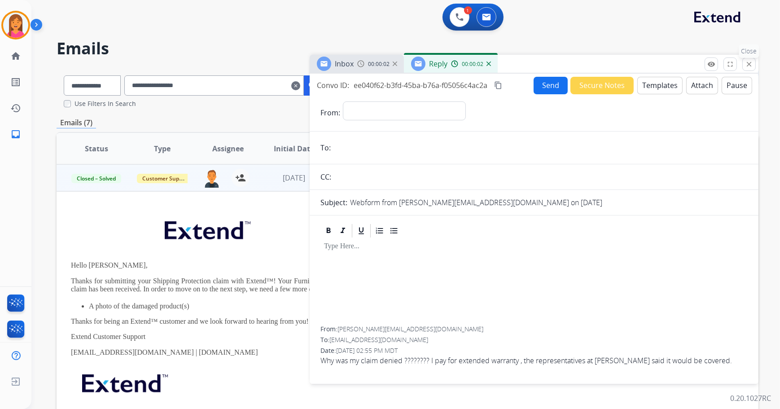
click at [743, 61] on button "close Close" at bounding box center [748, 63] width 13 height 13
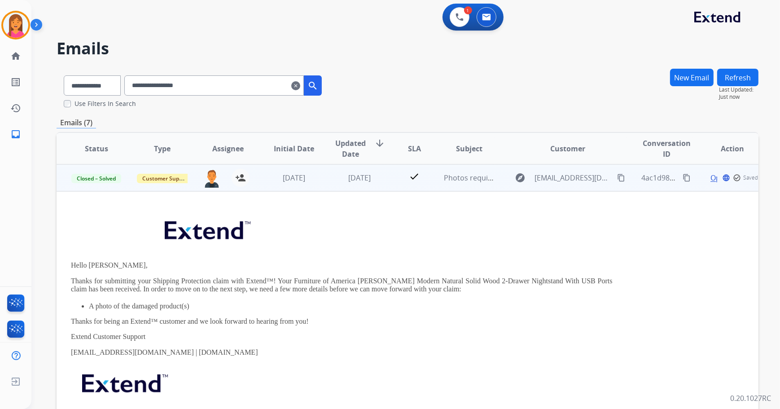
click at [710, 179] on span "Open" at bounding box center [719, 177] width 18 height 11
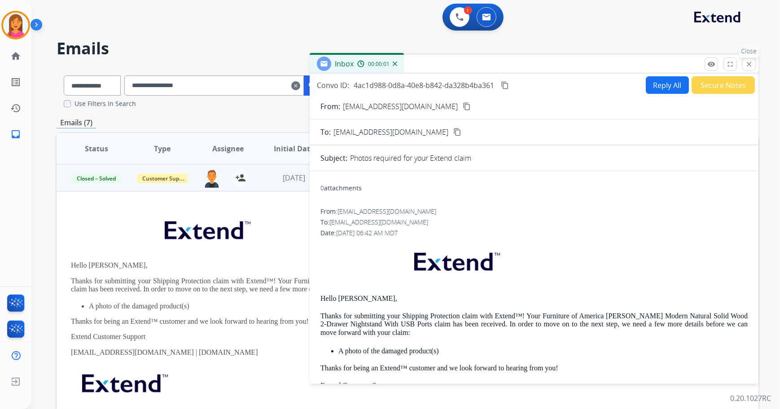
click at [746, 62] on mat-icon "close" at bounding box center [749, 64] width 8 height 8
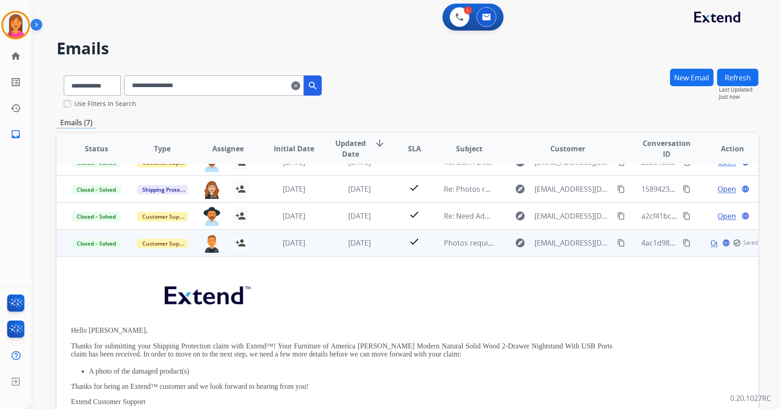
scroll to position [0, 0]
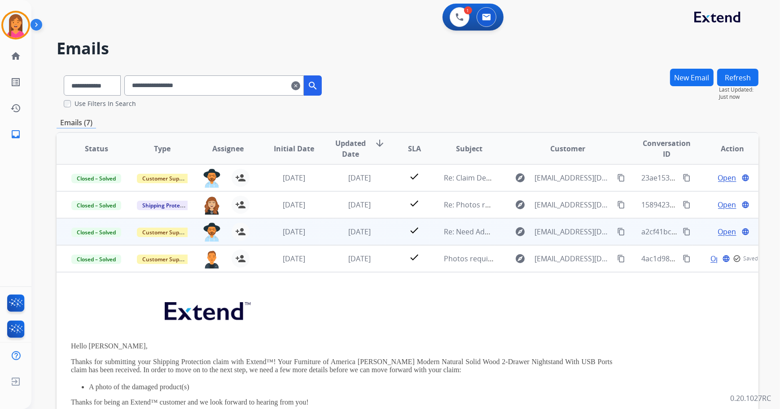
click at [385, 228] on td "check" at bounding box center [407, 231] width 44 height 27
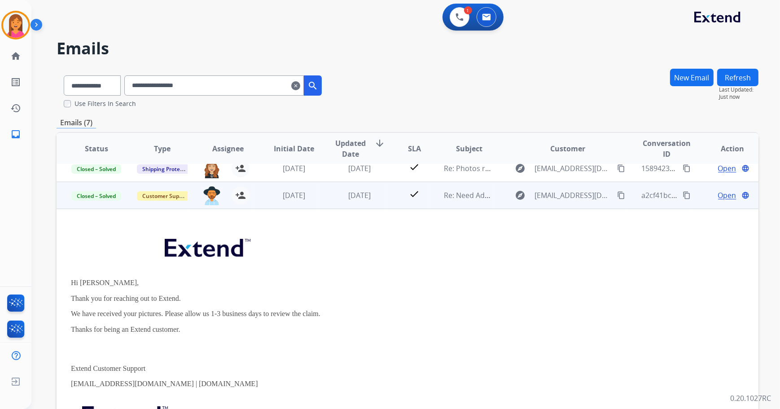
scroll to position [54, 0]
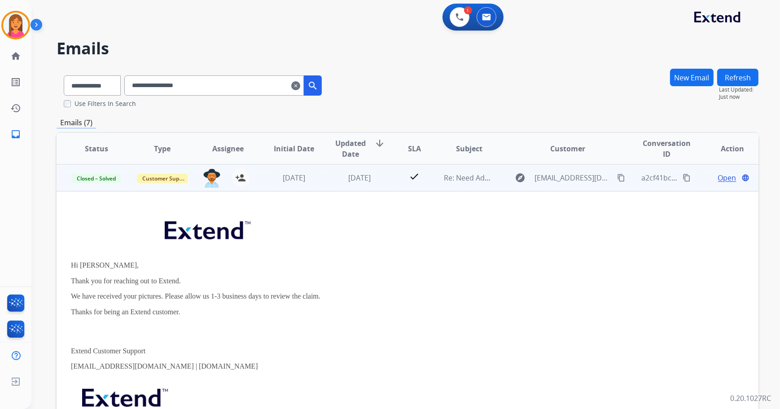
click at [718, 178] on span "Open" at bounding box center [727, 177] width 18 height 11
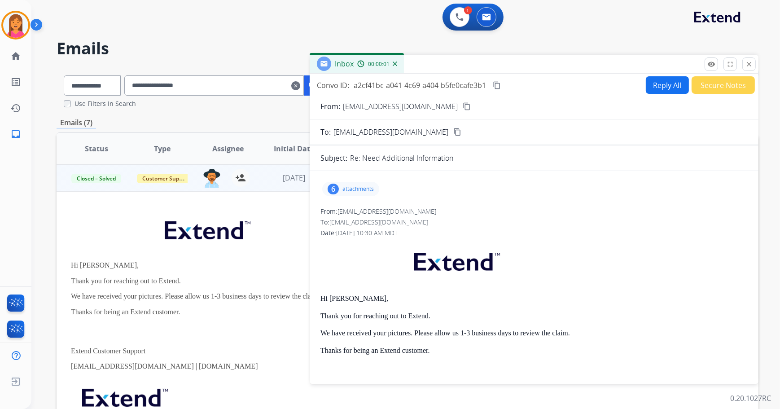
click at [345, 191] on p "attachments" at bounding box center [357, 188] width 31 height 7
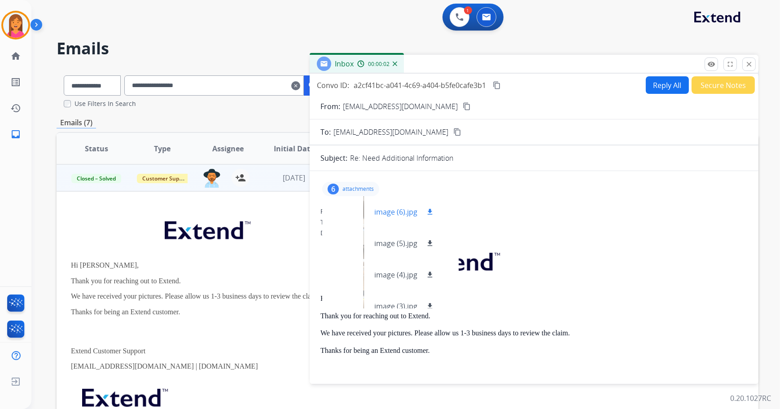
click at [355, 209] on div at bounding box center [351, 211] width 45 height 31
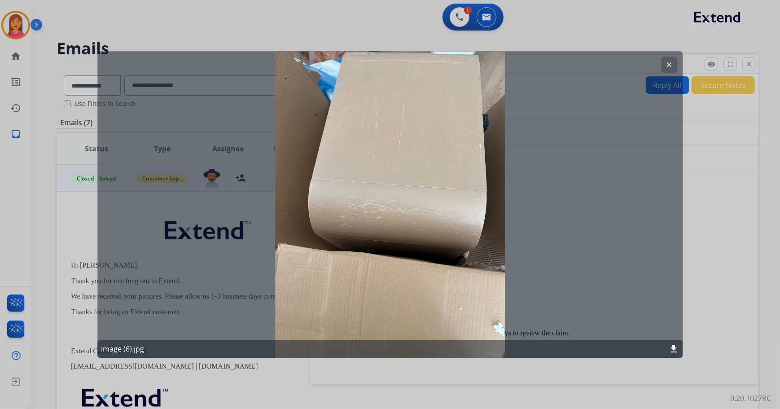
click at [673, 66] on button "clear" at bounding box center [669, 65] width 16 height 16
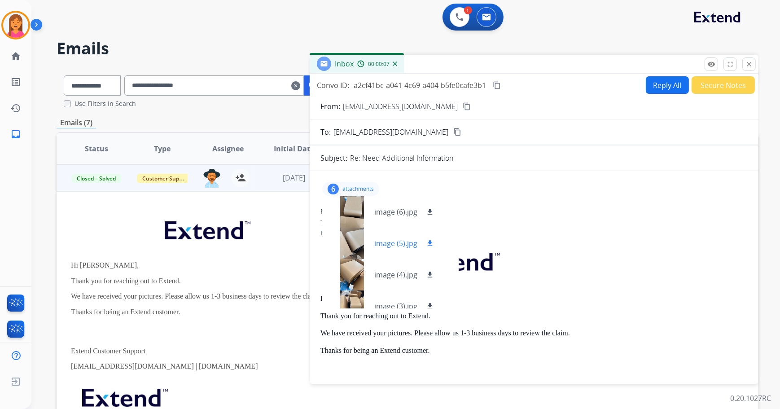
click at [362, 244] on div at bounding box center [351, 242] width 45 height 31
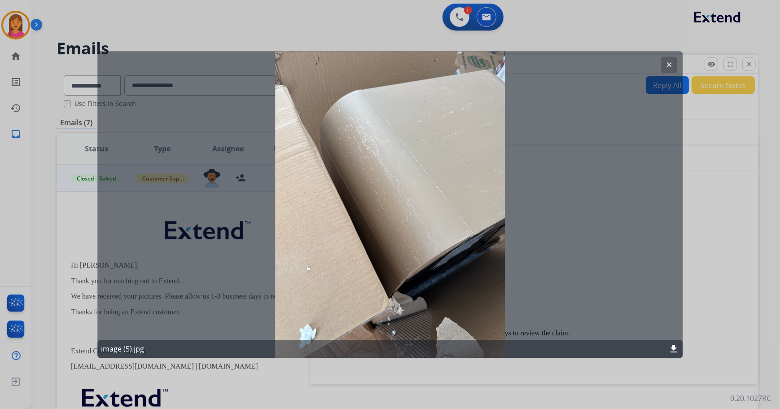
click at [664, 66] on button "clear" at bounding box center [669, 65] width 16 height 16
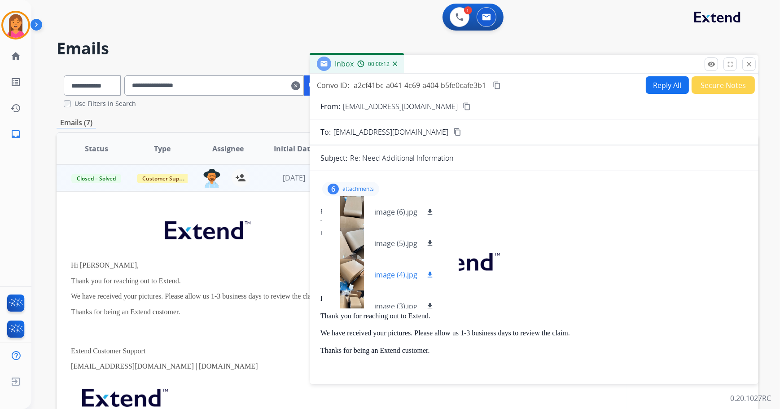
click at [363, 274] on div at bounding box center [351, 274] width 45 height 31
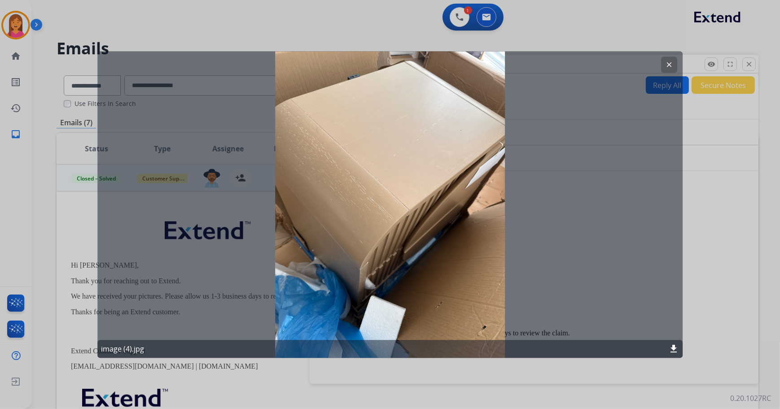
click at [666, 67] on mat-icon "clear" at bounding box center [669, 65] width 8 height 8
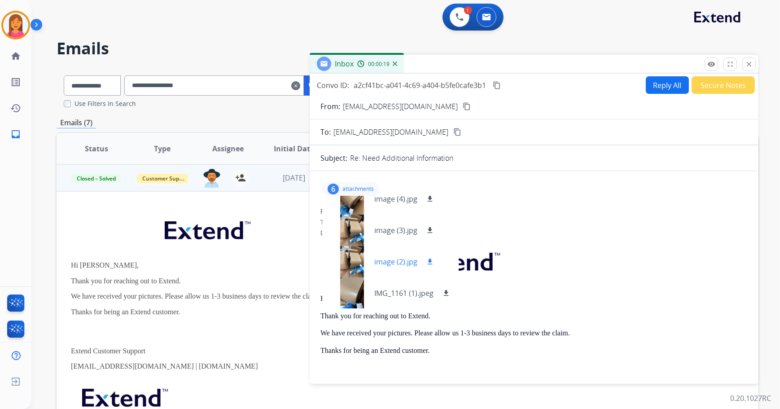
scroll to position [76, 0]
click at [370, 230] on div at bounding box center [351, 229] width 45 height 31
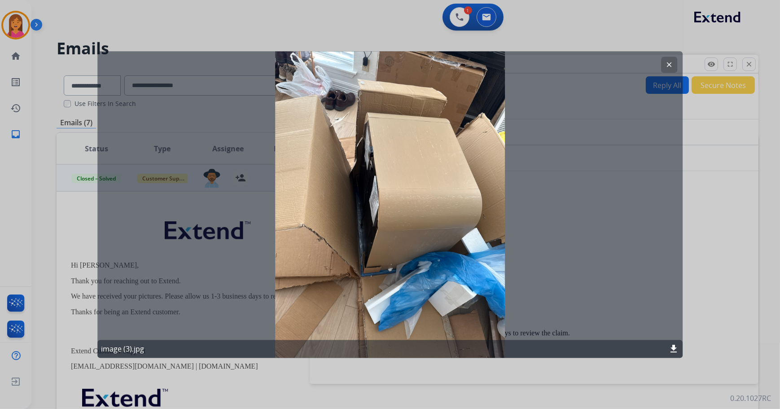
click at [666, 66] on mat-icon "clear" at bounding box center [669, 65] width 8 height 8
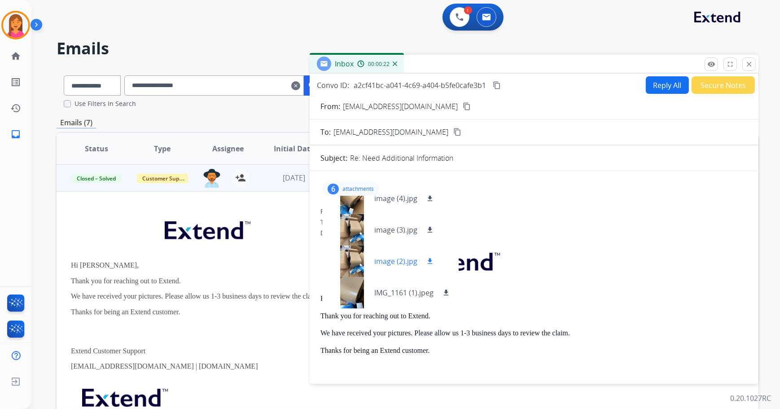
click at [386, 270] on div "image (2).jpg download" at bounding box center [382, 260] width 120 height 31
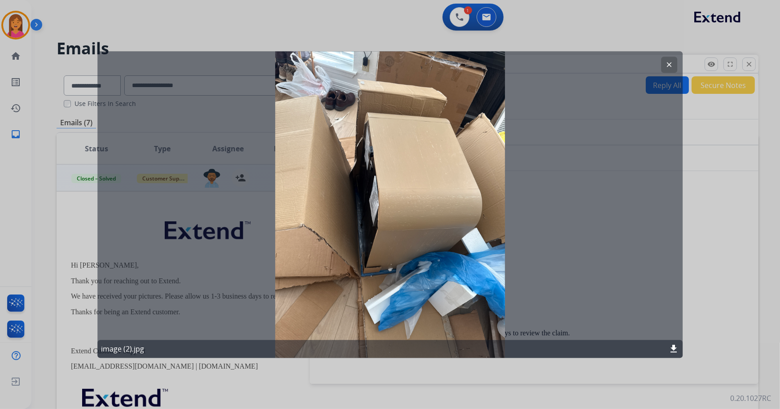
click at [671, 65] on mat-icon "clear" at bounding box center [669, 65] width 8 height 8
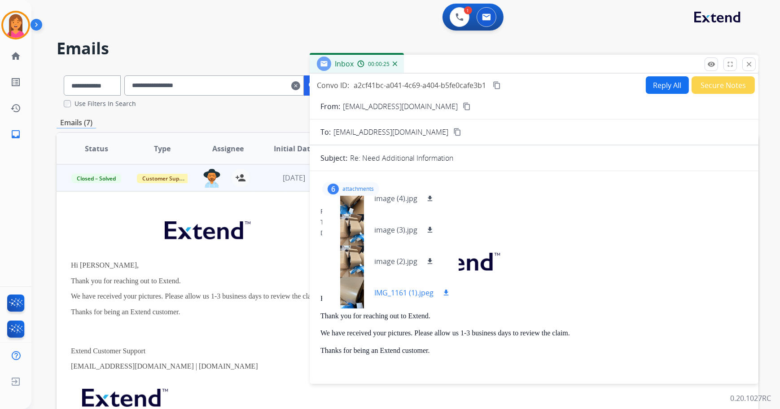
click at [365, 290] on div at bounding box center [351, 292] width 45 height 31
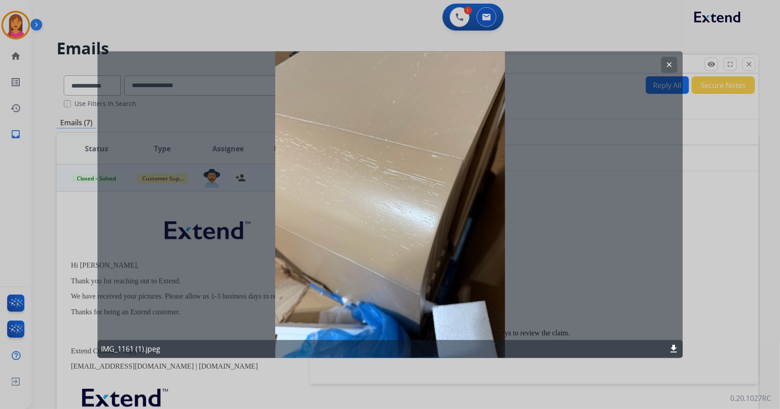
click at [675, 59] on button "clear" at bounding box center [669, 65] width 16 height 16
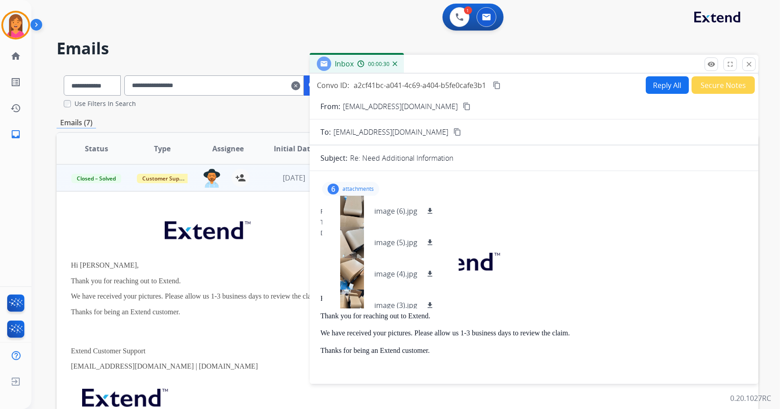
scroll to position [0, 0]
click at [372, 209] on div at bounding box center [351, 211] width 45 height 31
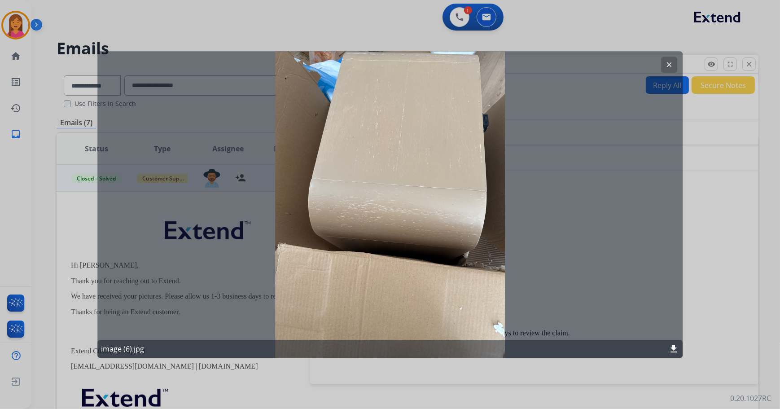
click at [667, 66] on mat-icon "clear" at bounding box center [669, 65] width 8 height 8
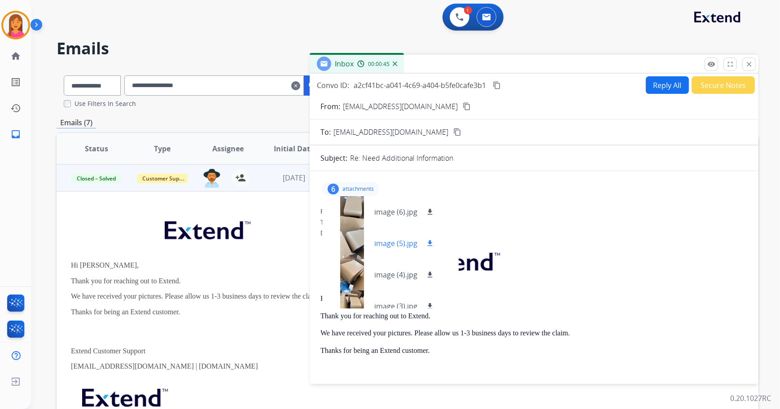
click at [391, 242] on p "image (5).jpg" at bounding box center [395, 243] width 43 height 11
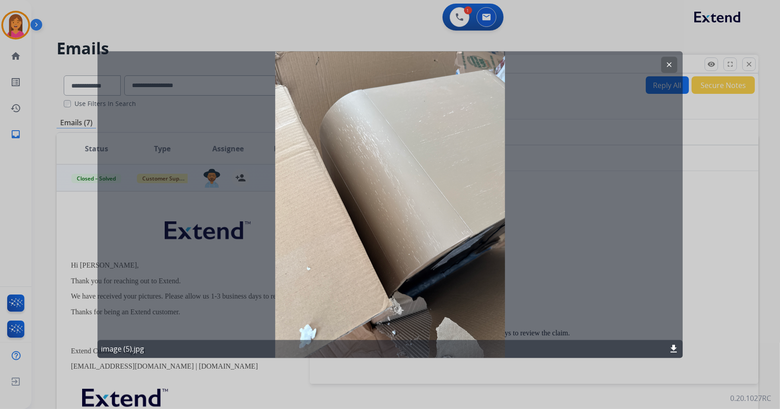
click at [671, 66] on mat-icon "clear" at bounding box center [669, 65] width 8 height 8
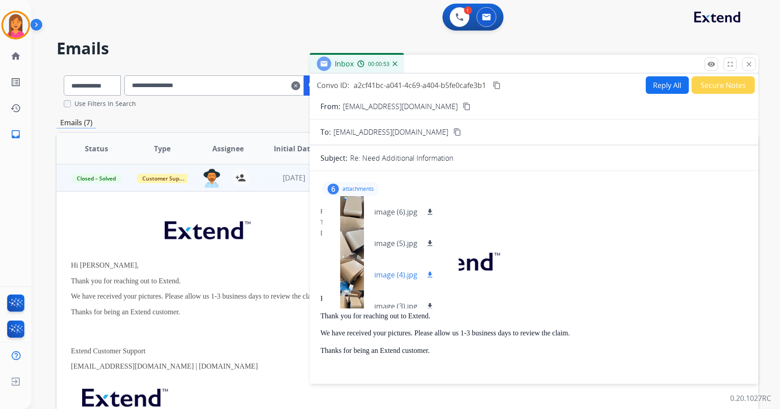
click at [395, 275] on p "image (4).jpg" at bounding box center [395, 274] width 43 height 11
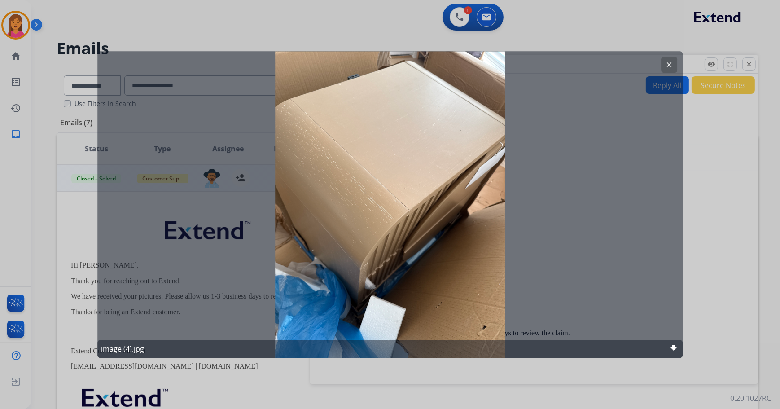
click at [668, 61] on mat-icon "clear" at bounding box center [669, 65] width 8 height 8
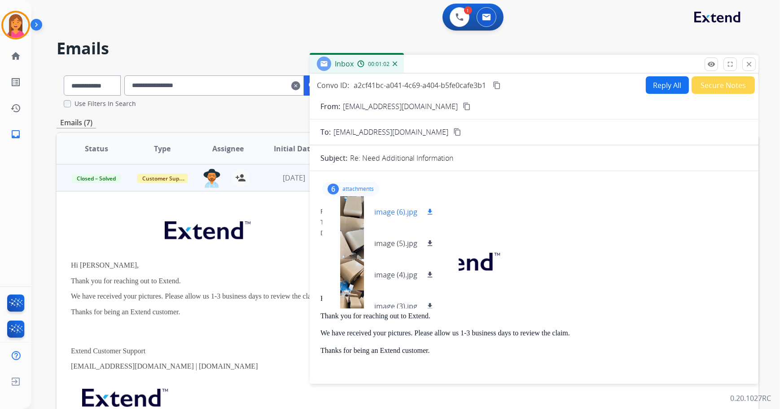
click at [389, 217] on div "image (6).jpg download" at bounding box center [382, 211] width 120 height 31
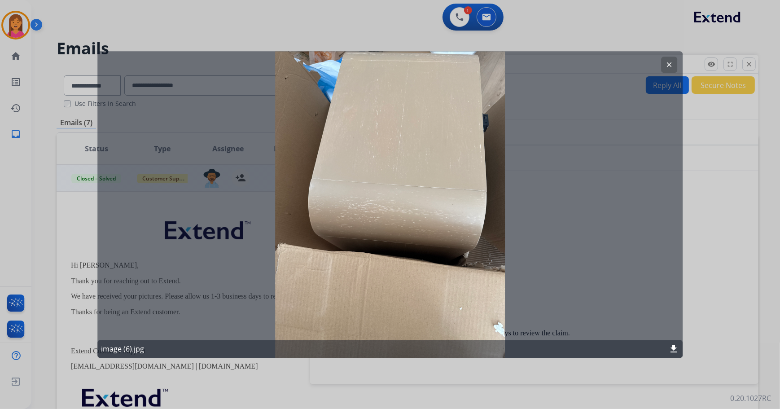
click at [665, 61] on mat-icon "clear" at bounding box center [669, 65] width 8 height 8
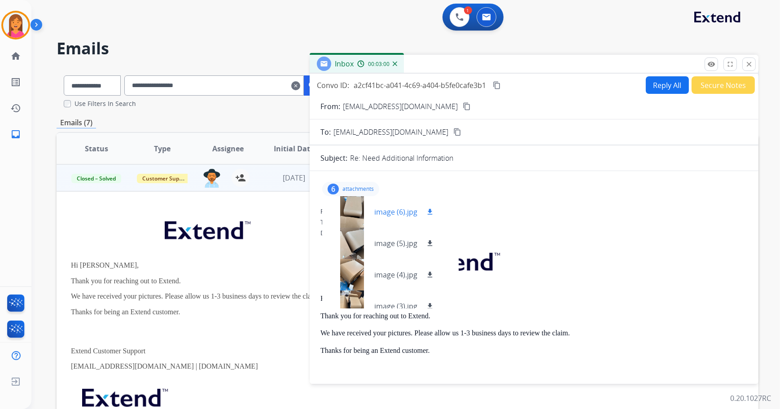
click at [401, 213] on p "image (6).jpg" at bounding box center [395, 211] width 43 height 11
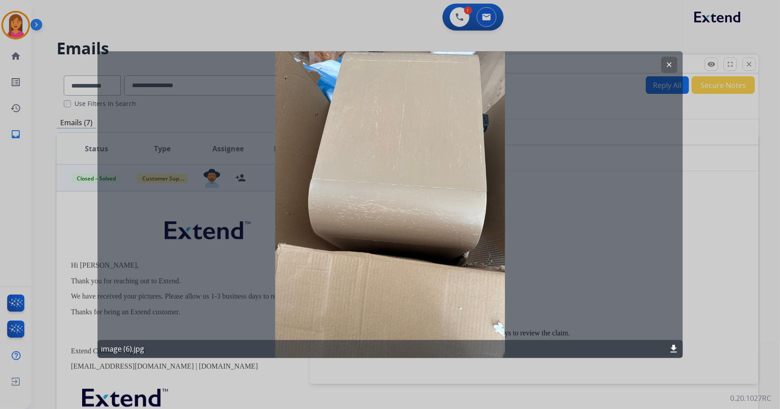
click at [673, 61] on button "clear" at bounding box center [669, 65] width 16 height 16
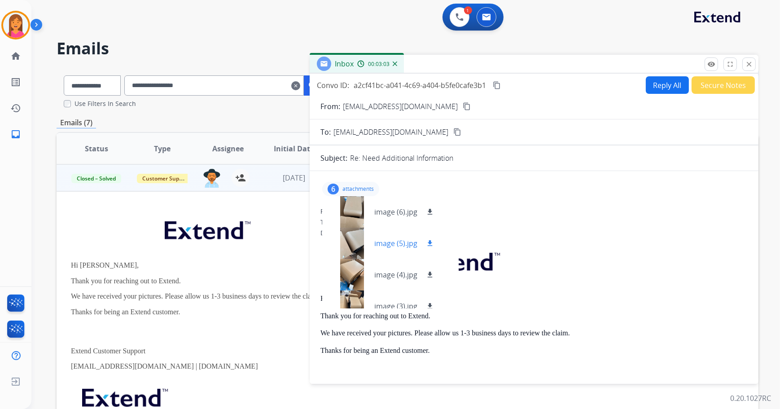
click at [382, 242] on p "image (5).jpg" at bounding box center [395, 243] width 43 height 11
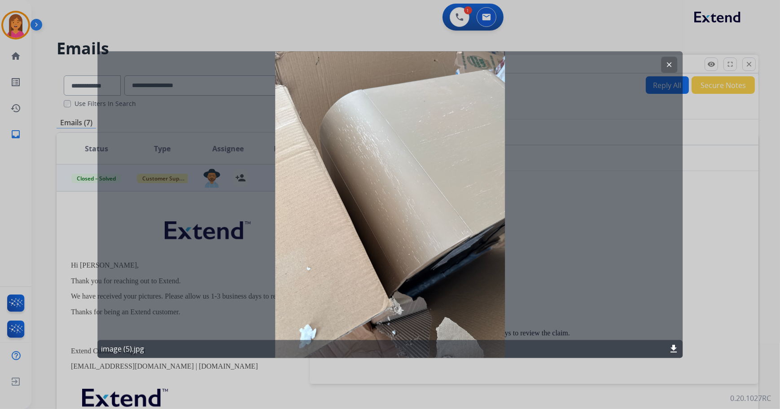
click at [668, 59] on button "clear" at bounding box center [669, 65] width 16 height 16
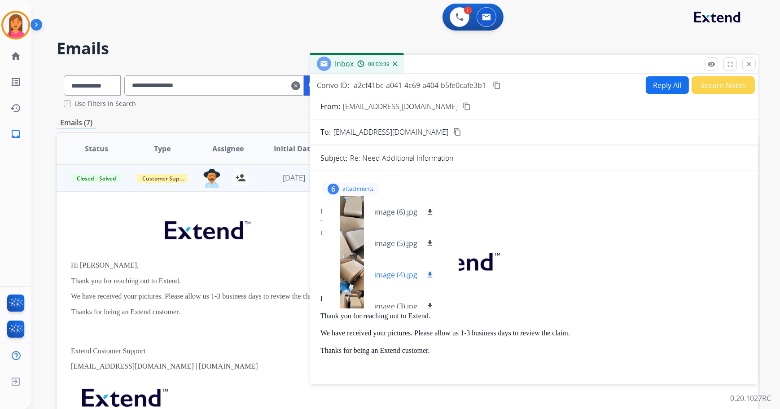
click at [381, 272] on p "image (4).jpg" at bounding box center [395, 274] width 43 height 11
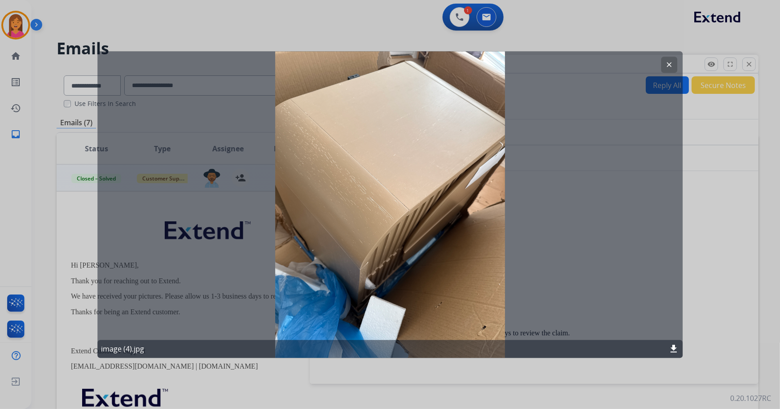
click at [667, 68] on mat-icon "clear" at bounding box center [669, 65] width 8 height 8
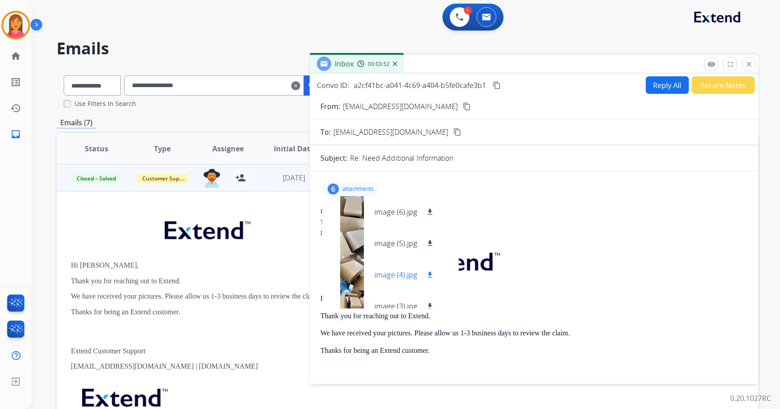
click at [355, 265] on div at bounding box center [351, 274] width 45 height 31
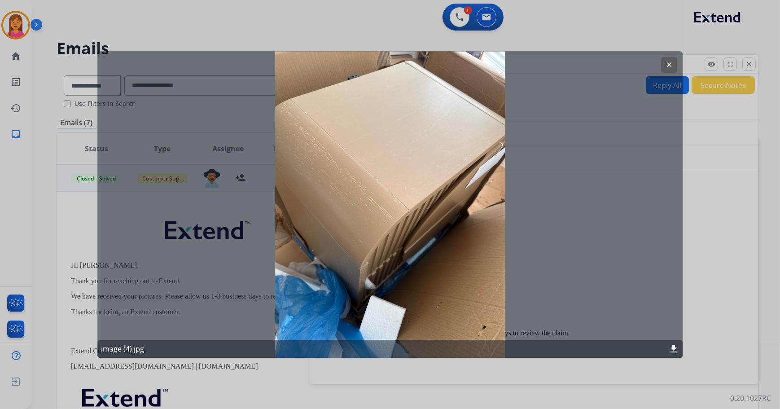
click at [670, 62] on mat-icon "clear" at bounding box center [669, 65] width 8 height 8
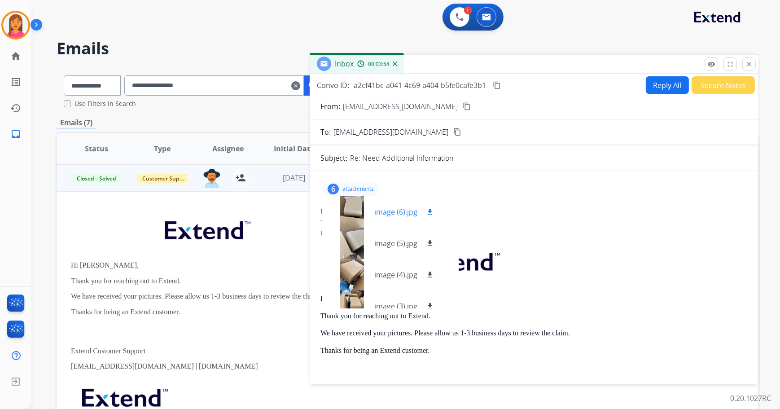
click at [396, 213] on p "image (6).jpg" at bounding box center [395, 211] width 43 height 11
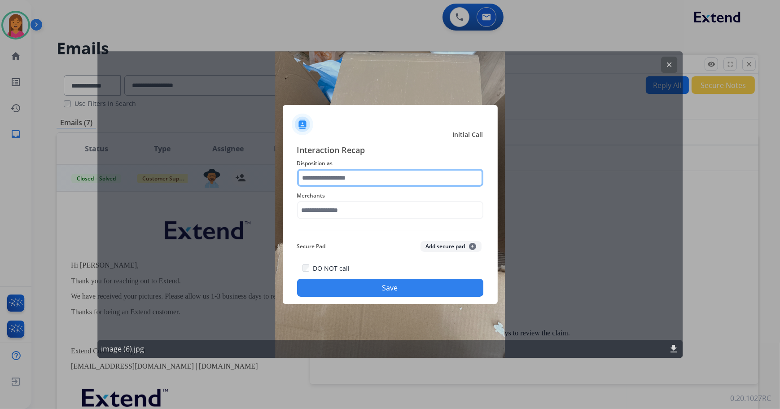
click at [341, 176] on input "text" at bounding box center [390, 178] width 186 height 18
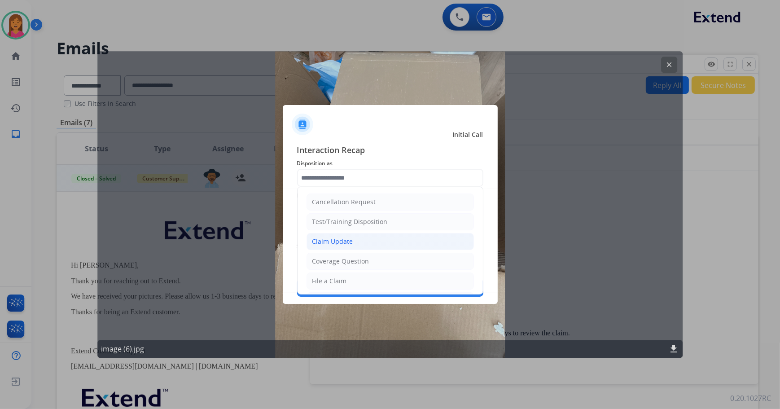
click at [343, 244] on div "Claim Update" at bounding box center [332, 241] width 41 height 9
type input "**********"
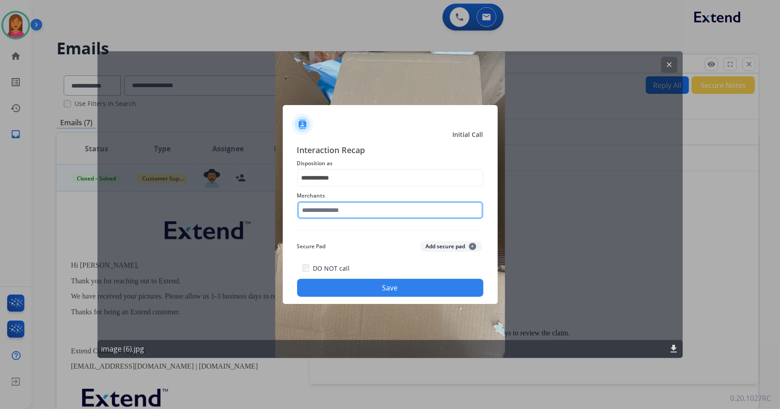
click at [341, 214] on input "text" at bounding box center [390, 210] width 186 height 18
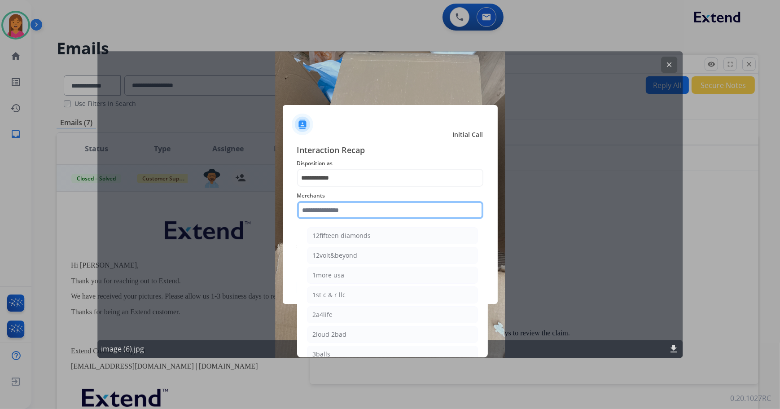
type input "*"
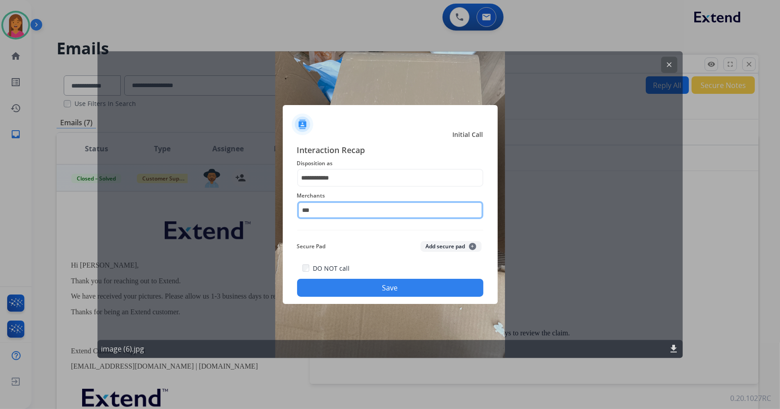
click at [340, 214] on input "***" at bounding box center [390, 210] width 186 height 18
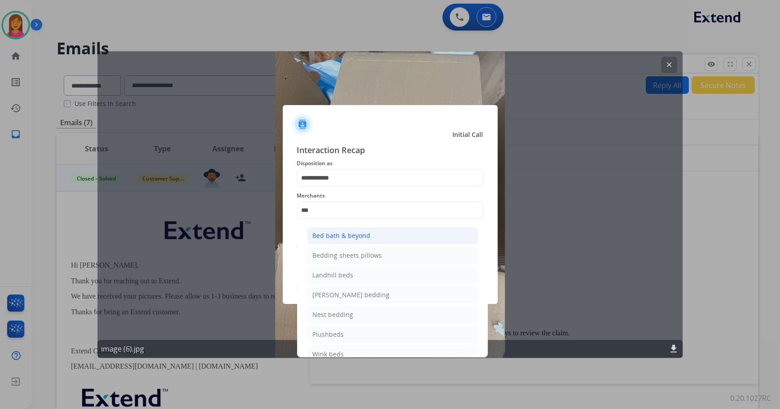
click at [339, 227] on li "Bed bath & beyond" at bounding box center [392, 235] width 171 height 17
type input "**********"
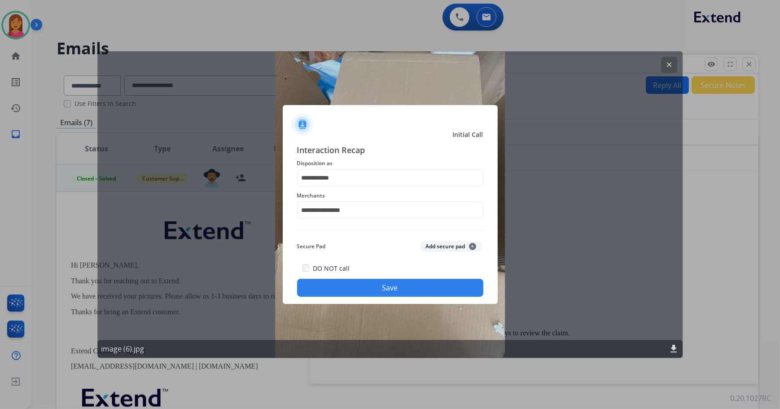
click at [349, 282] on button "Save" at bounding box center [390, 288] width 186 height 18
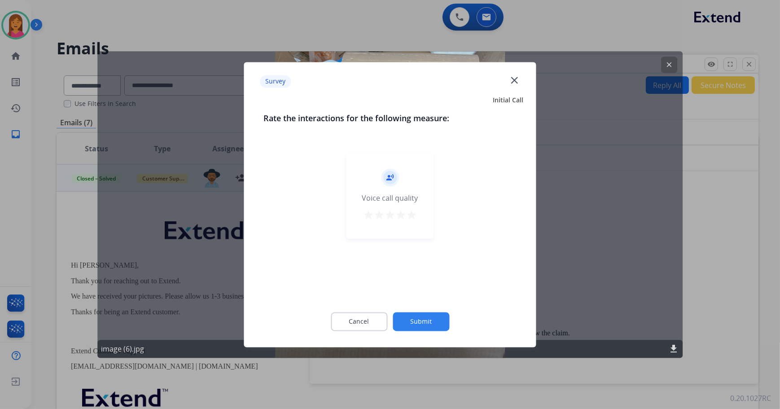
click at [412, 224] on div "record_voice_over Voice call quality star star star star star" at bounding box center [389, 195] width 87 height 85
click at [412, 211] on mat-icon "star" at bounding box center [411, 215] width 11 height 11
click at [408, 316] on button "Submit" at bounding box center [421, 321] width 57 height 19
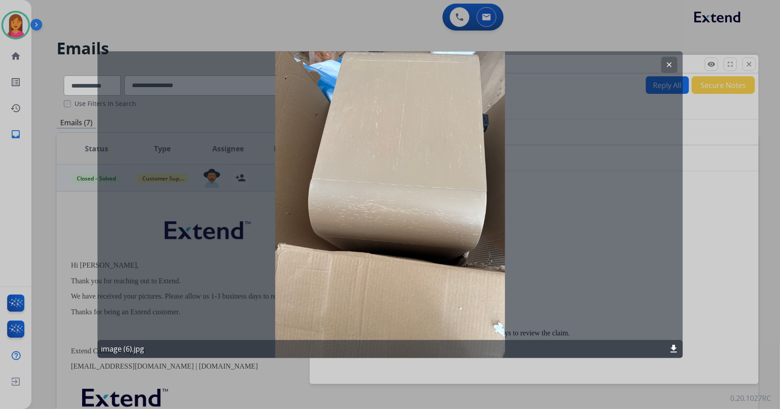
click at [378, 9] on div at bounding box center [390, 204] width 780 height 409
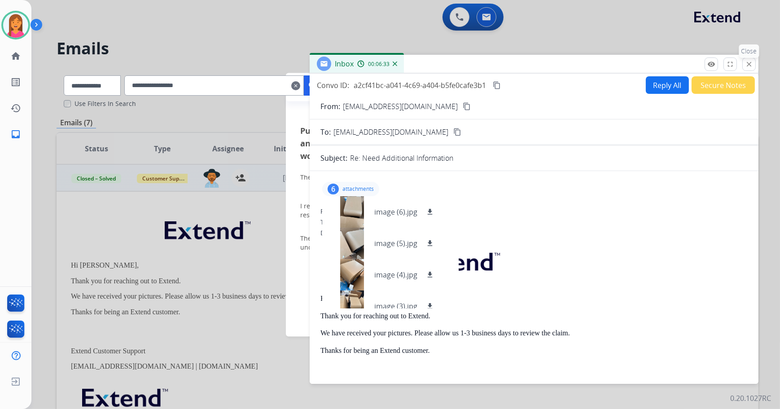
click at [747, 59] on button "close Close" at bounding box center [748, 63] width 13 height 13
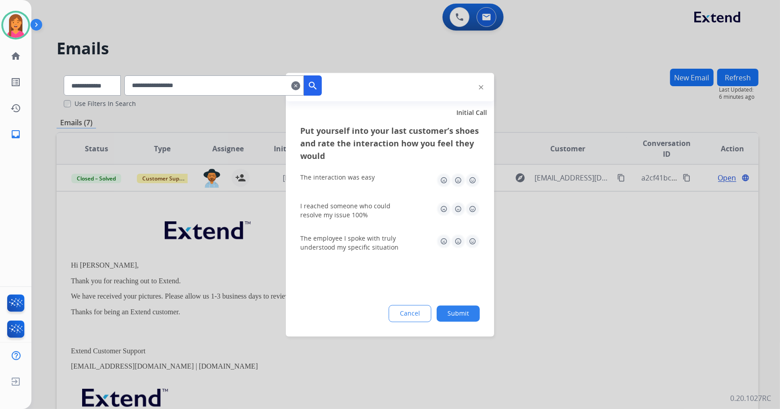
click at [447, 181] on img at bounding box center [444, 180] width 14 height 14
click at [444, 203] on img at bounding box center [444, 208] width 14 height 14
click at [421, 315] on button "Cancel" at bounding box center [410, 314] width 42 height 16
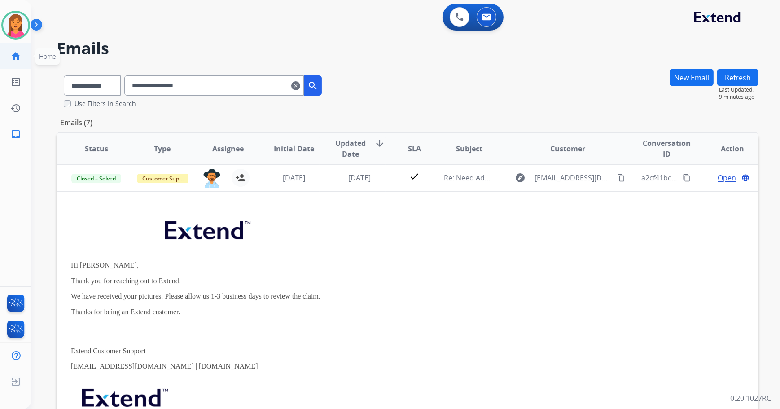
click at [35, 57] on span "Home" at bounding box center [47, 56] width 24 height 16
click at [17, 60] on link "home Home" at bounding box center [15, 56] width 25 height 25
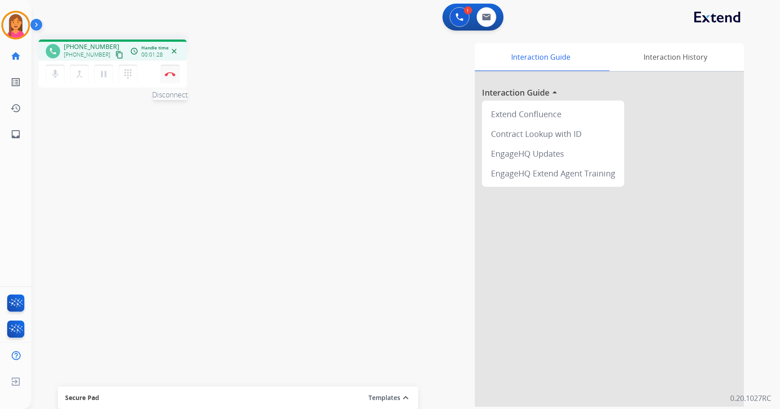
click at [164, 72] on button "Disconnect" at bounding box center [170, 74] width 19 height 19
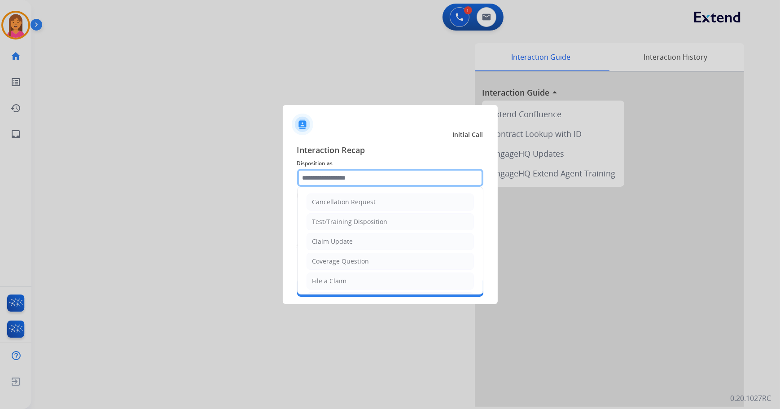
click at [358, 185] on input "text" at bounding box center [390, 178] width 186 height 18
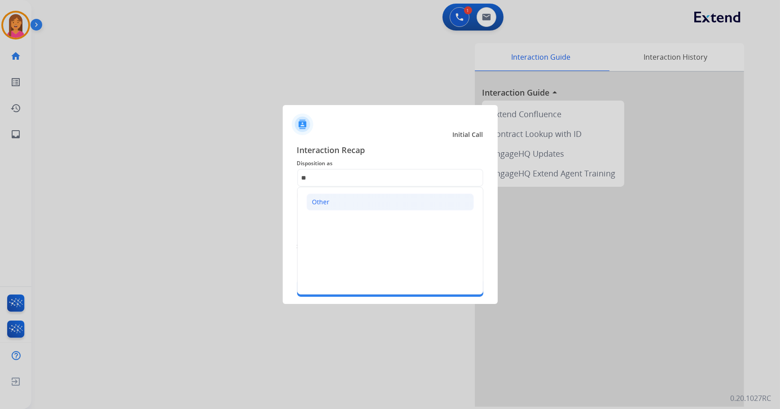
click at [322, 201] on div "Other" at bounding box center [320, 201] width 17 height 9
type input "*****"
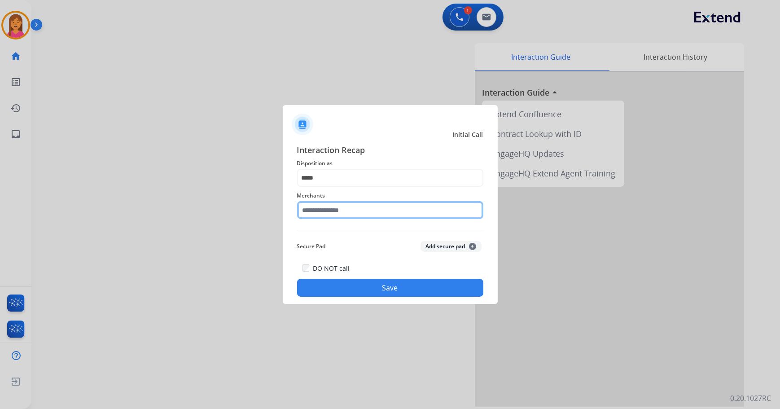
click at [324, 210] on input "text" at bounding box center [390, 210] width 186 height 18
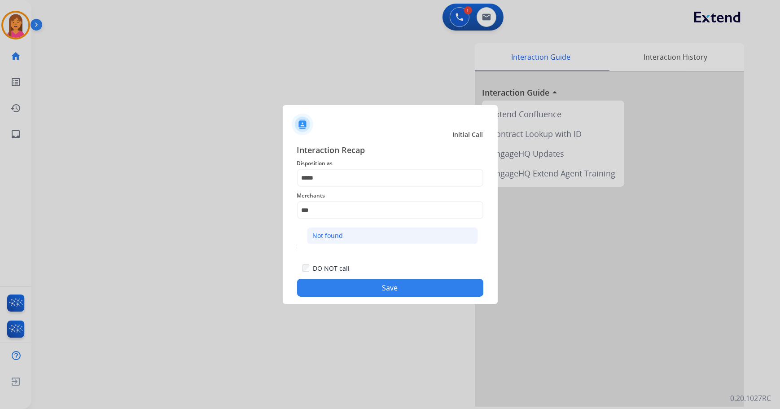
click at [345, 234] on li "Not found" at bounding box center [392, 235] width 171 height 17
type input "*********"
click at [323, 286] on button "Save" at bounding box center [390, 288] width 186 height 18
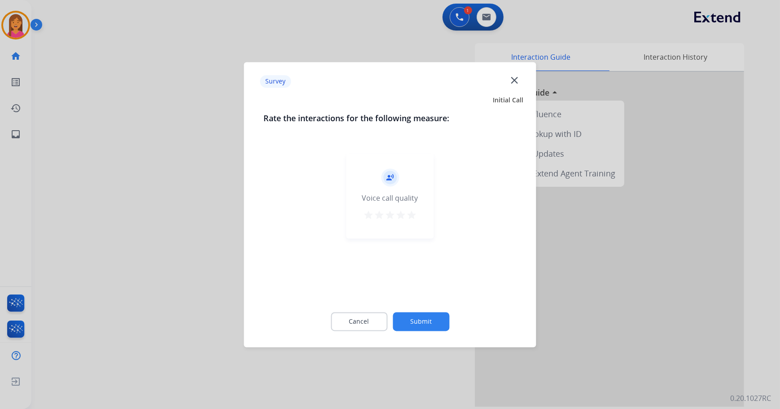
click at [417, 317] on button "Submit" at bounding box center [421, 321] width 57 height 19
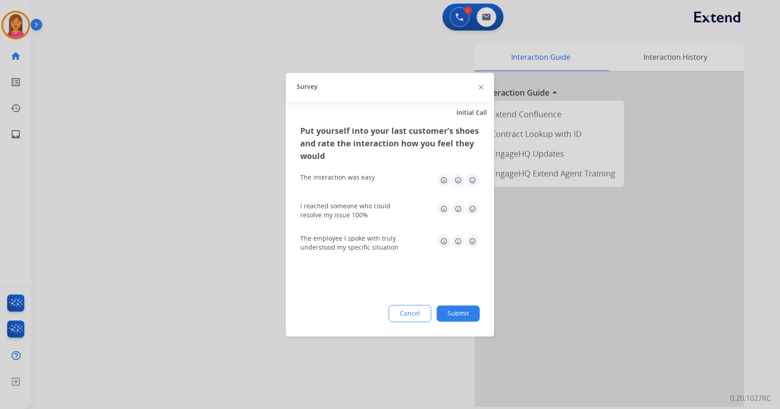
click at [458, 310] on button "Submit" at bounding box center [458, 313] width 43 height 16
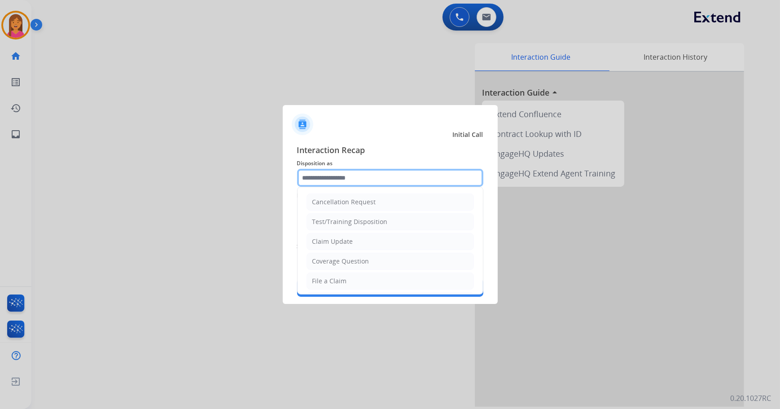
click at [372, 183] on input "text" at bounding box center [390, 178] width 186 height 18
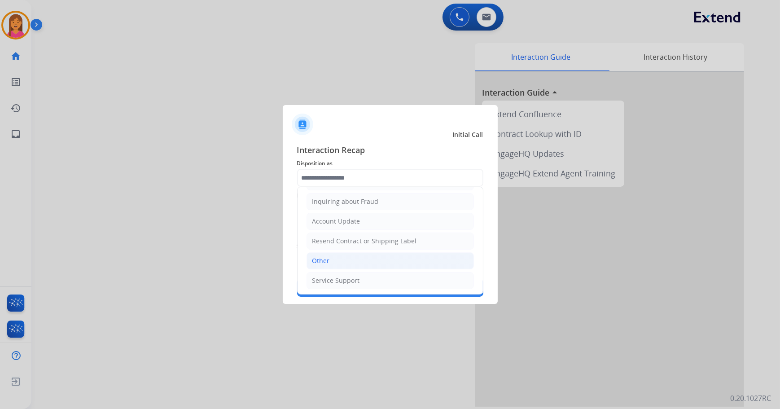
click at [326, 257] on div "Other" at bounding box center [320, 260] width 17 height 9
type input "*****"
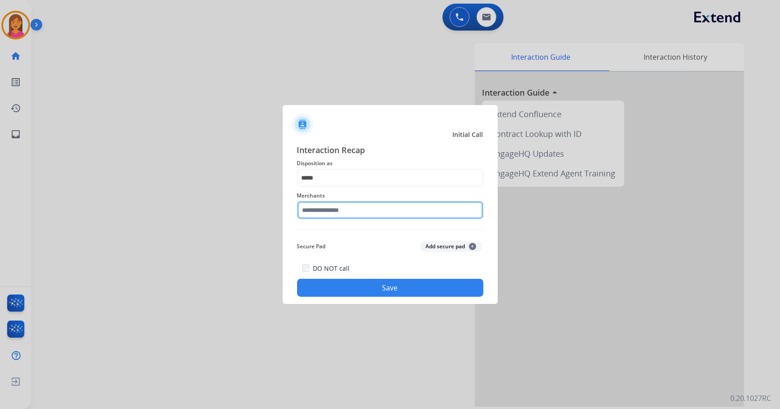
click at [332, 206] on input "text" at bounding box center [390, 210] width 186 height 18
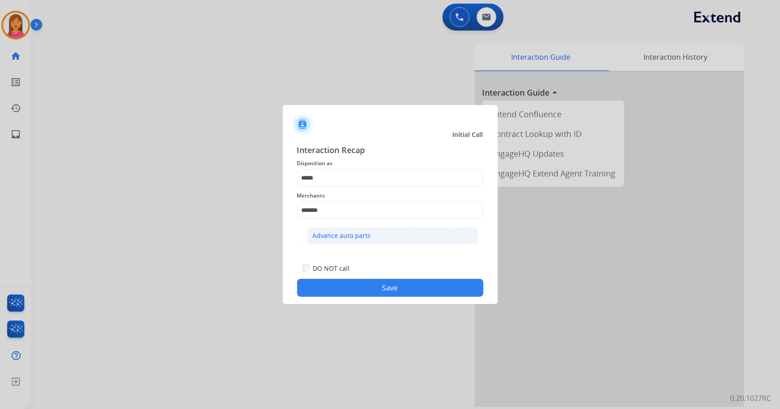
click at [349, 229] on li "Advance auto parts" at bounding box center [392, 235] width 171 height 17
type input "**********"
click at [368, 290] on button "Save" at bounding box center [390, 288] width 186 height 18
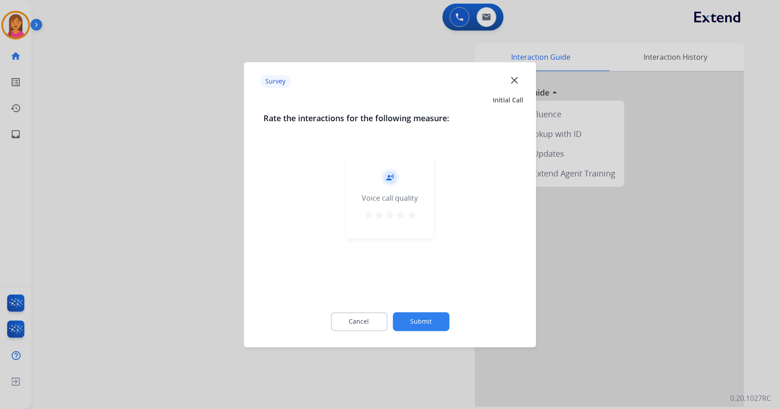
click at [413, 213] on mat-icon "star" at bounding box center [411, 215] width 11 height 11
click at [425, 320] on button "Submit" at bounding box center [421, 321] width 57 height 19
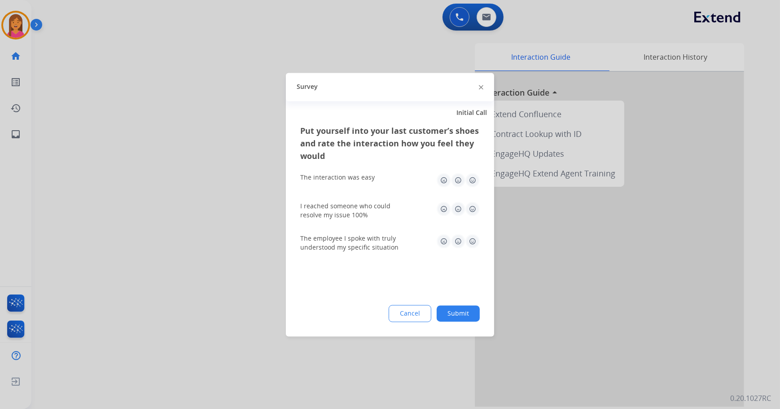
click at [471, 313] on button "Submit" at bounding box center [458, 313] width 43 height 16
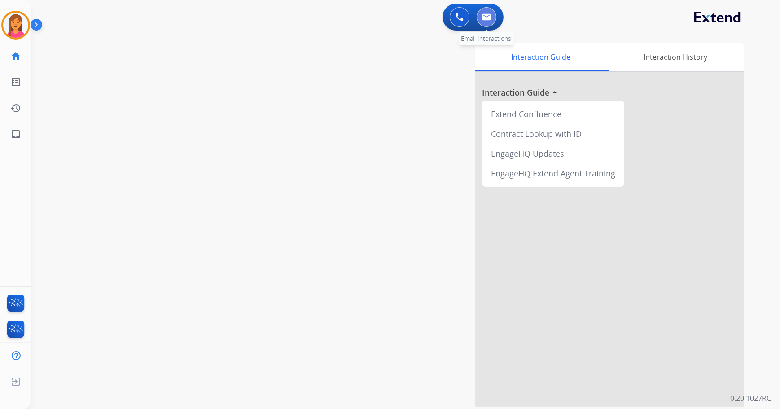
click at [492, 13] on button at bounding box center [486, 17] width 20 height 20
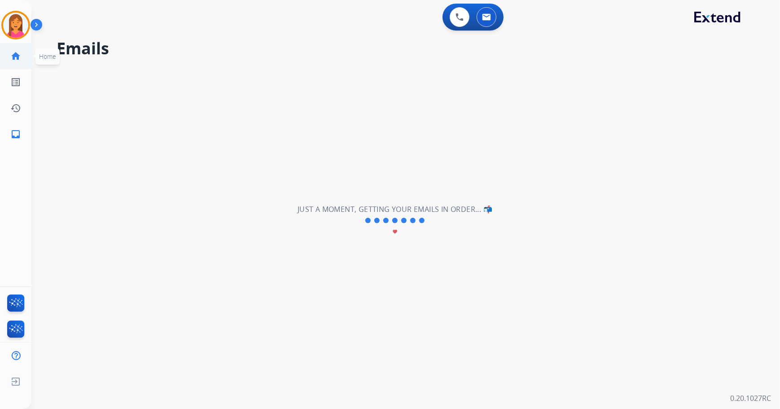
click at [7, 56] on link "home Home" at bounding box center [15, 56] width 25 height 25
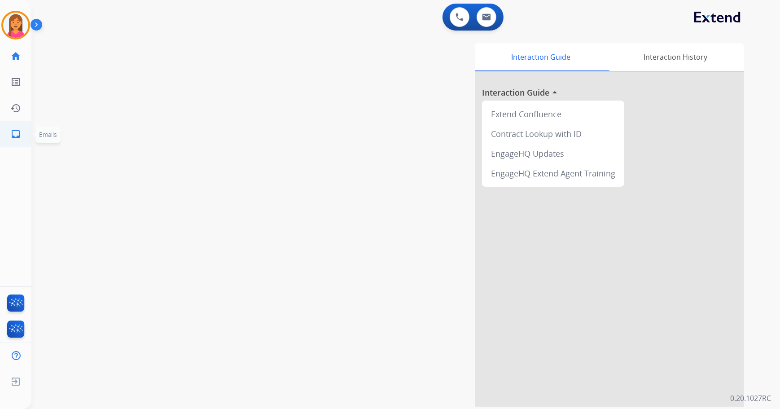
click at [14, 136] on mat-icon "inbox" at bounding box center [15, 134] width 11 height 11
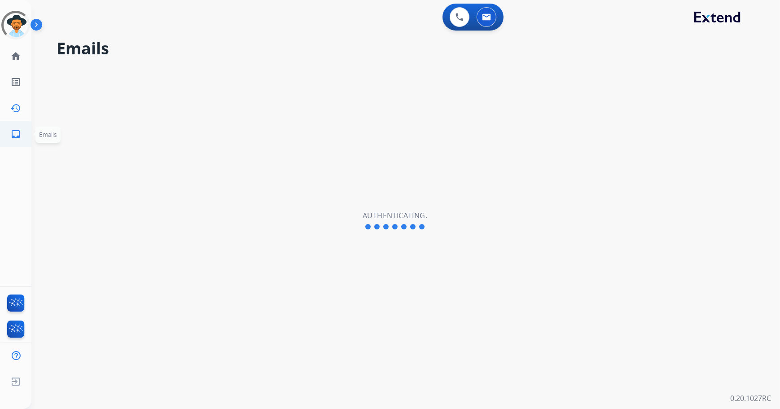
select select "**********"
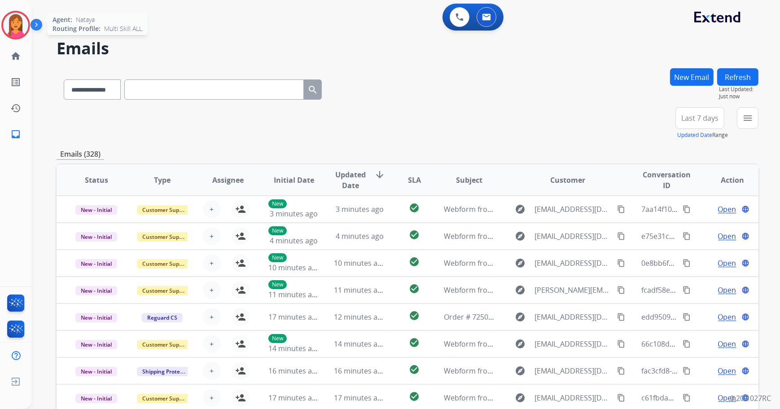
click at [16, 28] on img at bounding box center [15, 25] width 25 height 25
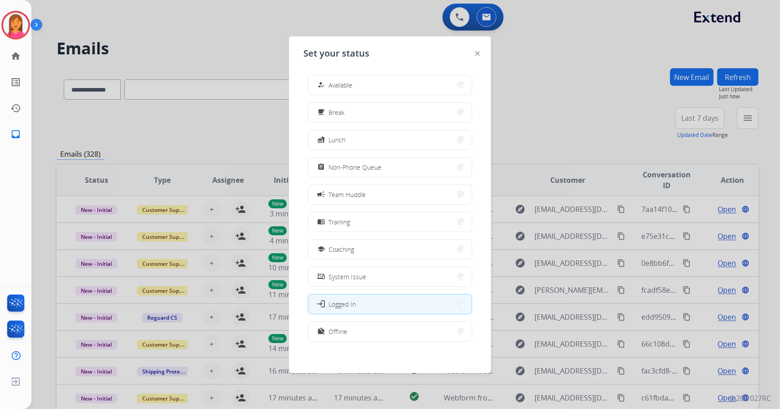
click at [336, 98] on div "how_to_reg Available free_breakfast Break fastfood Lunch assignment Non-Phone Q…" at bounding box center [389, 209] width 173 height 283
click at [341, 85] on span "Available" at bounding box center [340, 84] width 24 height 9
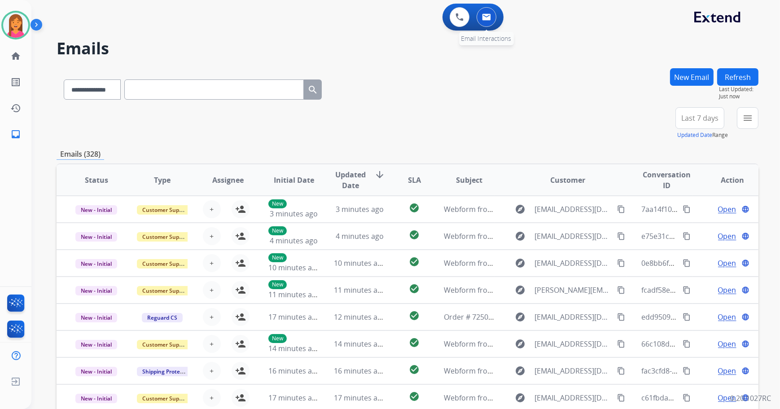
click at [485, 17] on img at bounding box center [486, 16] width 9 height 7
click at [655, 121] on div "+82" at bounding box center [657, 122] width 22 height 22
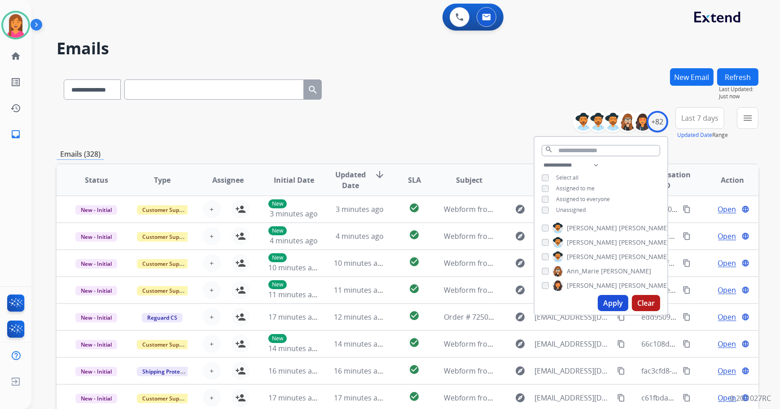
click at [581, 208] on span "Unassigned" at bounding box center [571, 210] width 30 height 8
click at [613, 306] on button "Apply" at bounding box center [613, 303] width 31 height 16
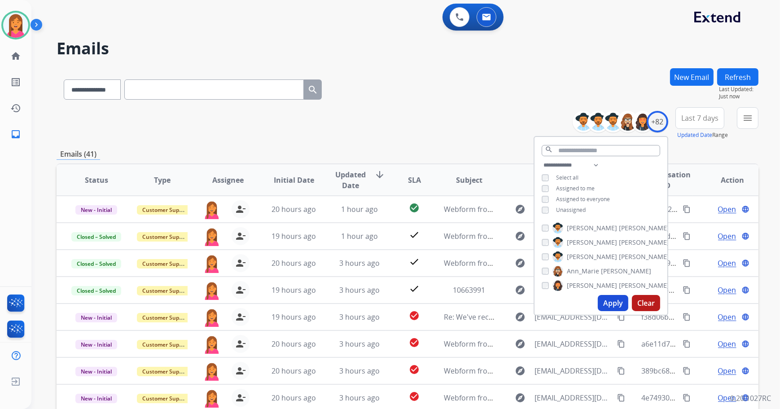
scroll to position [0, 0]
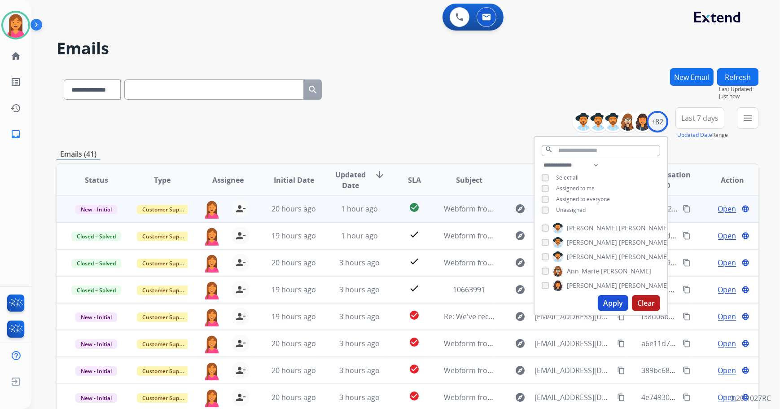
click at [368, 201] on td "1 hour ago" at bounding box center [352, 208] width 66 height 27
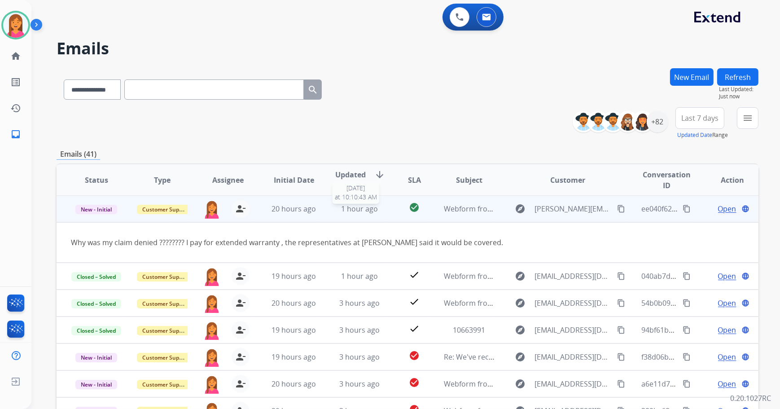
scroll to position [0, 0]
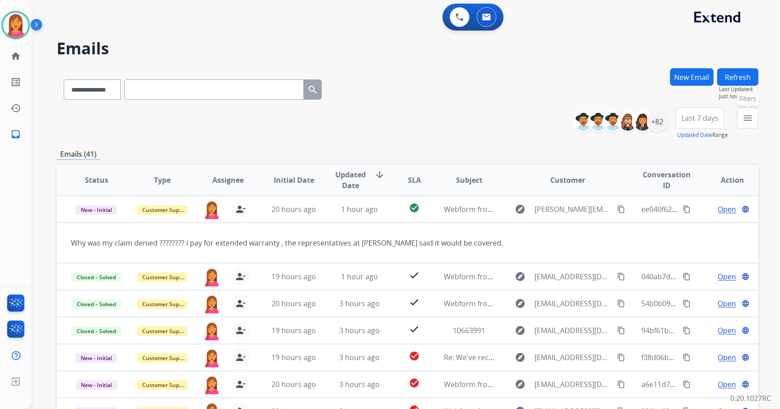
click at [745, 118] on mat-icon "menu" at bounding box center [747, 118] width 11 height 11
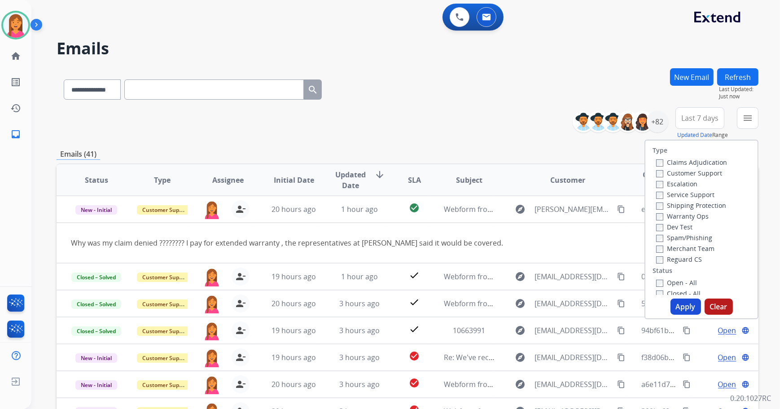
click at [685, 285] on label "Open - All" at bounding box center [676, 282] width 41 height 9
click at [685, 303] on button "Apply" at bounding box center [685, 306] width 31 height 16
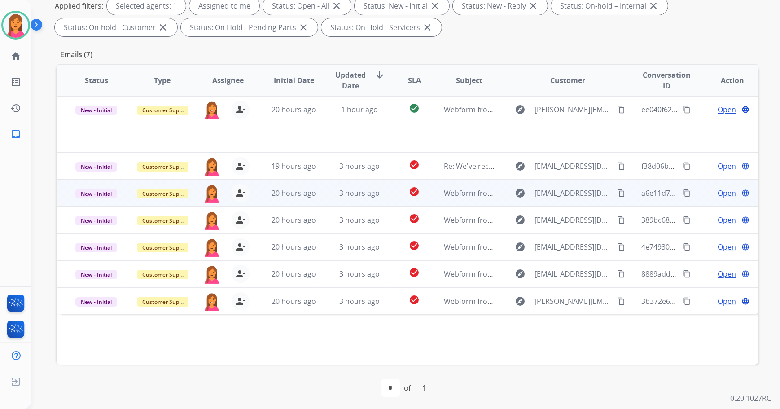
scroll to position [144, 0]
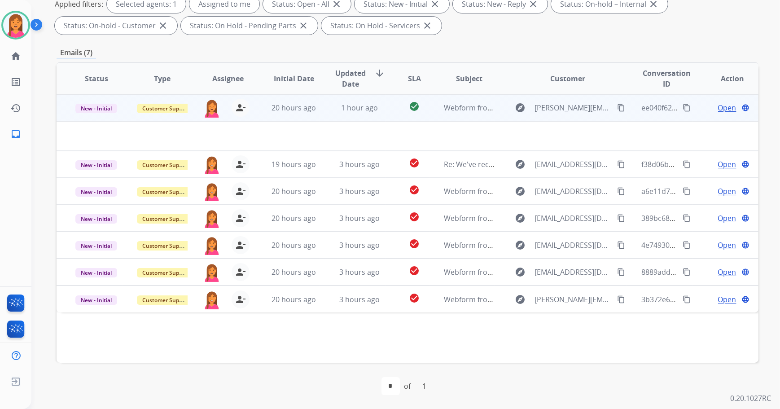
click at [393, 102] on td "check_circle" at bounding box center [407, 107] width 44 height 27
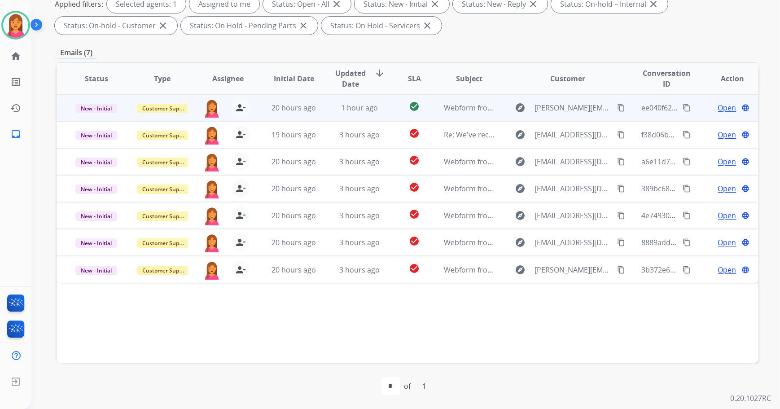
click at [390, 102] on td "check_circle" at bounding box center [407, 107] width 44 height 27
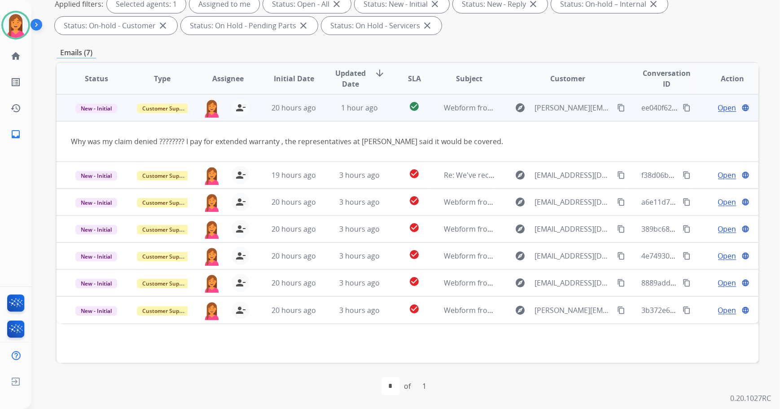
click at [718, 106] on span "Open" at bounding box center [727, 107] width 18 height 11
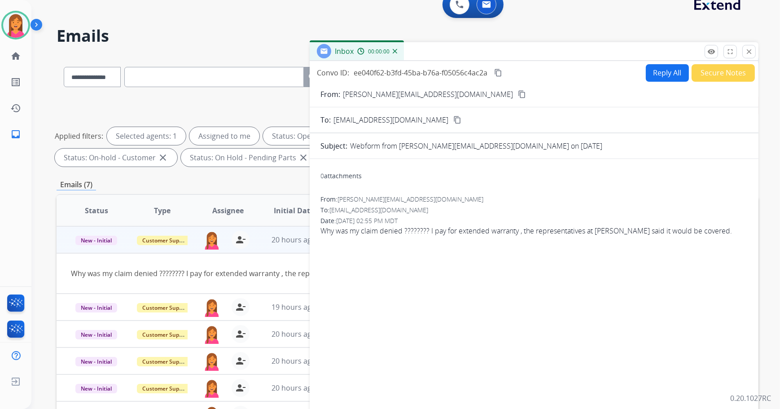
scroll to position [0, 0]
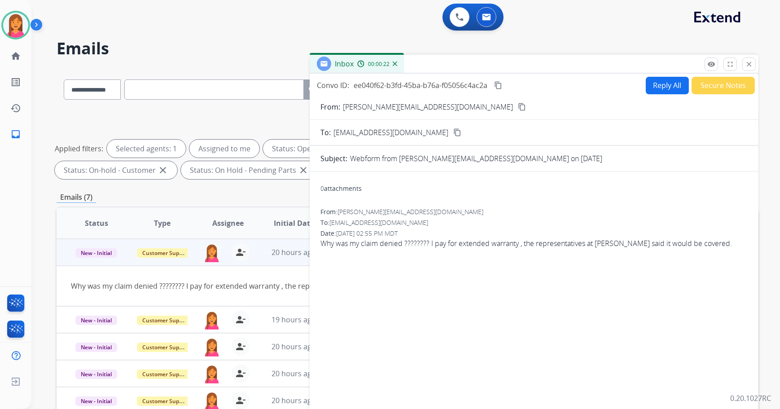
click at [648, 86] on button "Reply All" at bounding box center [667, 85] width 43 height 17
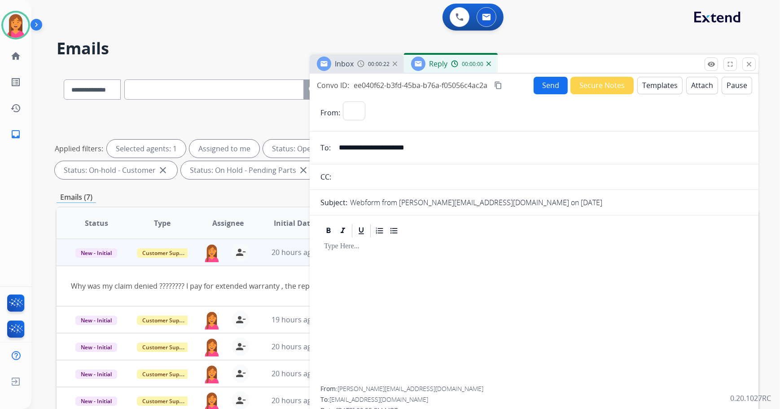
select select "**********"
drag, startPoint x: 432, startPoint y: 147, endPoint x: 294, endPoint y: 147, distance: 138.6
click at [294, 147] on div "**********" at bounding box center [408, 310] width 702 height 485
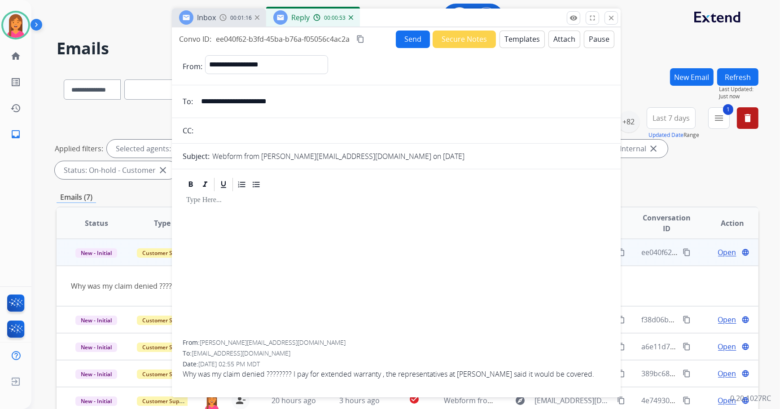
drag, startPoint x: 564, startPoint y: 59, endPoint x: 427, endPoint y: 13, distance: 145.3
click at [427, 13] on div "Inbox 00:01:16 Reply 00:00:53" at bounding box center [396, 18] width 449 height 19
click at [299, 242] on div at bounding box center [396, 265] width 427 height 147
click at [525, 36] on button "Templates" at bounding box center [521, 39] width 45 height 17
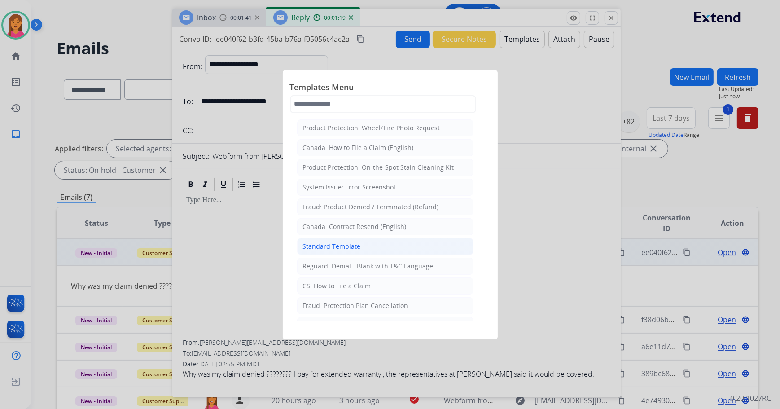
click at [350, 242] on div "Standard Template" at bounding box center [332, 246] width 58 height 9
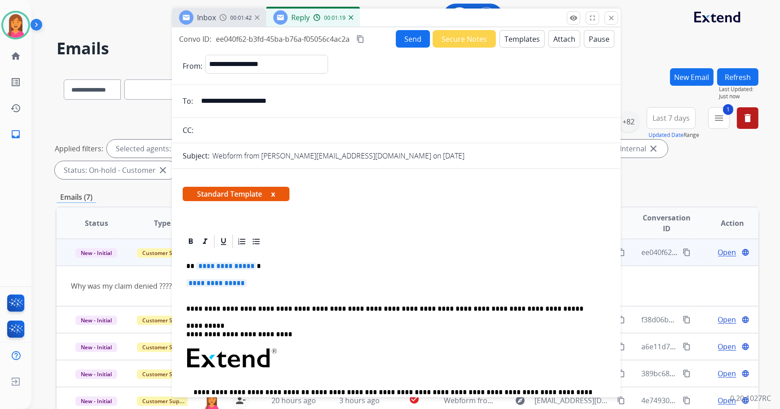
click at [271, 194] on span "Standard Template x" at bounding box center [236, 194] width 107 height 14
click at [274, 191] on button "x" at bounding box center [273, 193] width 4 height 11
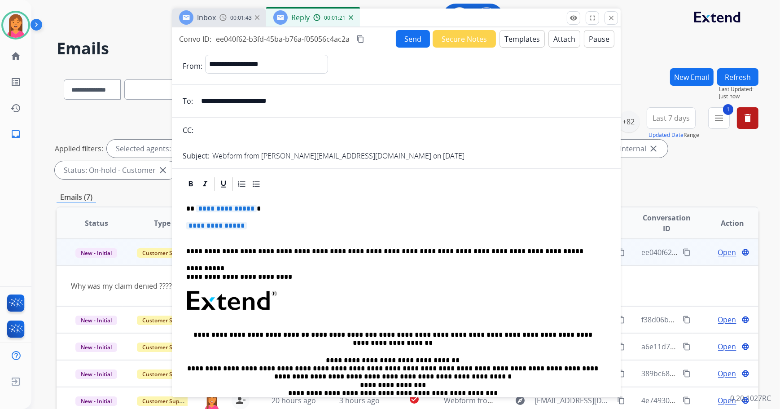
click at [254, 210] on p "**********" at bounding box center [392, 209] width 413 height 8
click at [247, 228] on span "**********" at bounding box center [216, 226] width 61 height 8
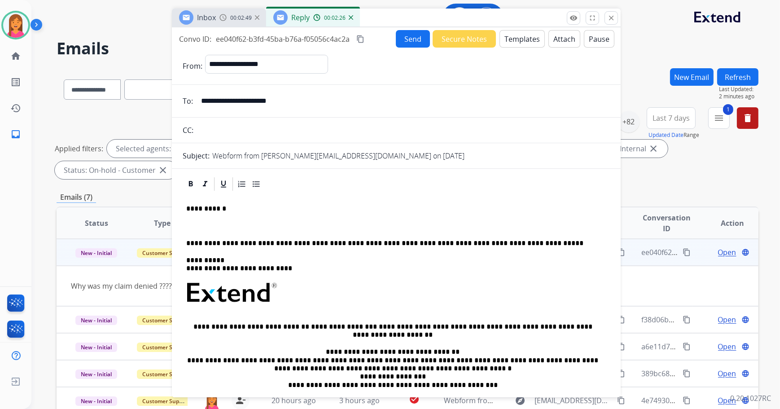
click at [186, 227] on p at bounding box center [396, 226] width 420 height 8
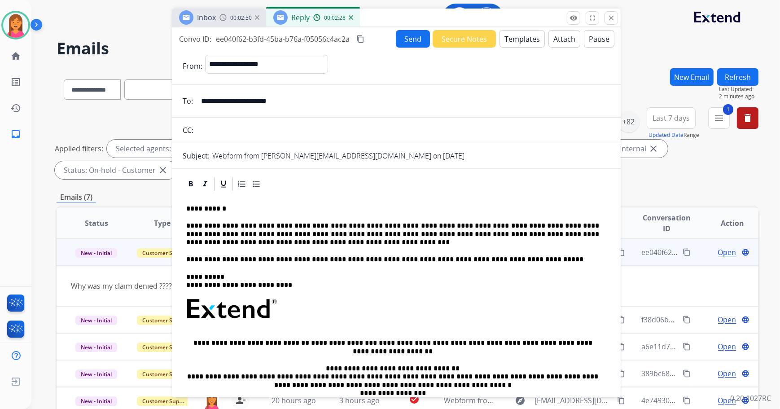
click at [269, 228] on p "**********" at bounding box center [392, 234] width 413 height 25
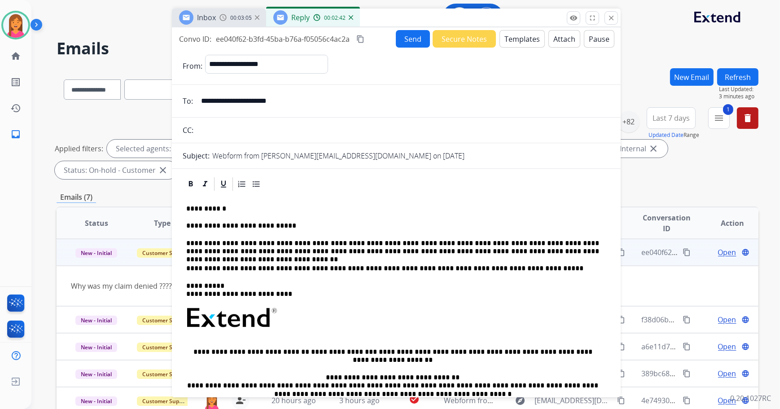
click at [584, 256] on div "**********" at bounding box center [396, 330] width 427 height 276
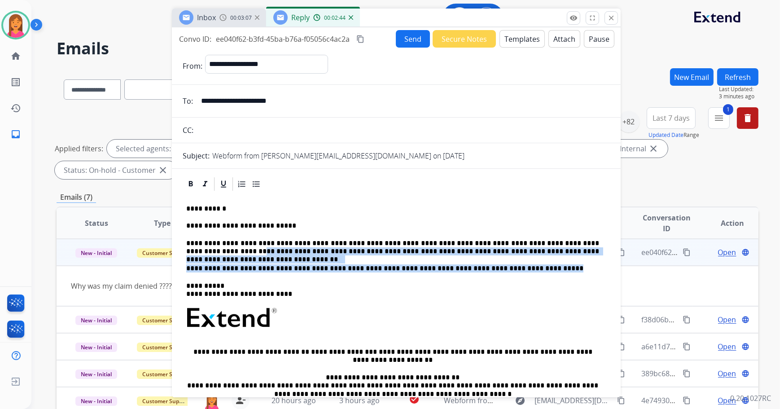
drag, startPoint x: 585, startPoint y: 242, endPoint x: 559, endPoint y: 259, distance: 30.7
click at [559, 259] on div "**********" at bounding box center [396, 330] width 427 height 276
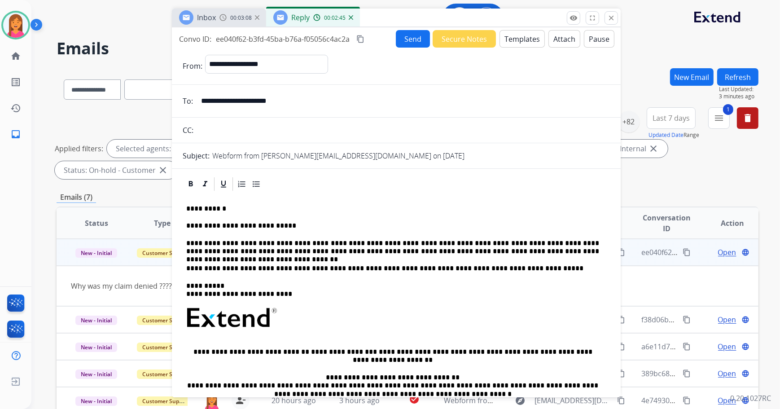
click at [559, 288] on p "**********" at bounding box center [392, 290] width 413 height 17
drag, startPoint x: 539, startPoint y: 243, endPoint x: 588, endPoint y: 239, distance: 48.6
click at [588, 239] on p "**********" at bounding box center [392, 247] width 413 height 17
click at [406, 36] on button "Send" at bounding box center [413, 38] width 34 height 17
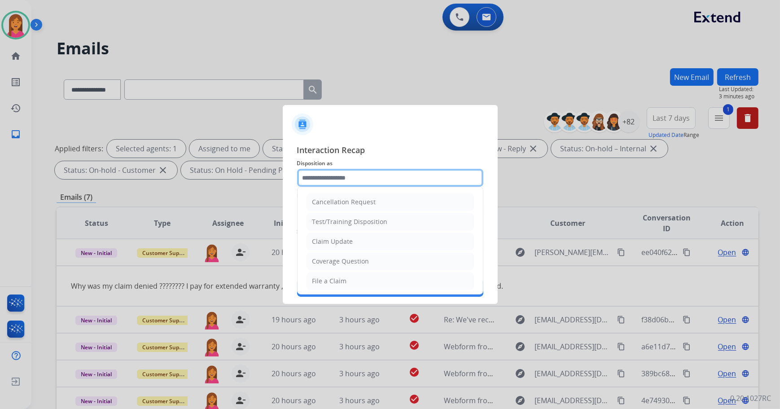
click at [345, 179] on input "text" at bounding box center [390, 178] width 186 height 18
click at [341, 248] on li "Claim Update" at bounding box center [389, 241] width 167 height 17
type input "**********"
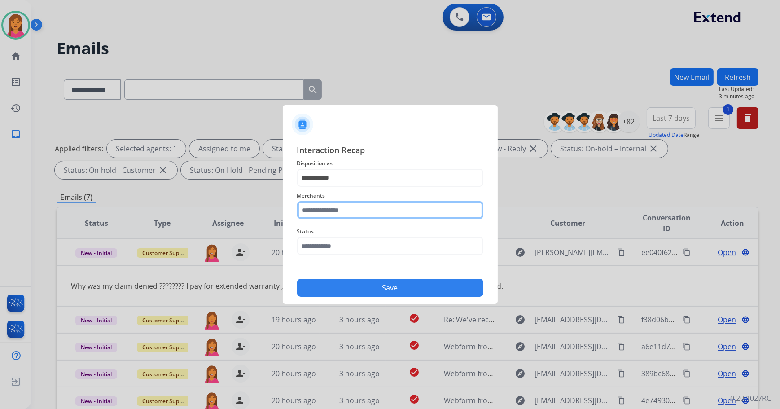
click at [345, 210] on input "text" at bounding box center [390, 210] width 186 height 18
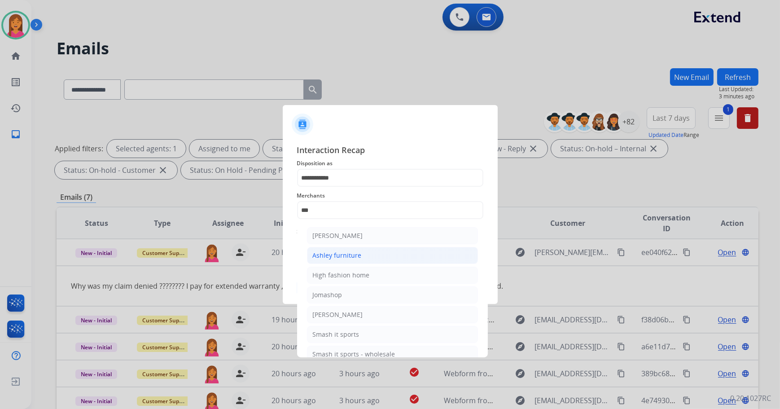
click at [379, 262] on li "Ashley furniture" at bounding box center [392, 255] width 171 height 17
type input "**********"
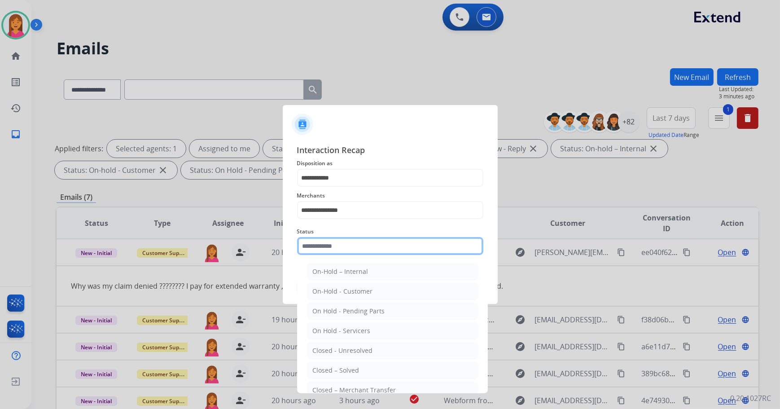
click at [346, 246] on input "text" at bounding box center [390, 246] width 186 height 18
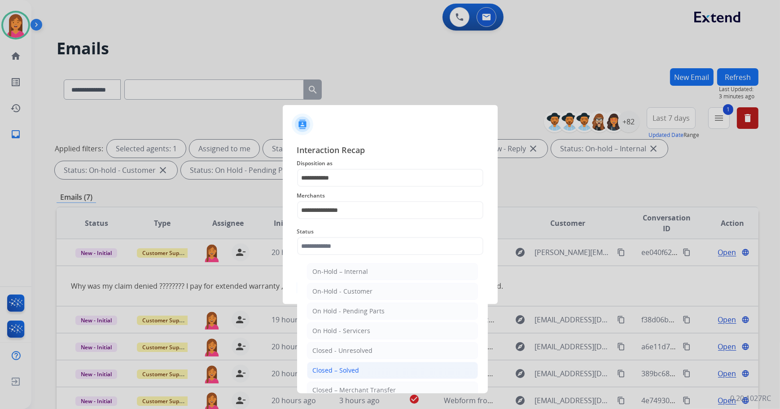
click at [328, 363] on li "Closed – Solved" at bounding box center [392, 370] width 171 height 17
type input "**********"
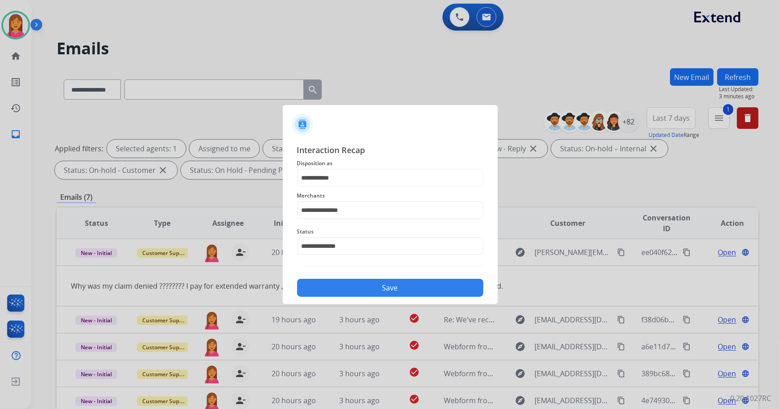
click at [343, 288] on button "Save" at bounding box center [390, 288] width 186 height 18
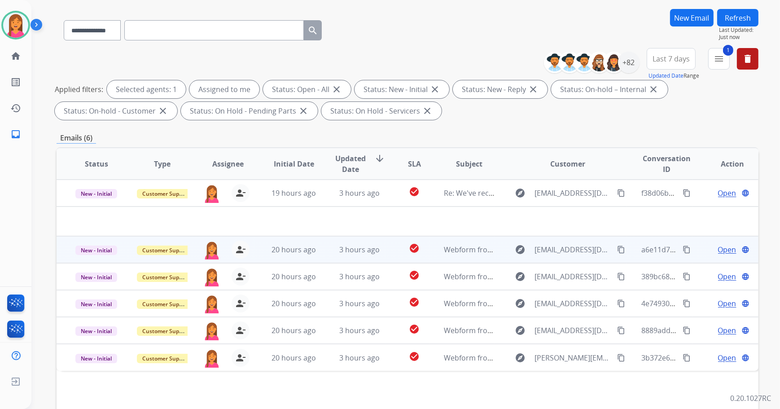
scroll to position [144, 0]
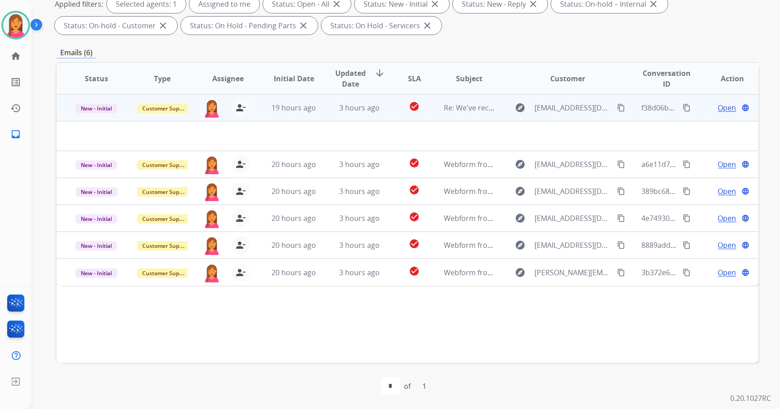
click at [363, 110] on span "3 hours ago" at bounding box center [359, 108] width 40 height 10
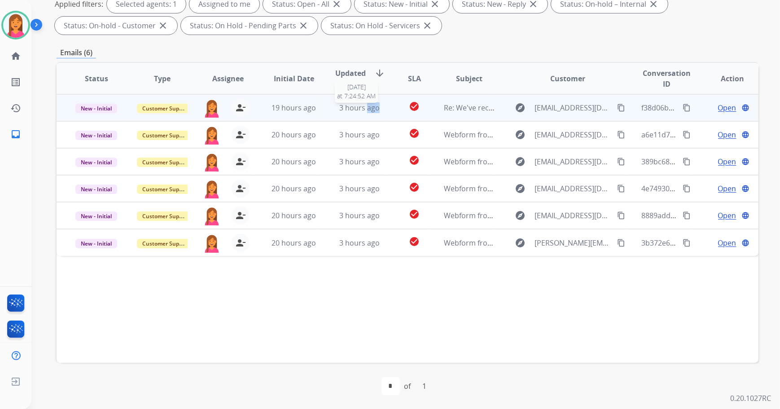
click at [363, 110] on span "3 hours ago" at bounding box center [359, 108] width 40 height 10
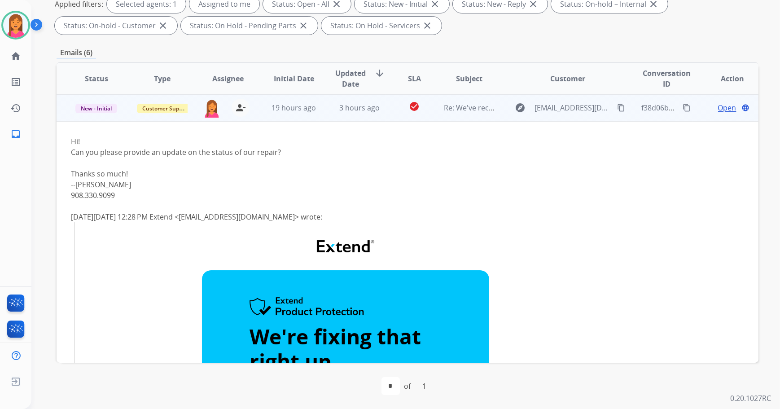
click at [441, 114] on td "Re: We've received your product" at bounding box center [462, 107] width 66 height 27
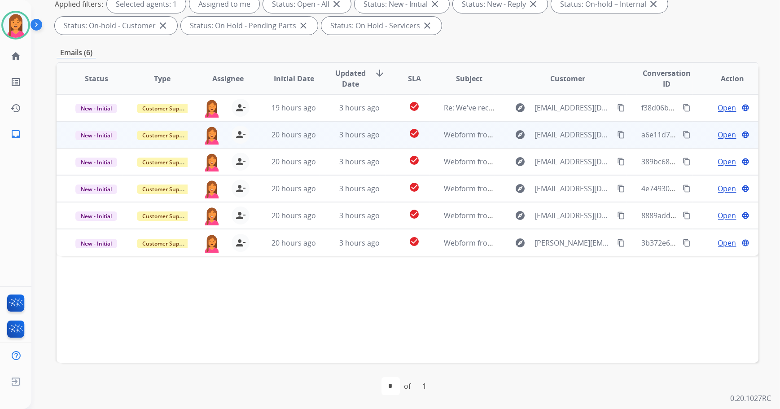
click at [392, 146] on td "check_circle" at bounding box center [407, 134] width 44 height 27
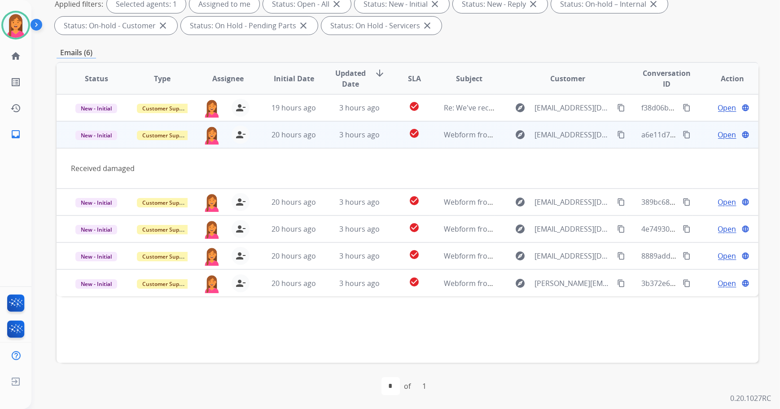
click at [718, 137] on span "Open" at bounding box center [727, 134] width 18 height 11
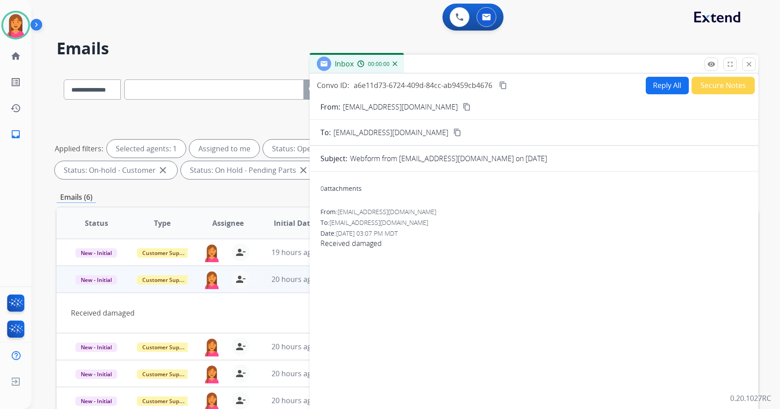
scroll to position [0, 0]
click at [463, 107] on mat-icon "content_copy" at bounding box center [467, 107] width 8 height 8
click at [665, 87] on button "Reply All" at bounding box center [667, 85] width 43 height 17
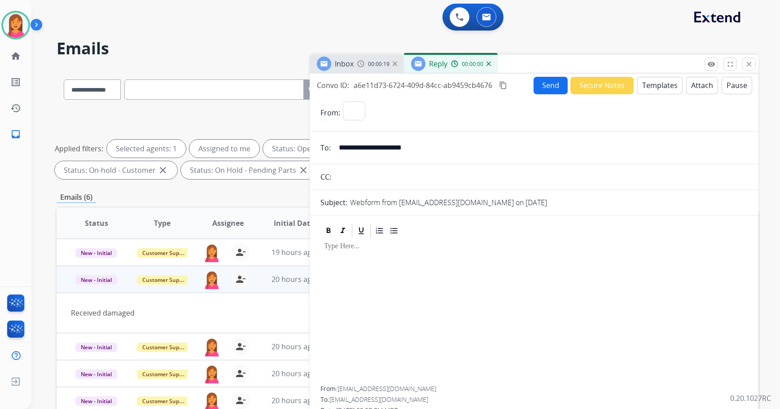
select select "**********"
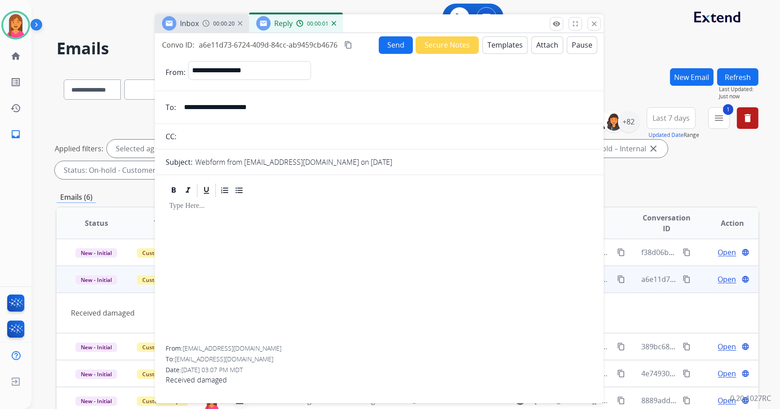
drag, startPoint x: 661, startPoint y: 66, endPoint x: 507, endPoint y: 26, distance: 159.4
click at [507, 26] on div "Inbox 00:00:20 Reply 00:00:01" at bounding box center [379, 23] width 449 height 19
click at [510, 43] on button "Templates" at bounding box center [505, 44] width 45 height 17
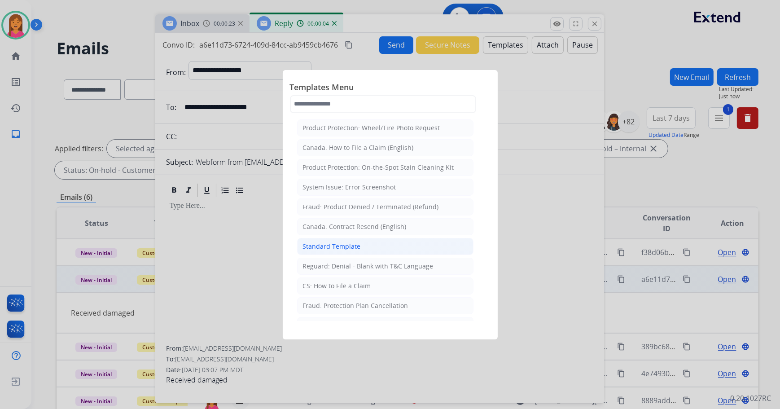
click at [332, 249] on div "Standard Template" at bounding box center [332, 246] width 58 height 9
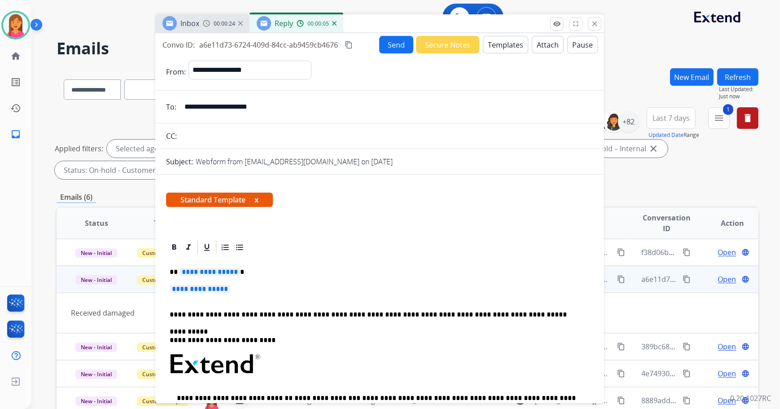
click at [257, 199] on button "x" at bounding box center [256, 199] width 4 height 11
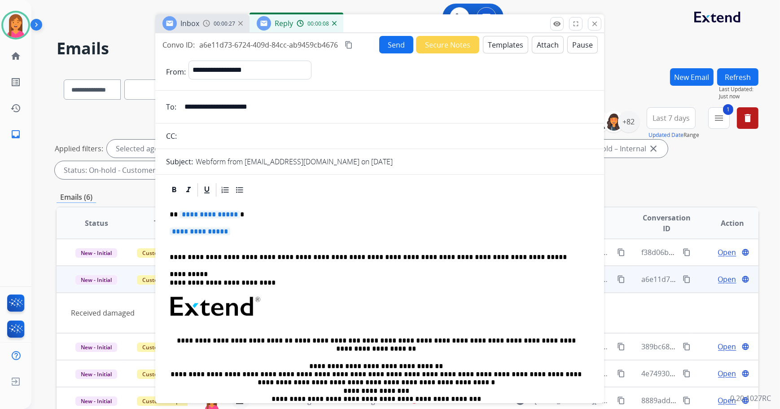
click at [248, 203] on div "**********" at bounding box center [379, 327] width 427 height 259
click at [247, 228] on p "**********" at bounding box center [380, 235] width 420 height 17
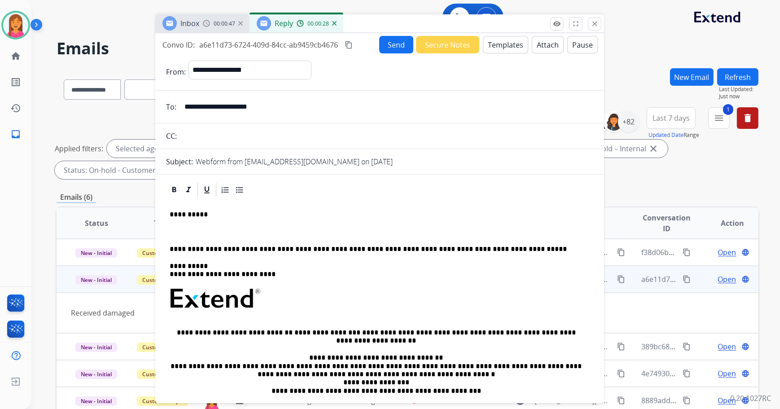
click at [178, 228] on p at bounding box center [380, 231] width 420 height 8
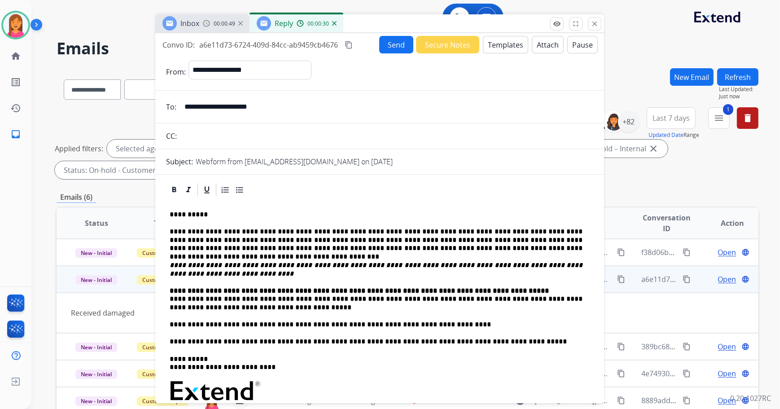
click at [170, 297] on p "**********" at bounding box center [376, 299] width 413 height 25
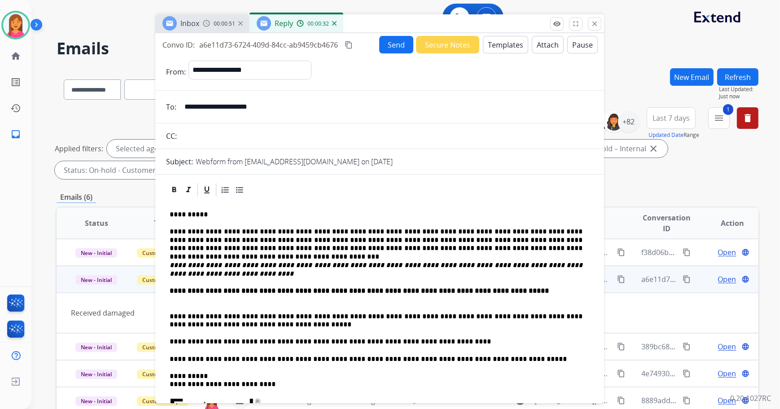
click at [388, 40] on button "Send" at bounding box center [396, 44] width 34 height 17
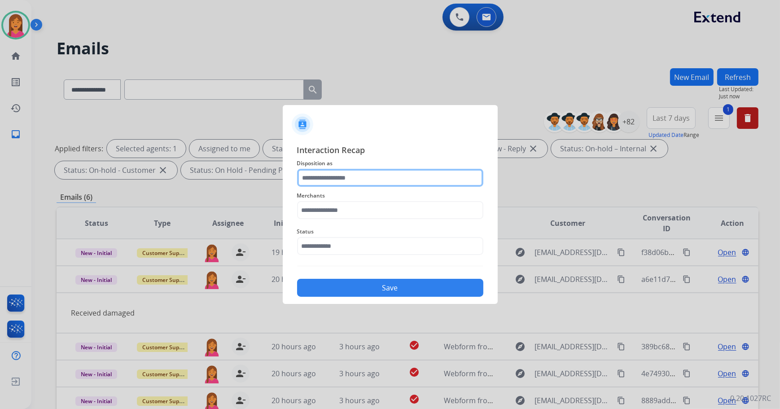
click at [373, 171] on input "text" at bounding box center [390, 178] width 186 height 18
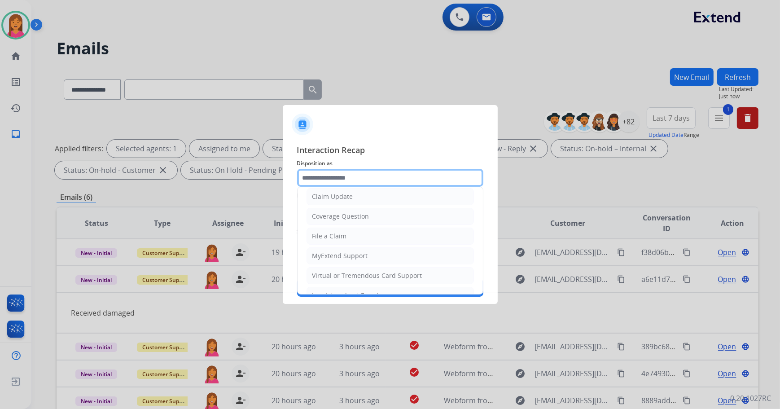
scroll to position [16, 0]
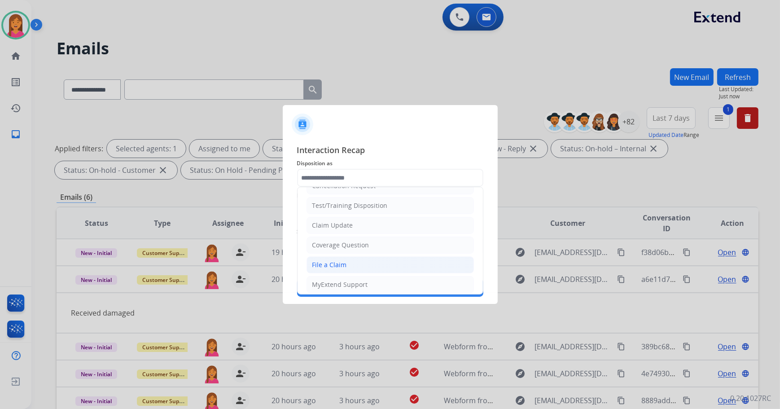
click at [348, 261] on li "File a Claim" at bounding box center [389, 264] width 167 height 17
type input "**********"
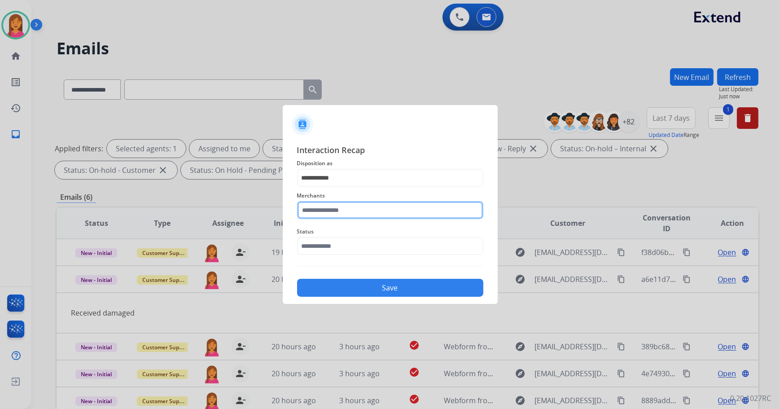
click at [340, 215] on input "text" at bounding box center [390, 210] width 186 height 18
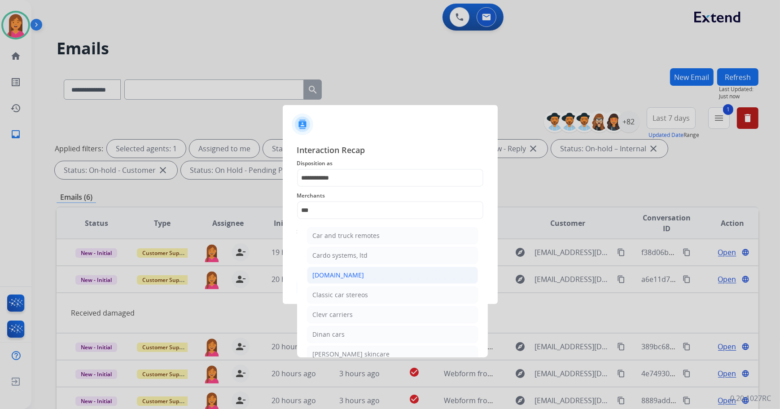
click at [340, 273] on div "[DOMAIN_NAME]" at bounding box center [339, 275] width 52 height 9
type input "**********"
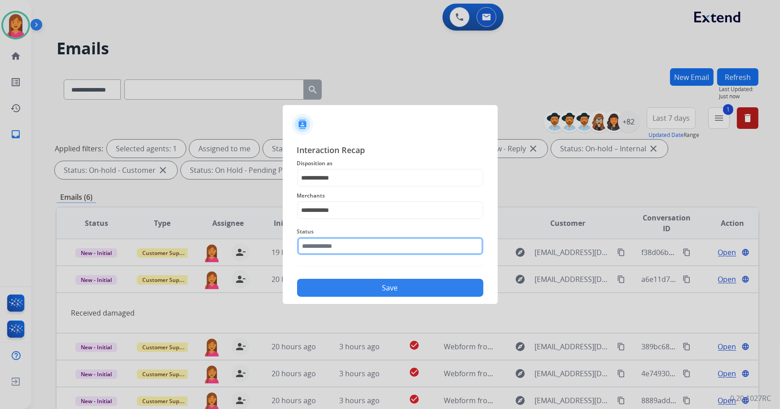
click at [345, 246] on input "text" at bounding box center [390, 246] width 186 height 18
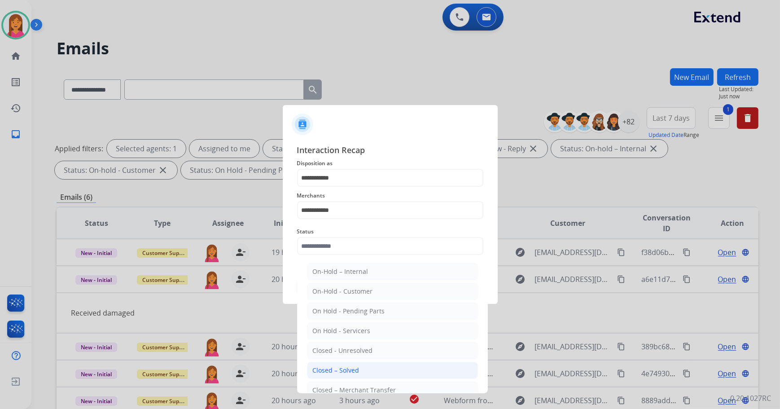
click at [351, 366] on div "Closed – Solved" at bounding box center [336, 370] width 47 height 9
type input "**********"
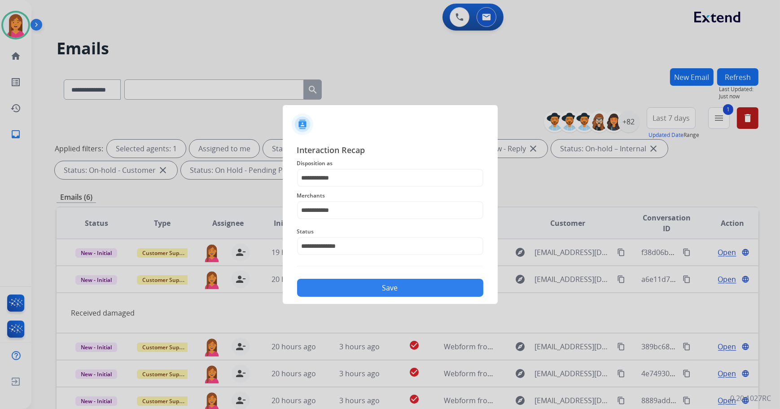
click at [393, 285] on button "Save" at bounding box center [390, 288] width 186 height 18
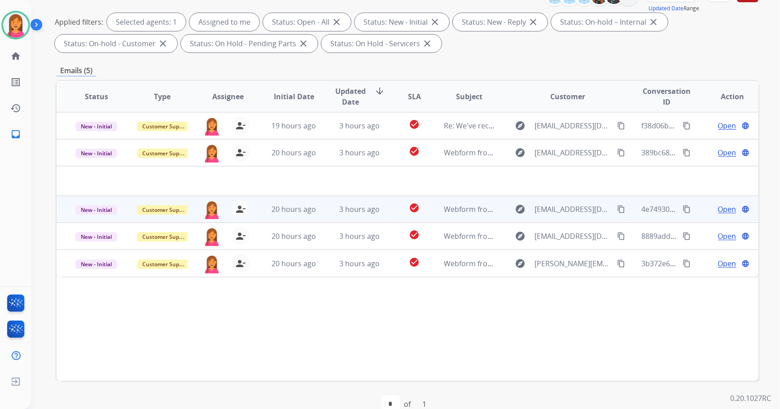
scroll to position [144, 0]
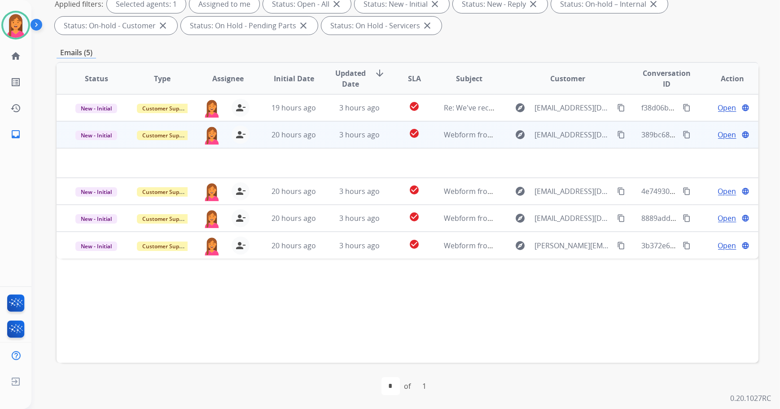
click at [358, 144] on td "3 hours ago" at bounding box center [352, 134] width 66 height 27
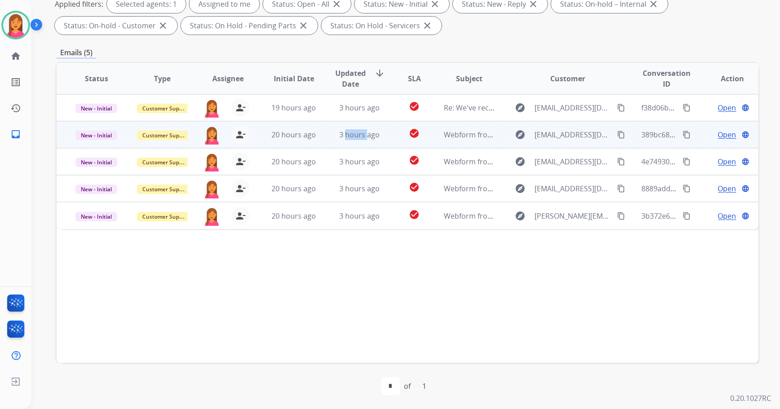
click at [358, 144] on td "3 hours ago" at bounding box center [352, 134] width 66 height 27
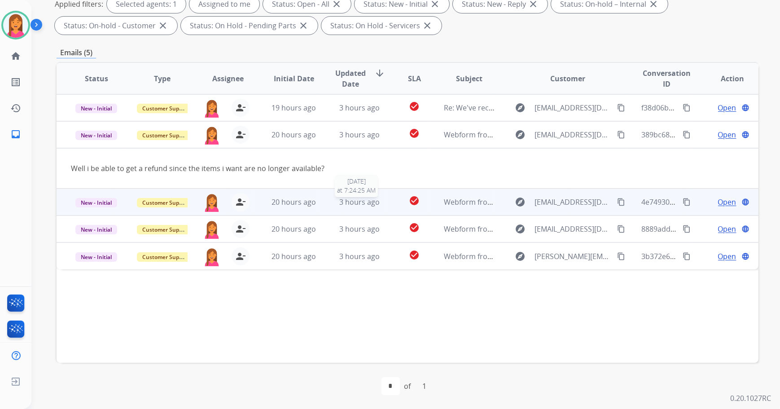
click at [381, 204] on div "3 hours ago" at bounding box center [359, 202] width 51 height 11
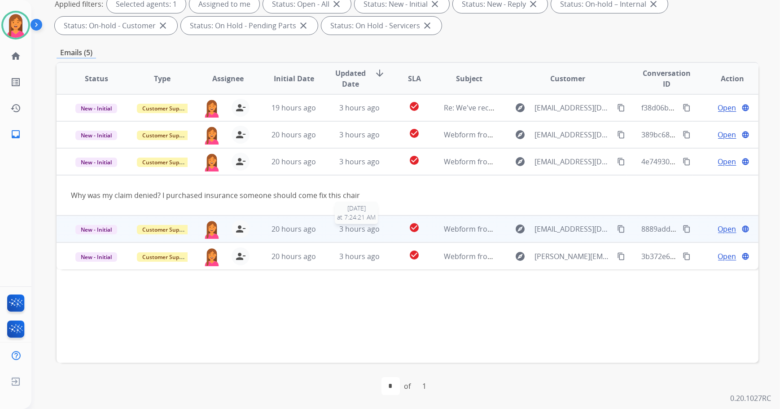
click at [377, 227] on div "3 hours ago" at bounding box center [359, 228] width 51 height 11
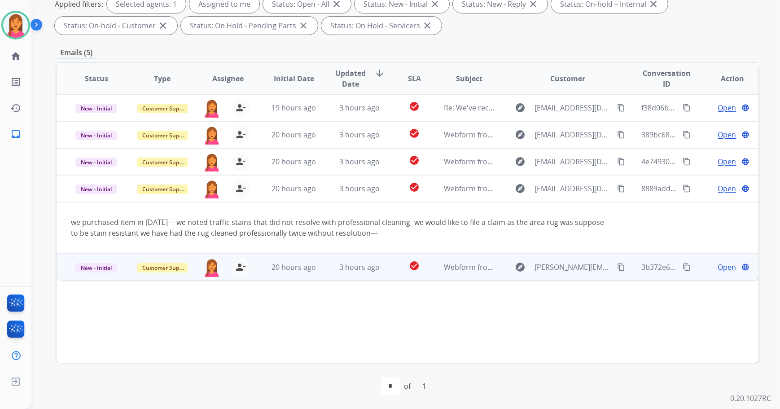
click at [377, 259] on td "3 hours ago" at bounding box center [352, 266] width 66 height 27
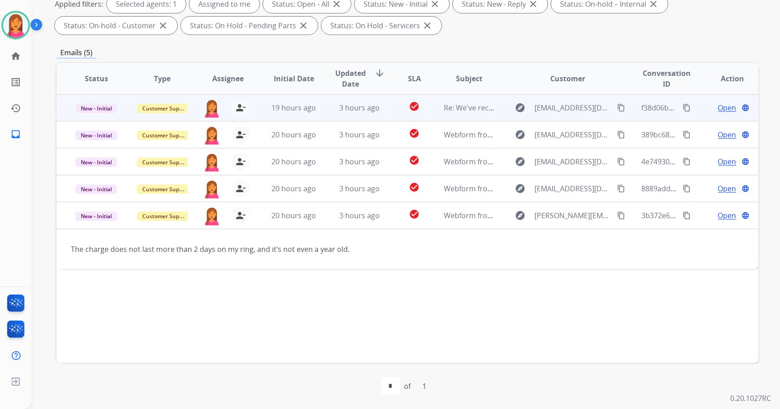
click at [719, 109] on span "Open" at bounding box center [727, 107] width 18 height 11
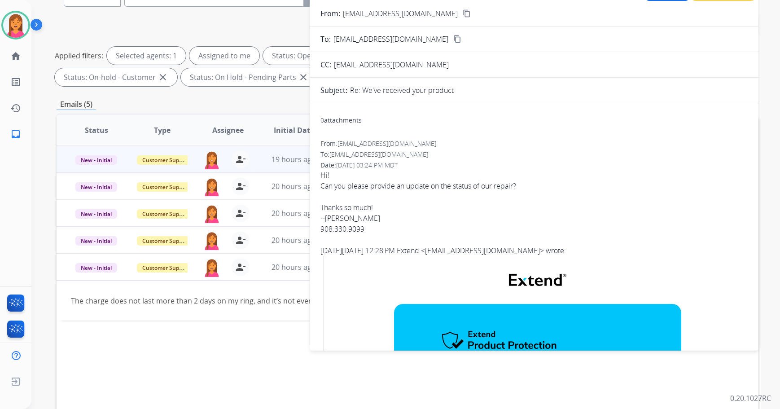
scroll to position [0, 0]
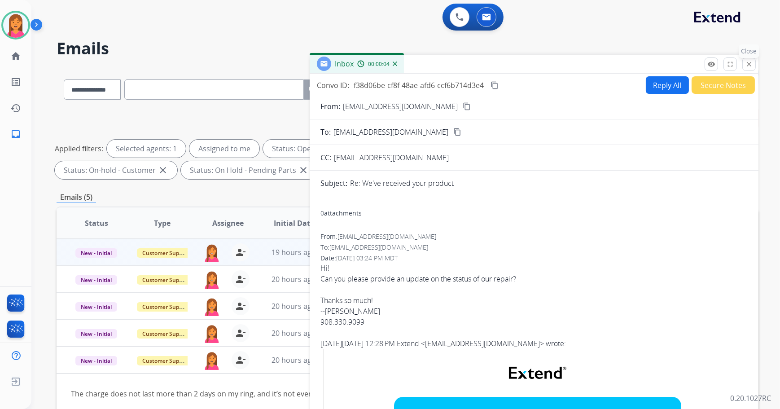
click at [751, 63] on mat-icon "close" at bounding box center [749, 64] width 8 height 8
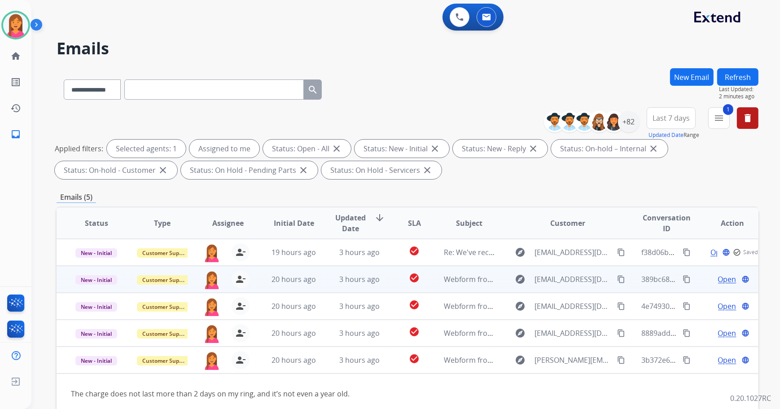
click at [718, 280] on span "Open" at bounding box center [727, 279] width 18 height 11
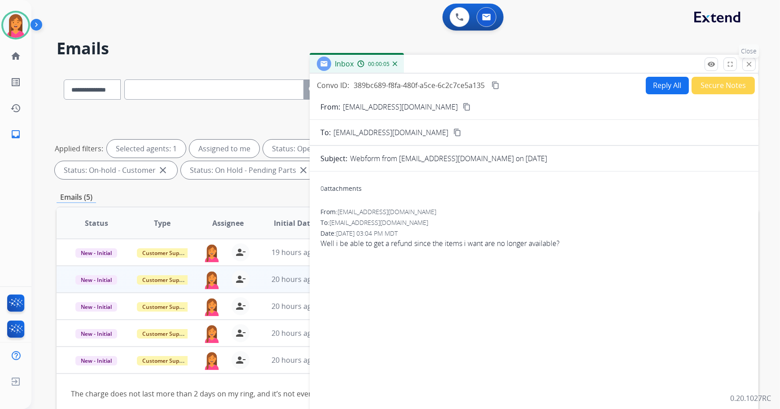
click at [745, 66] on mat-icon "close" at bounding box center [749, 64] width 8 height 8
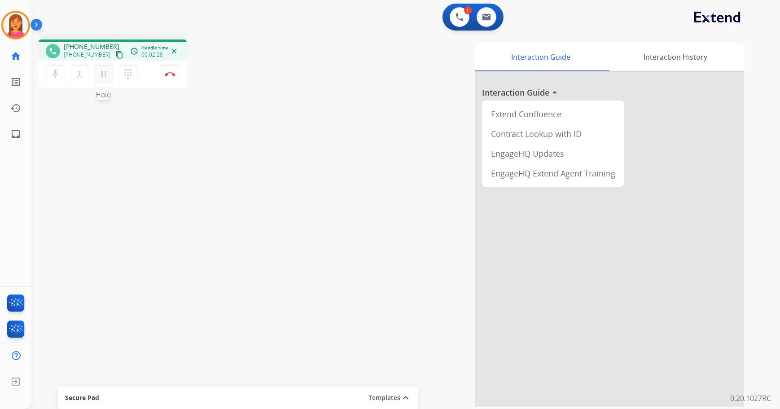
click at [98, 76] on mat-icon "pause" at bounding box center [103, 74] width 11 height 11
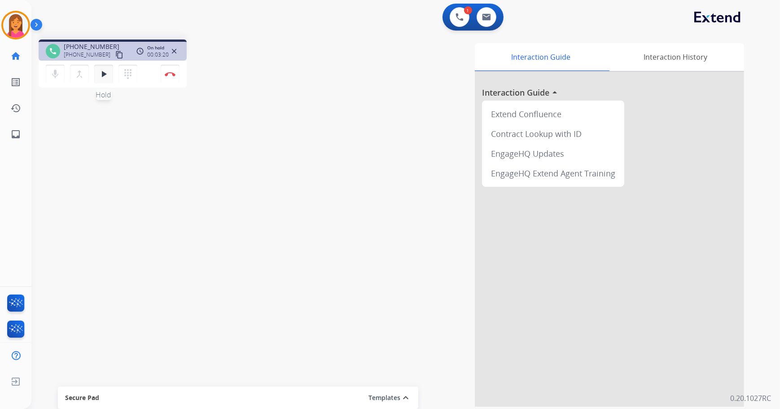
click at [98, 76] on mat-icon "play_arrow" at bounding box center [103, 74] width 11 height 11
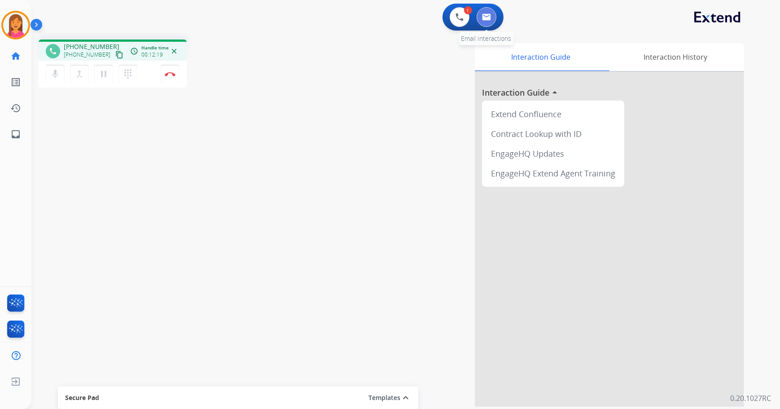
click at [491, 21] on button at bounding box center [486, 17] width 20 height 20
select select "**********"
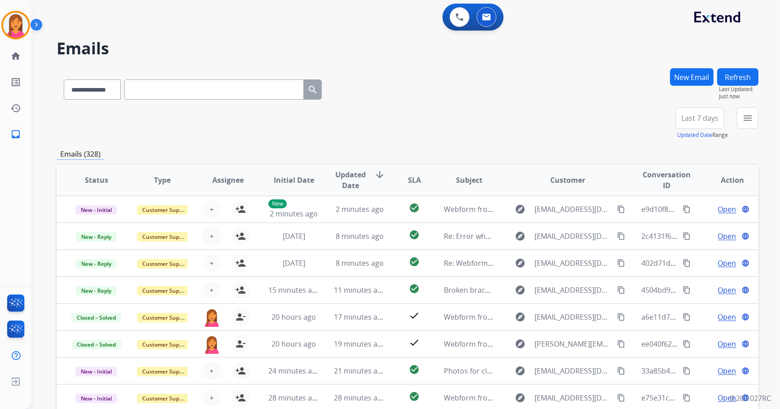
click at [677, 76] on button "New Email" at bounding box center [692, 76] width 44 height 17
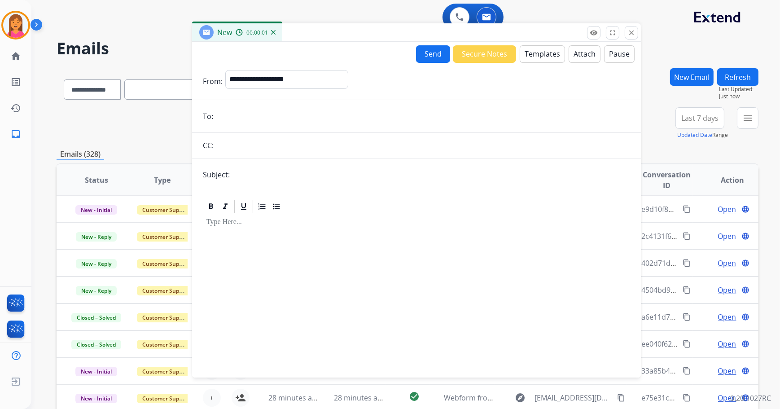
drag, startPoint x: 445, startPoint y: 65, endPoint x: 319, endPoint y: 34, distance: 130.1
click at [322, 28] on div "New 00:00:01" at bounding box center [416, 32] width 449 height 19
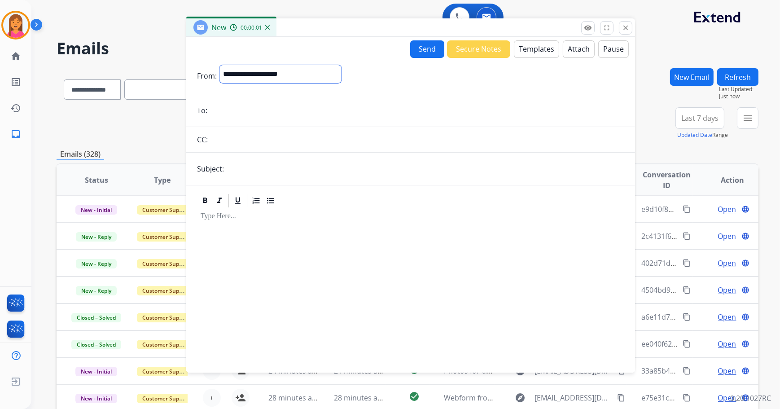
click at [280, 79] on select "**********" at bounding box center [280, 74] width 122 height 18
select select "**********"
click at [219, 65] on select "**********" at bounding box center [280, 74] width 122 height 18
click at [228, 106] on input "email" at bounding box center [417, 111] width 414 height 18
paste input "**********"
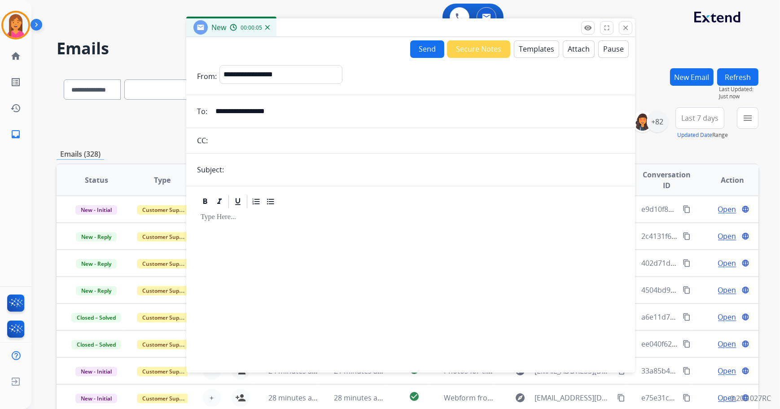
type input "**********"
click at [251, 179] on form "**********" at bounding box center [410, 213] width 449 height 311
click at [238, 166] on input "text" at bounding box center [425, 170] width 397 height 18
type input "**********"
click at [568, 36] on div "New 00:00:16" at bounding box center [410, 27] width 449 height 19
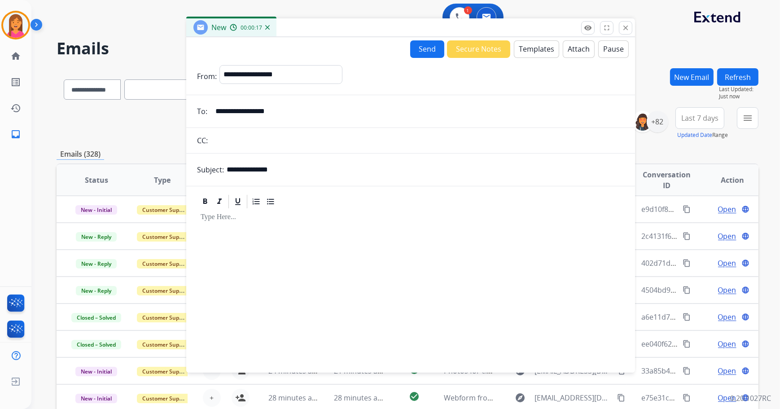
click at [536, 52] on button "Templates" at bounding box center [536, 48] width 45 height 17
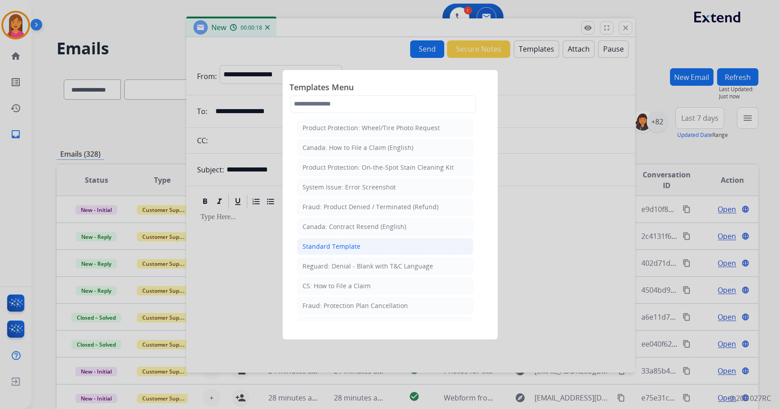
drag, startPoint x: 368, startPoint y: 248, endPoint x: 332, endPoint y: 251, distance: 36.5
click at [368, 248] on li "Standard Template" at bounding box center [385, 246] width 176 height 17
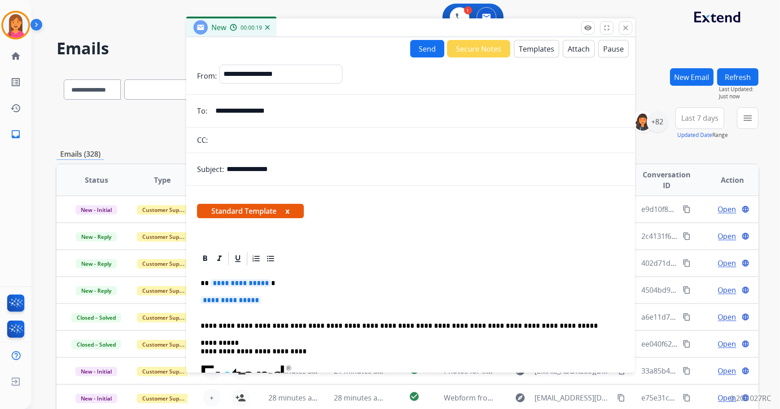
click at [284, 209] on span "Standard Template x" at bounding box center [250, 211] width 107 height 14
click at [291, 212] on span "Standard Template x" at bounding box center [250, 211] width 107 height 14
click at [288, 210] on button "x" at bounding box center [287, 210] width 4 height 11
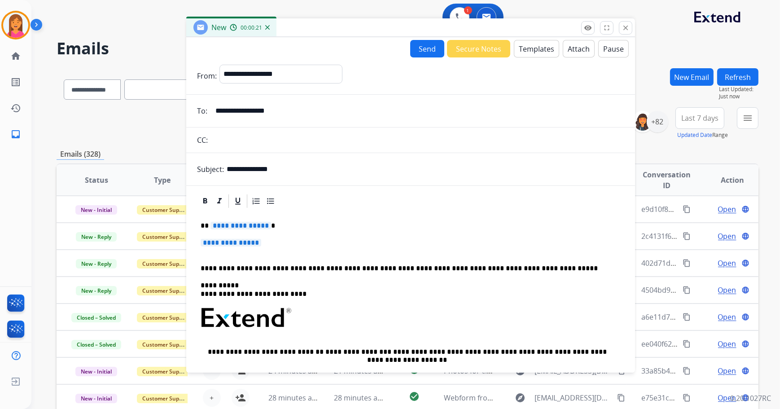
click at [269, 222] on p "**********" at bounding box center [407, 226] width 413 height 8
click at [274, 246] on p "**********" at bounding box center [411, 247] width 420 height 17
click at [275, 246] on p "**********" at bounding box center [411, 247] width 420 height 17
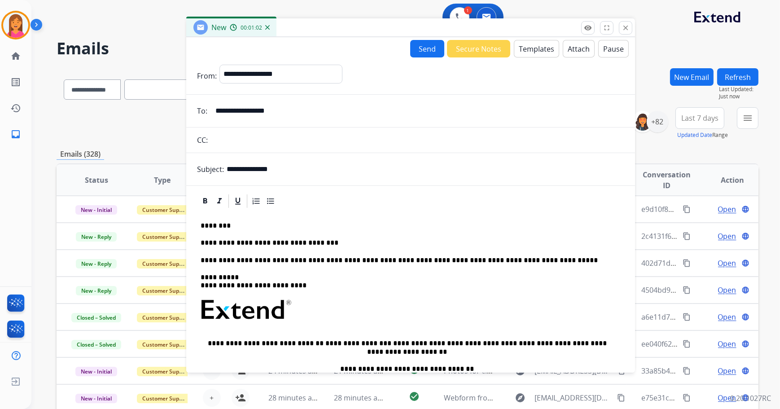
click at [571, 51] on button "Attach" at bounding box center [579, 48] width 32 height 17
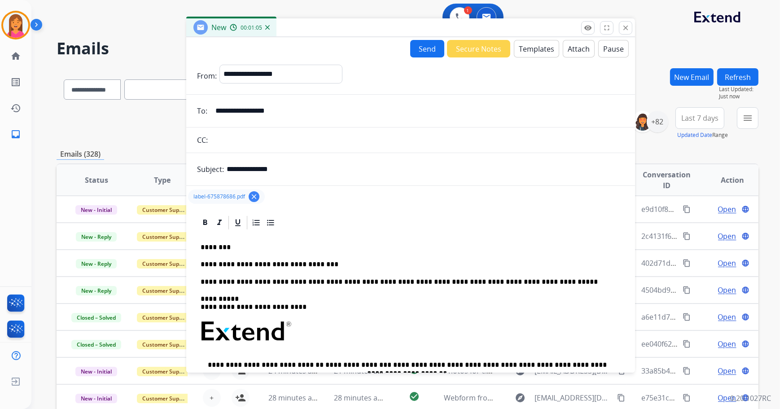
click at [428, 48] on button "Send" at bounding box center [427, 48] width 34 height 17
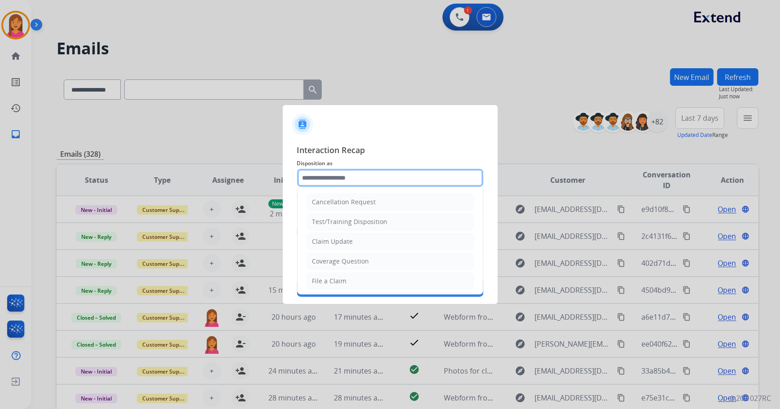
click at [353, 171] on input "text" at bounding box center [390, 178] width 186 height 18
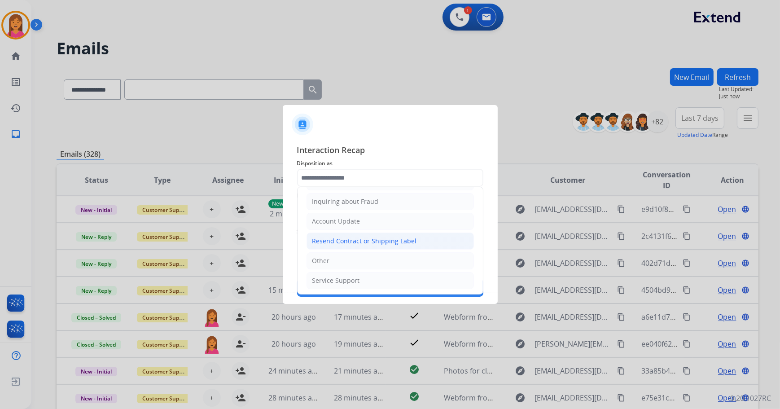
click at [345, 240] on div "Resend Contract or Shipping Label" at bounding box center [364, 240] width 105 height 9
type input "**********"
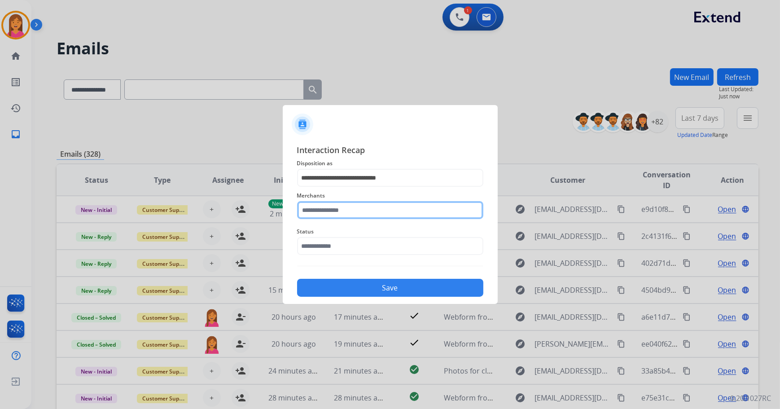
click at [332, 207] on input "text" at bounding box center [390, 210] width 186 height 18
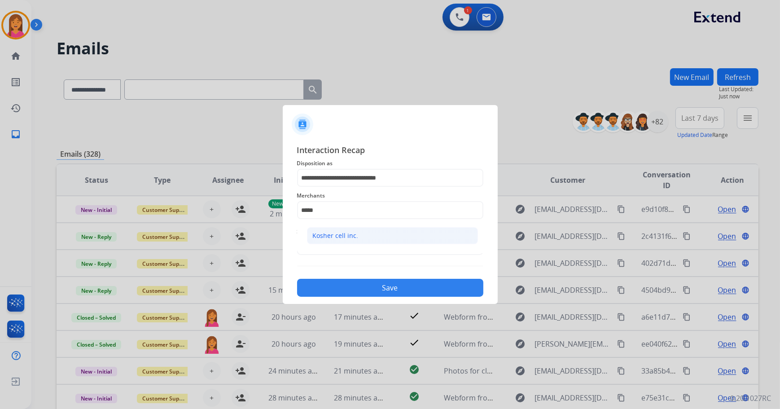
click at [353, 233] on div "Kosher cell inc." at bounding box center [336, 235] width 46 height 9
type input "**********"
click at [351, 248] on input "text" at bounding box center [390, 246] width 186 height 18
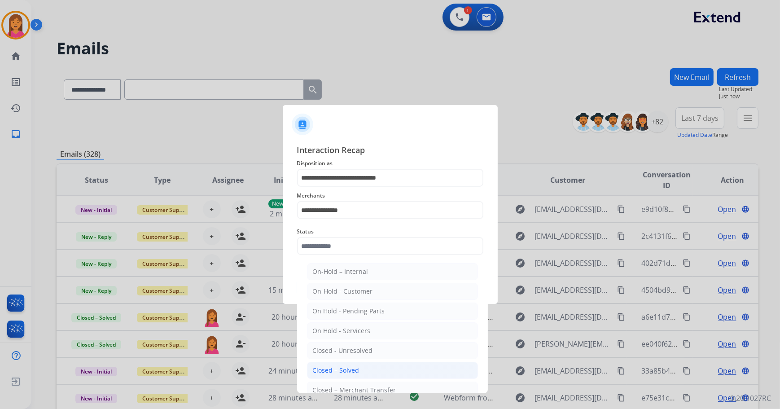
click at [344, 366] on div "Closed – Solved" at bounding box center [336, 370] width 47 height 9
type input "**********"
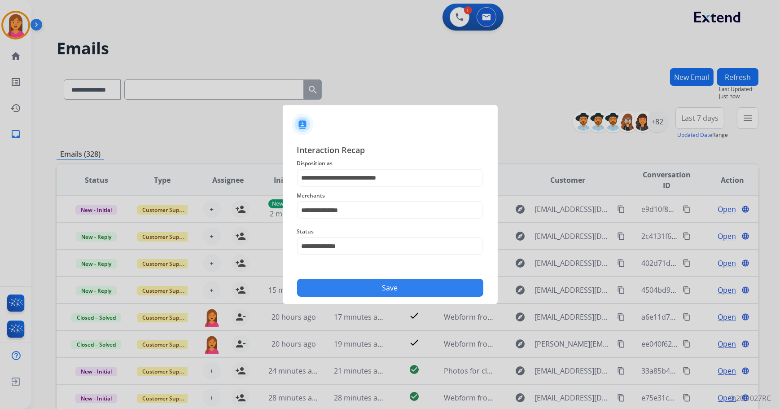
click at [342, 283] on button "Save" at bounding box center [390, 288] width 186 height 18
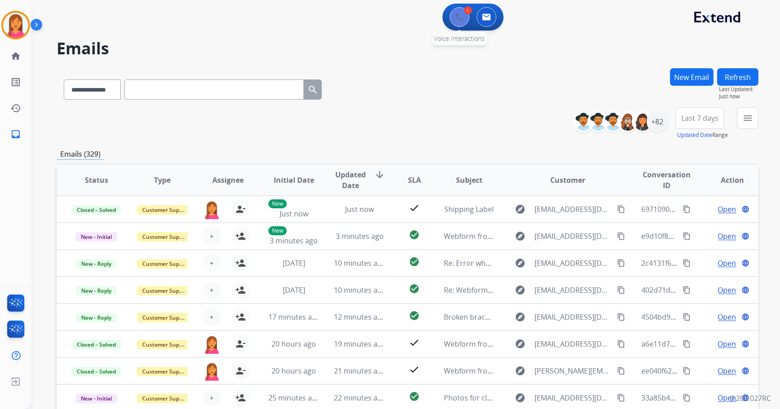
click at [461, 15] on img at bounding box center [459, 17] width 8 height 8
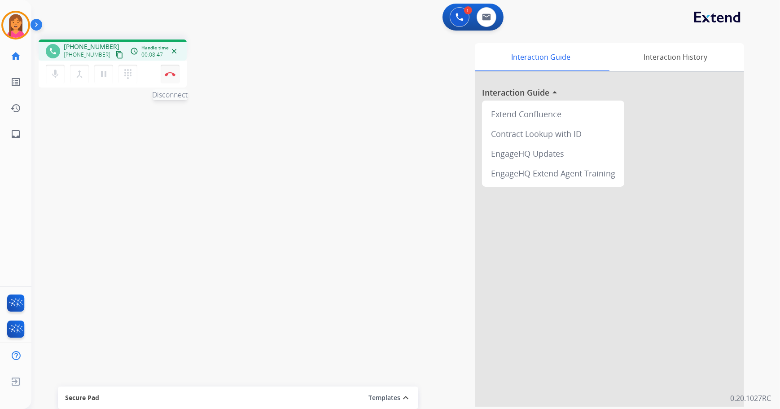
click at [172, 75] on img at bounding box center [170, 74] width 11 height 4
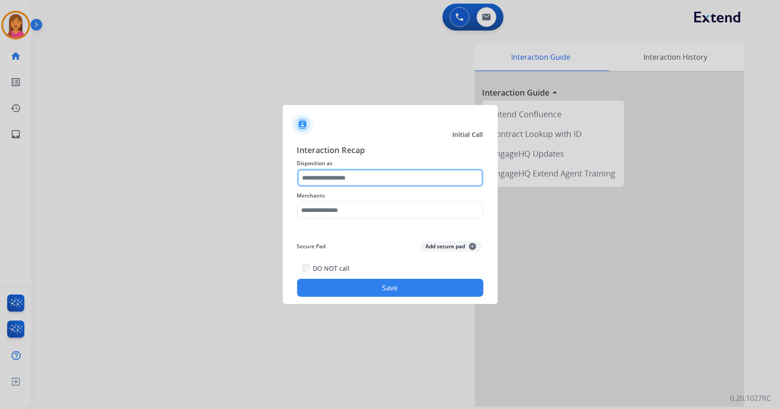
click at [308, 184] on input "text" at bounding box center [390, 178] width 186 height 18
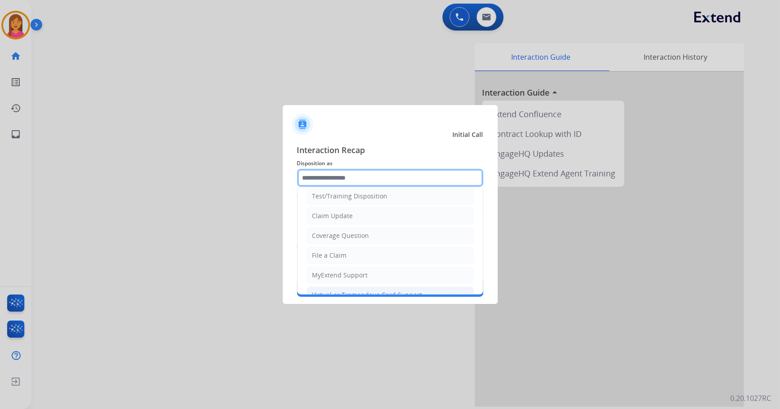
scroll to position [122, 0]
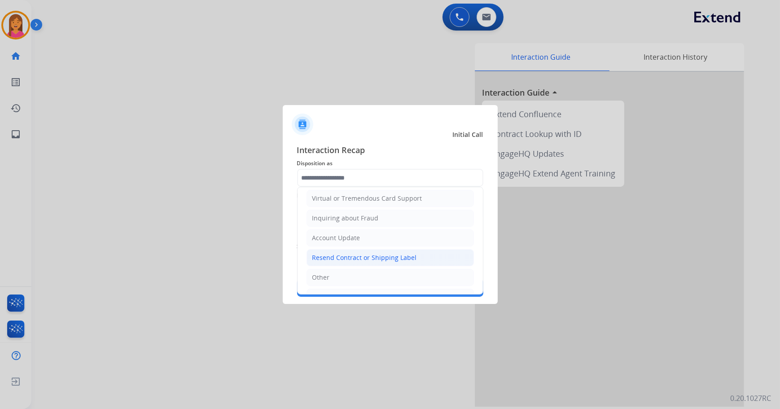
click at [352, 253] on div "Resend Contract or Shipping Label" at bounding box center [364, 257] width 105 height 9
type input "**********"
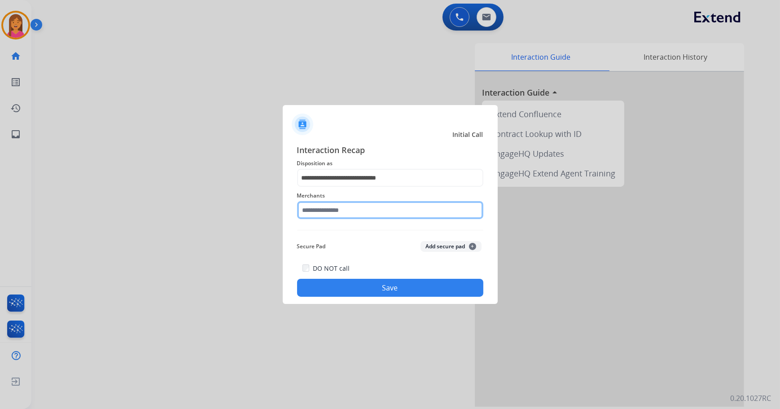
click at [349, 210] on input "text" at bounding box center [390, 210] width 186 height 18
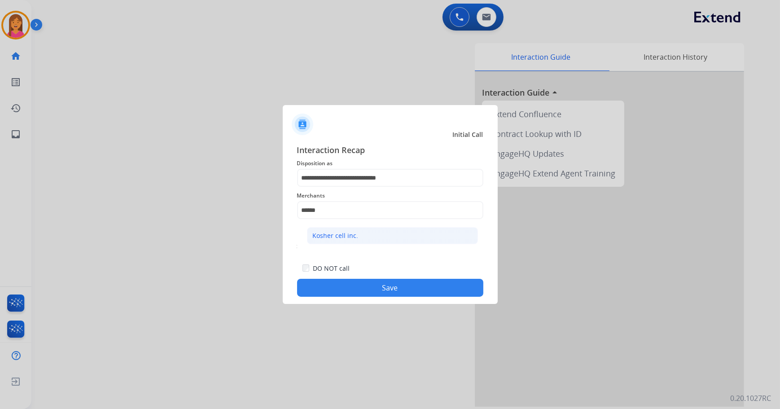
click at [340, 240] on li "Kosher cell inc." at bounding box center [392, 235] width 171 height 17
type input "**********"
click at [367, 287] on button "Save" at bounding box center [390, 288] width 186 height 18
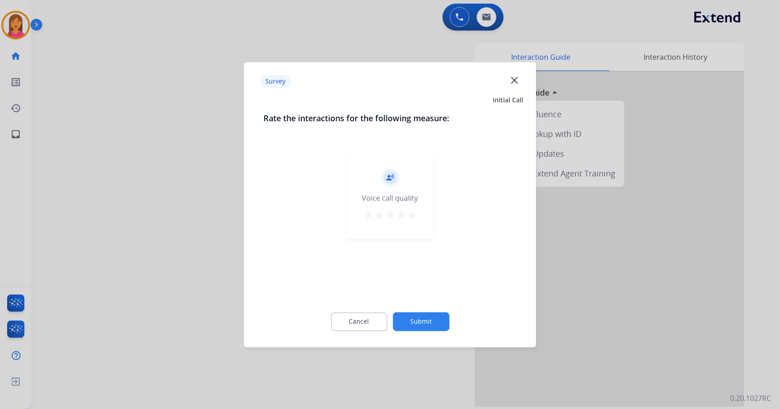
click at [409, 223] on div "record_voice_over Voice call quality star star star star star" at bounding box center [389, 195] width 87 height 85
click at [404, 212] on mat-icon "star" at bounding box center [400, 215] width 11 height 11
click at [435, 321] on button "Submit" at bounding box center [421, 321] width 57 height 19
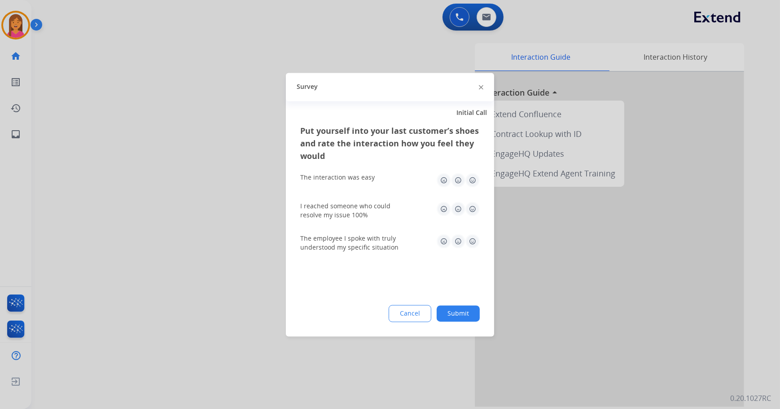
click at [469, 185] on img at bounding box center [472, 180] width 14 height 14
click at [474, 201] on img at bounding box center [472, 208] width 14 height 14
click at [476, 249] on div "The employee I spoke with truly understood my specific situation" at bounding box center [389, 243] width 179 height 18
click at [472, 245] on img at bounding box center [472, 241] width 14 height 14
click at [446, 307] on button "Submit" at bounding box center [458, 313] width 43 height 16
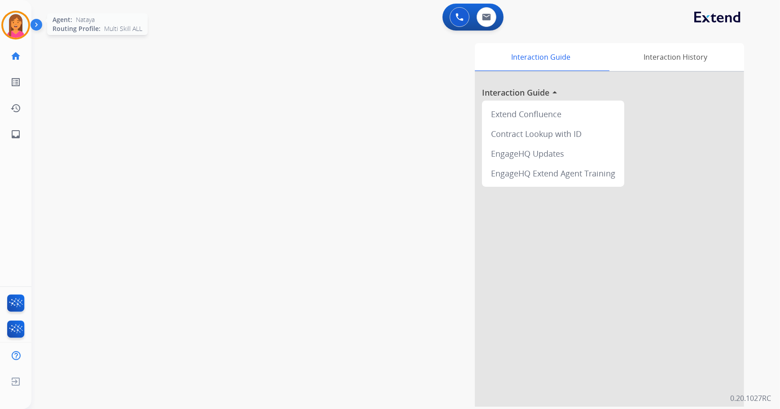
click at [22, 31] on img at bounding box center [15, 25] width 25 height 25
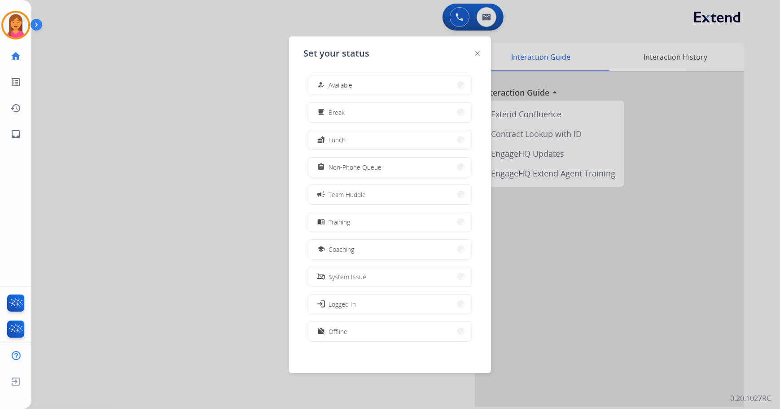
drag, startPoint x: 111, startPoint y: 115, endPoint x: 375, endPoint y: 80, distance: 266.1
click at [114, 114] on div at bounding box center [390, 204] width 780 height 409
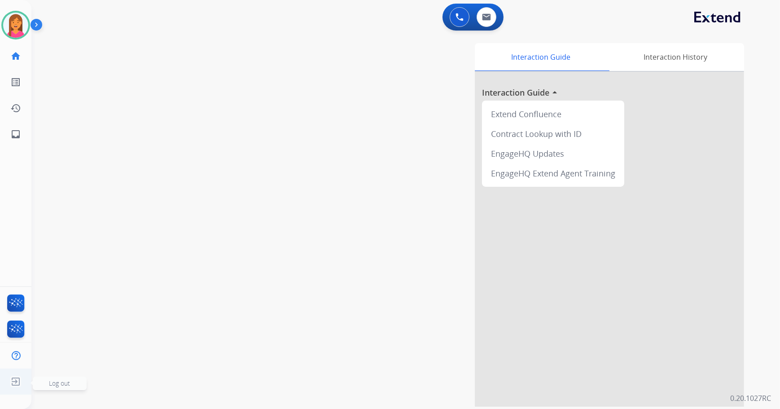
click at [20, 377] on img at bounding box center [16, 381] width 16 height 17
